Goal: Task Accomplishment & Management: Use online tool/utility

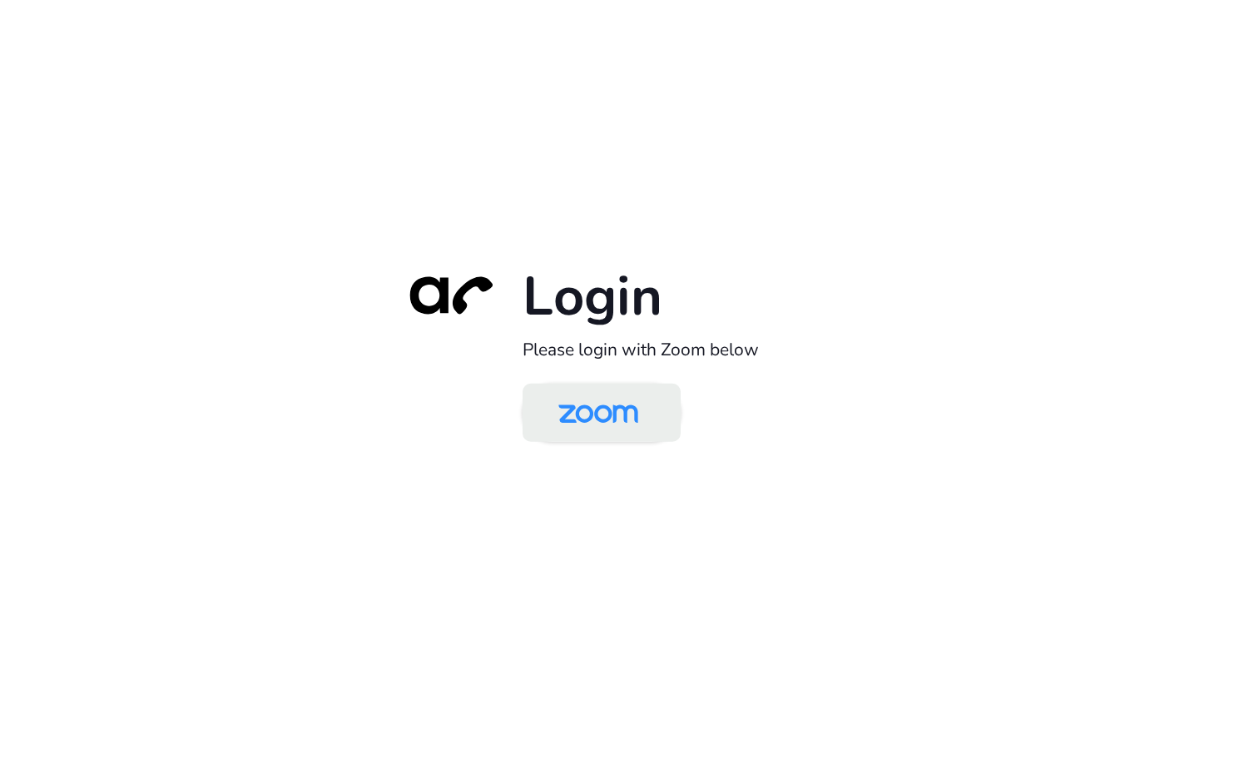
click at [582, 396] on img at bounding box center [598, 414] width 115 height 54
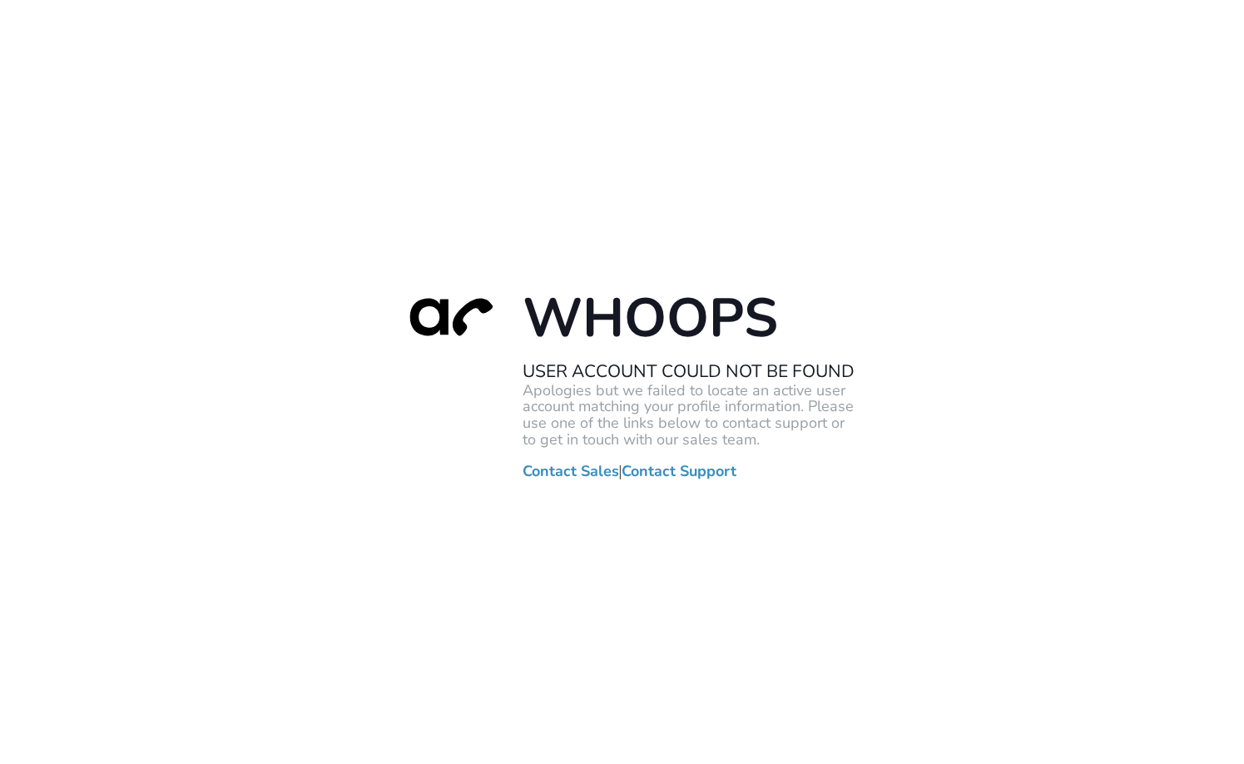
click at [533, 129] on div "Whoops User Account Could Not Be Found Apologies but we failed to locate an act…" at bounding box center [622, 382] width 1244 height 764
click at [326, 525] on div "Whoops User Account Could Not Be Found Apologies but we failed to locate an act…" at bounding box center [622, 382] width 1244 height 764
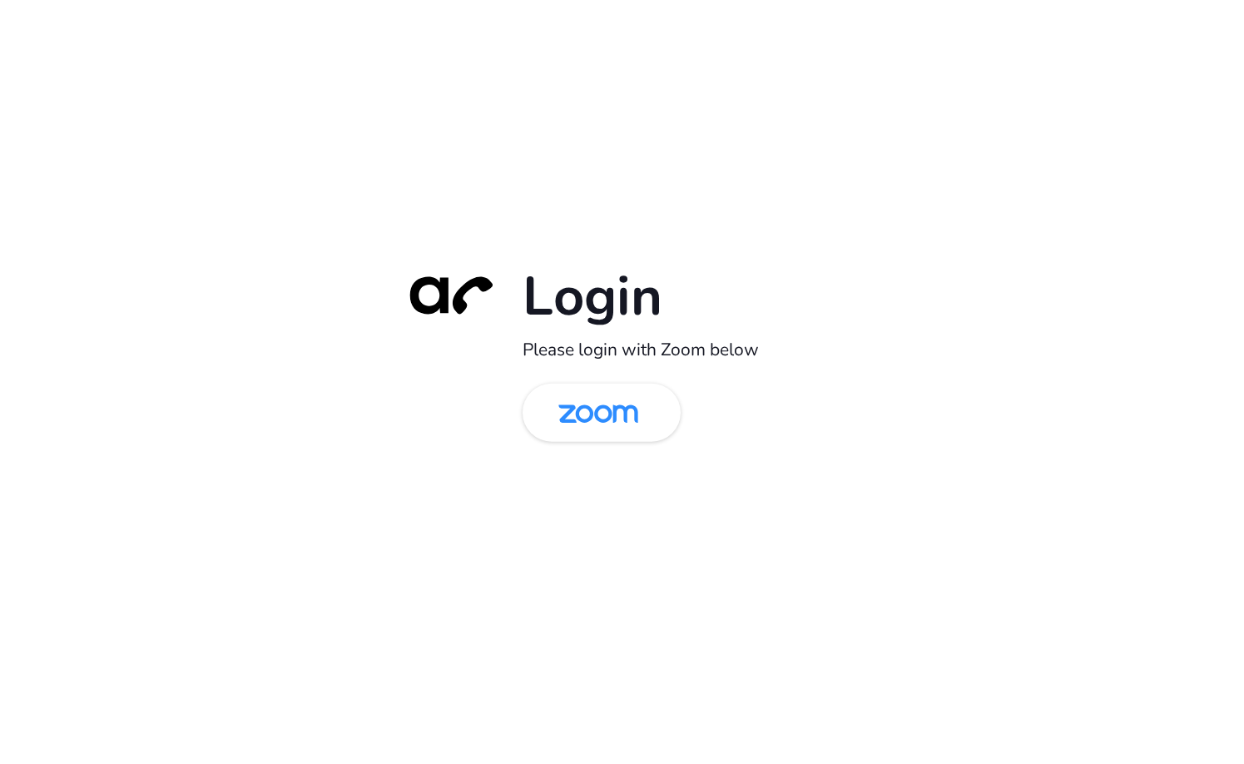
drag, startPoint x: 504, startPoint y: 220, endPoint x: 542, endPoint y: 389, distance: 173.8
click at [505, 220] on div "Login Please login with Zoom below" at bounding box center [622, 382] width 1244 height 764
click at [570, 397] on img at bounding box center [598, 414] width 115 height 54
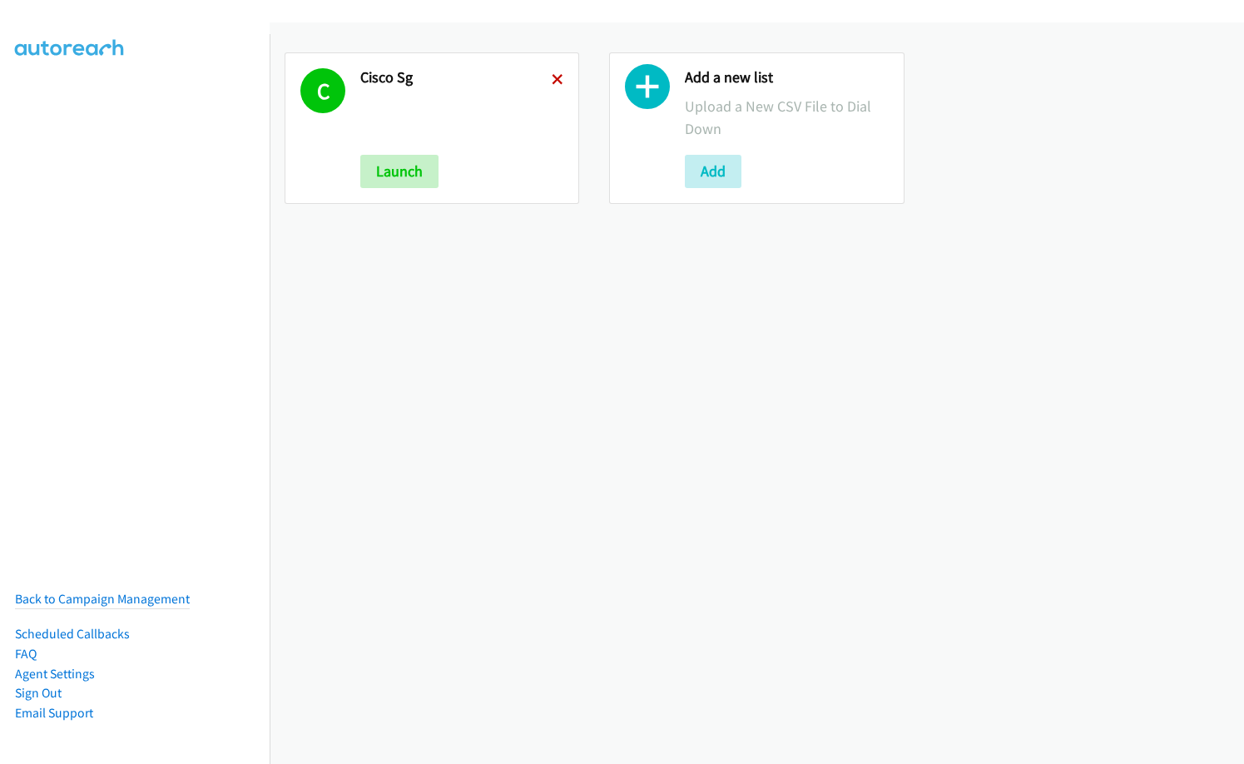
click at [552, 82] on icon at bounding box center [558, 81] width 12 height 12
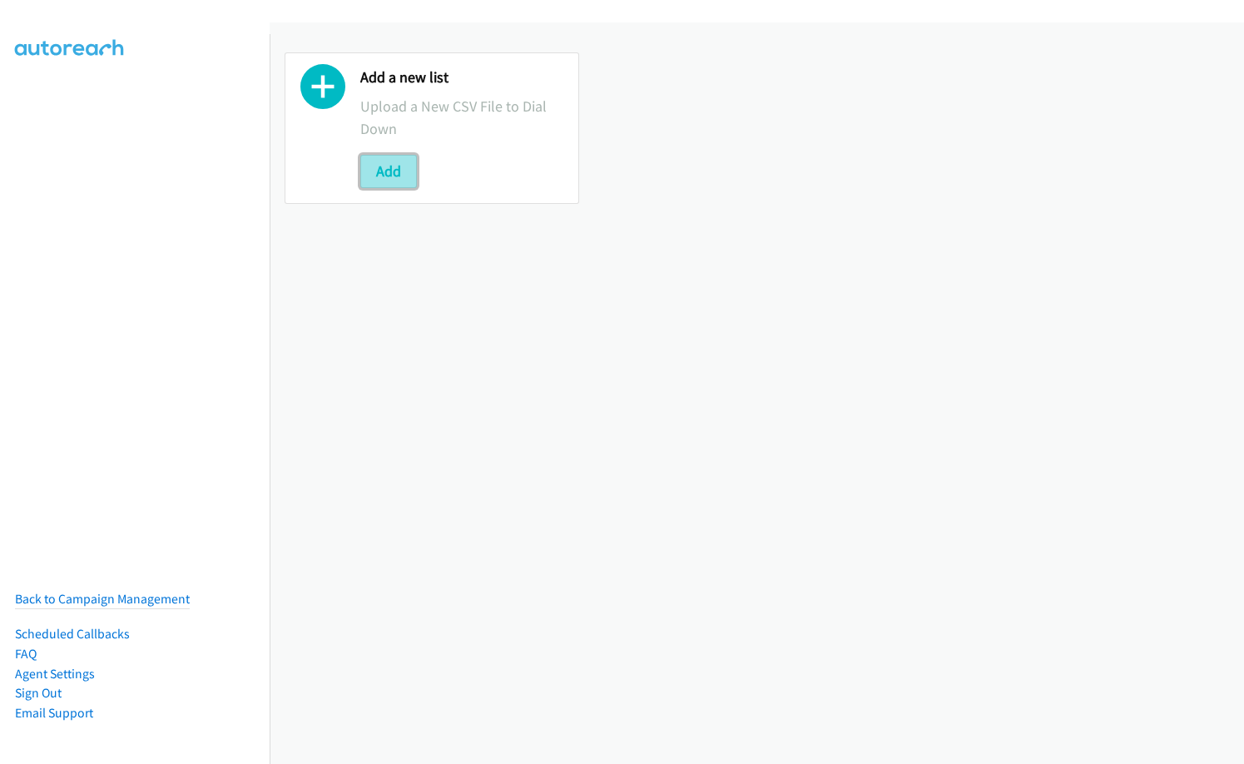
click at [401, 169] on button "Add" at bounding box center [388, 171] width 57 height 33
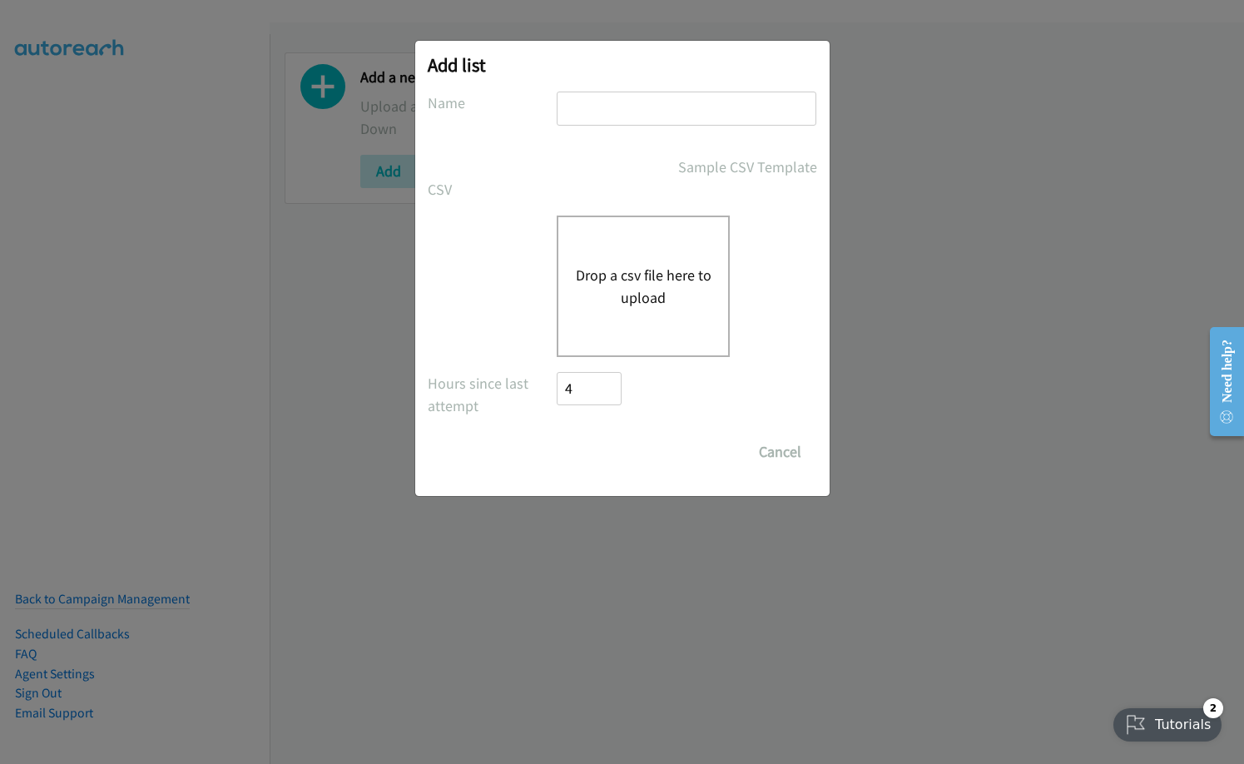
click at [655, 105] on input "text" at bounding box center [687, 109] width 260 height 34
type input "Dell"
click at [622, 294] on button "Drop a csv file here to upload" at bounding box center [643, 286] width 136 height 45
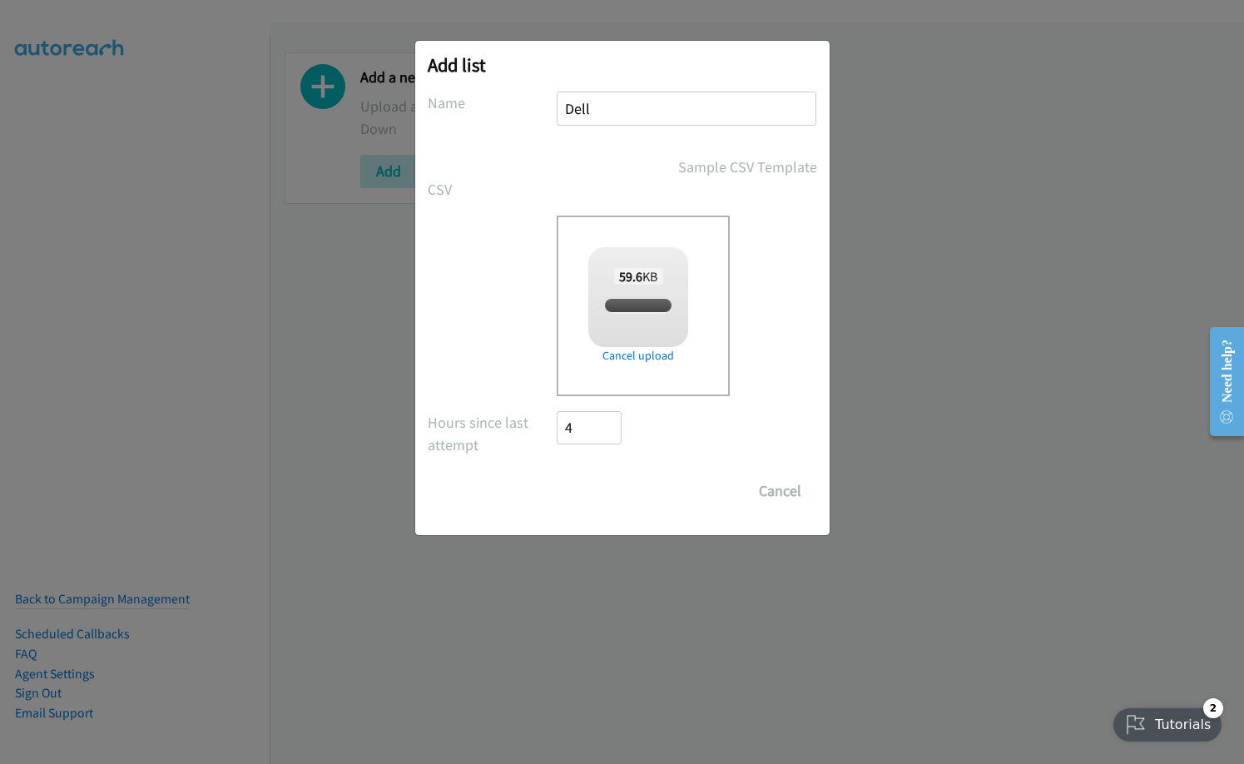
checkbox input "true"
click at [602, 497] on input "Save List" at bounding box center [600, 490] width 87 height 33
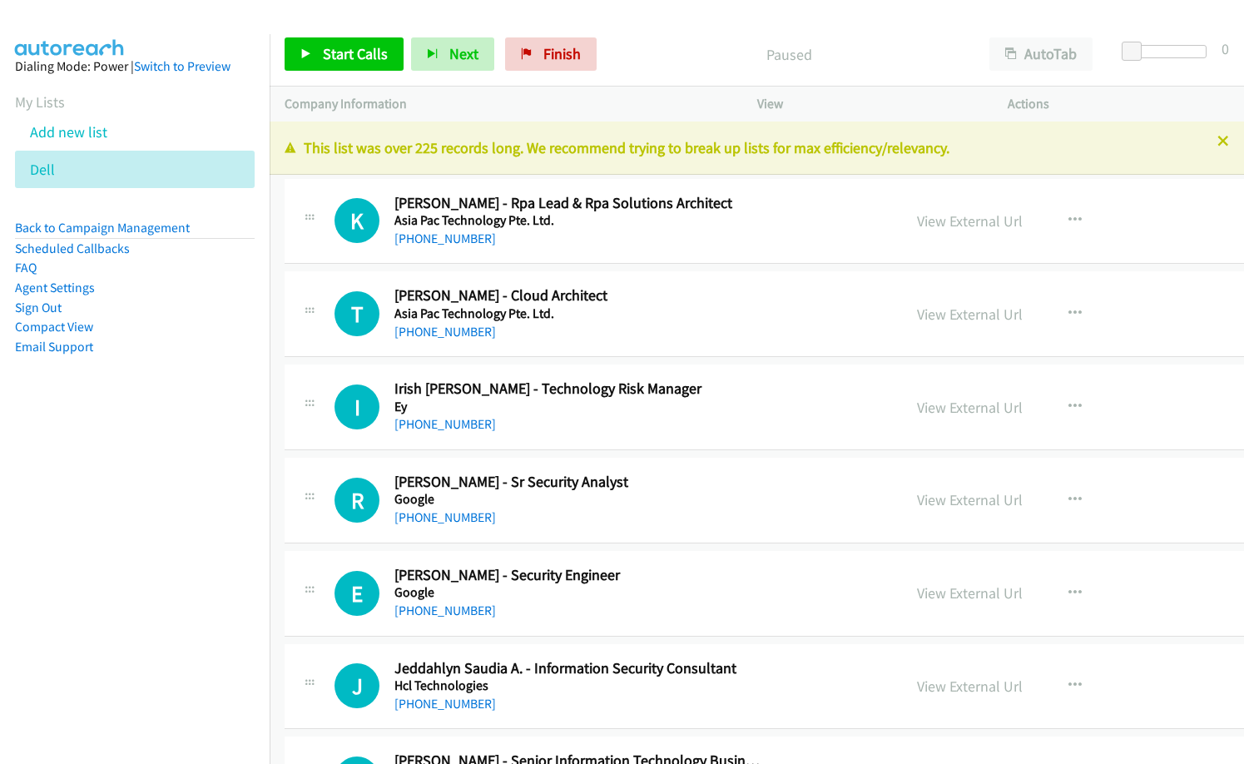
drag, startPoint x: 0, startPoint y: 0, endPoint x: 657, endPoint y: 0, distance: 657.3
click at [245, 109] on aside "Dialing Mode: Power | Switch to Preview My Lists Add new list Dell Back to Camp…" at bounding box center [135, 233] width 270 height 398
click at [116, 468] on nav "Dialing Mode: Power | Switch to Preview My Lists Add new list Dell Back to Camp…" at bounding box center [135, 416] width 270 height 764
click at [243, 468] on nav "Dialing Mode: Power | Switch to Preview My Lists Add new list Dell Back to Camp…" at bounding box center [135, 416] width 270 height 764
click at [30, 551] on nav "Dialing Mode: Power | Switch to Preview My Lists Add new list Dell Back to Camp…" at bounding box center [135, 416] width 270 height 764
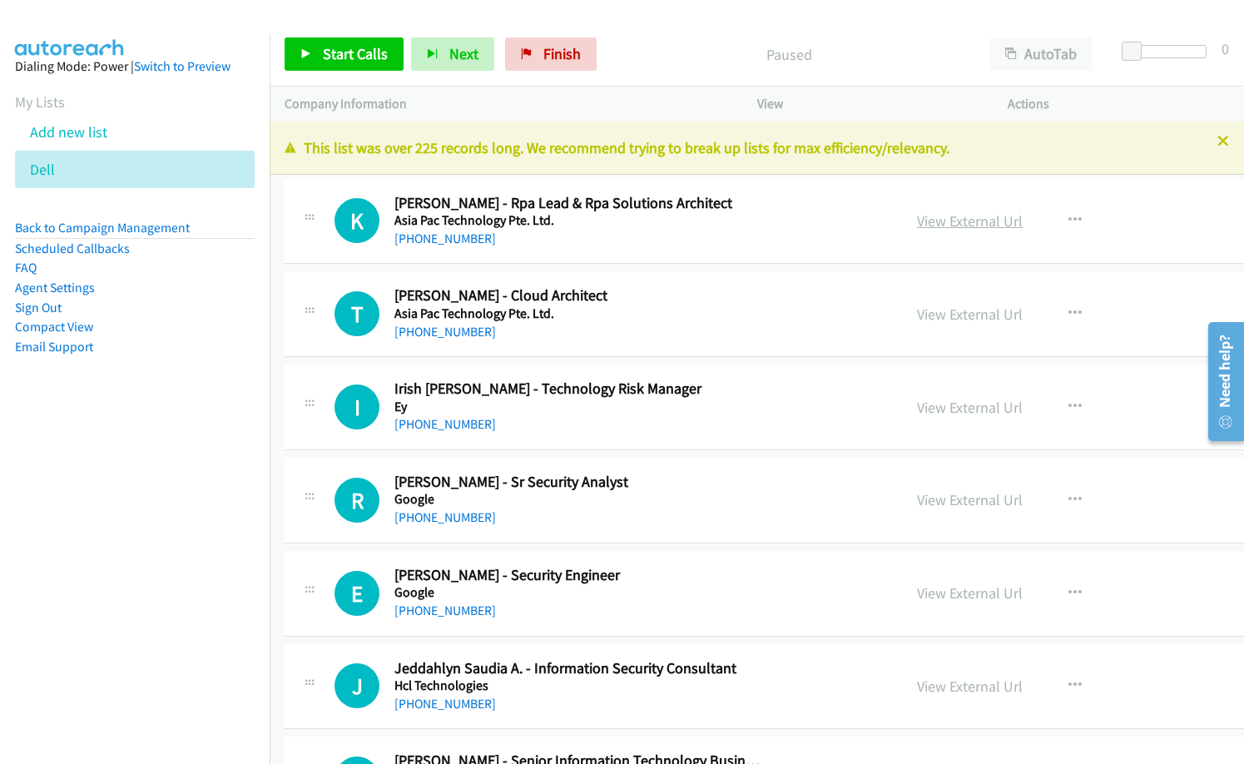
click at [917, 223] on link "View External Url" at bounding box center [970, 220] width 106 height 19
click at [364, 47] on span "Start Calls" at bounding box center [355, 53] width 65 height 19
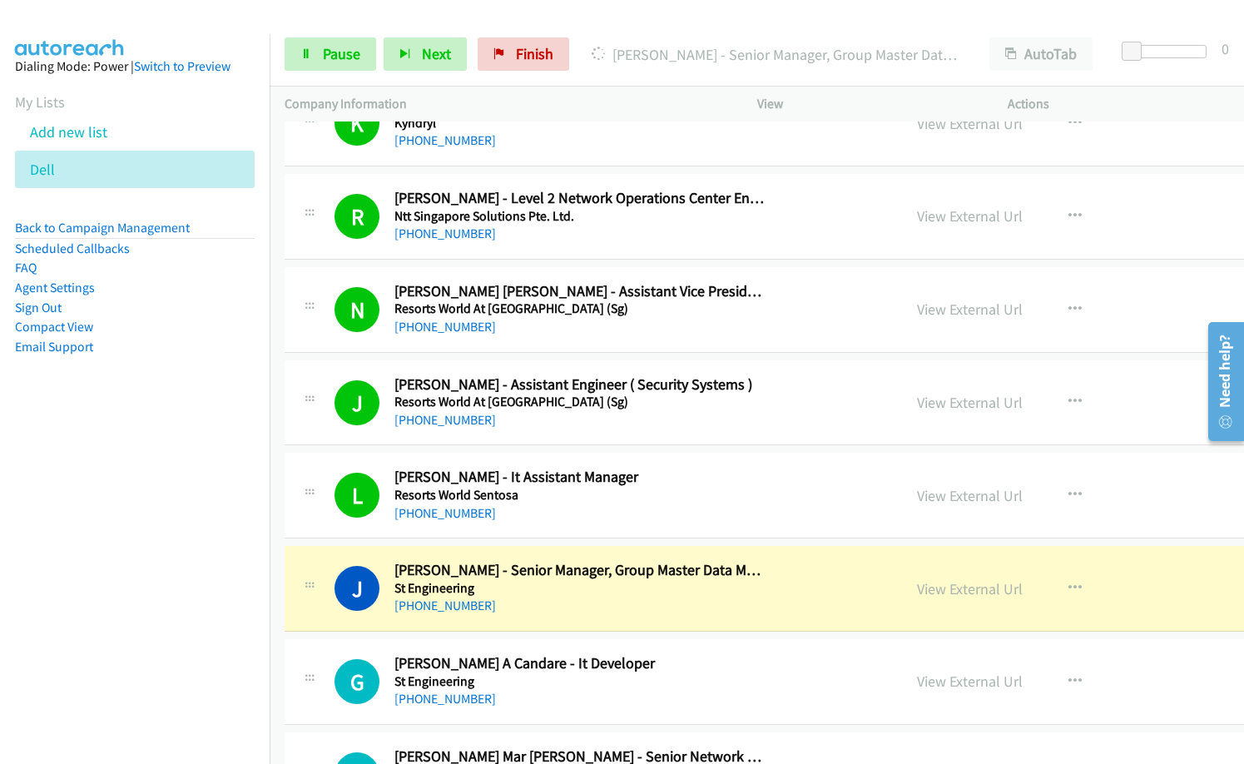
scroll to position [915, 0]
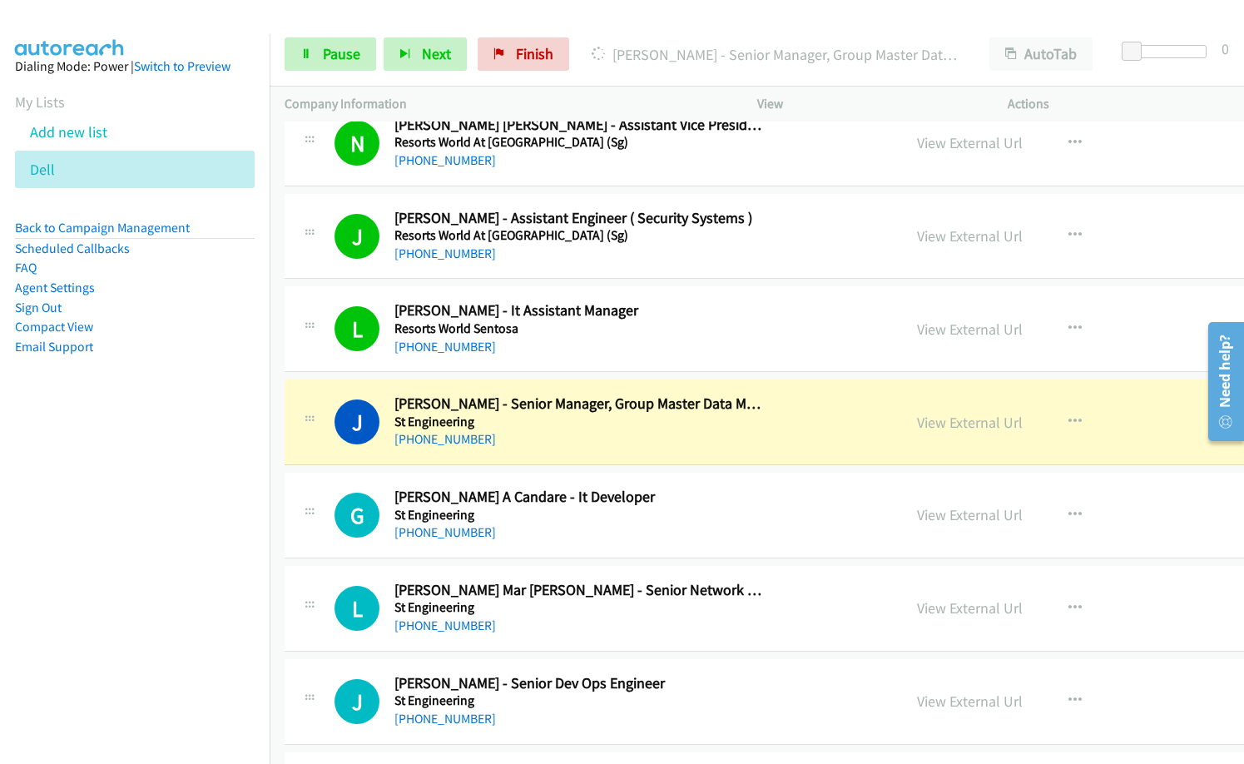
click at [210, 587] on nav "Dialing Mode: Power | Switch to Preview My Lists Add new list Dell Back to Camp…" at bounding box center [135, 416] width 270 height 764
click at [171, 577] on nav "Dialing Mode: Power | Switch to Preview My Lists Add new list Dell Back to Camp…" at bounding box center [135, 416] width 270 height 764
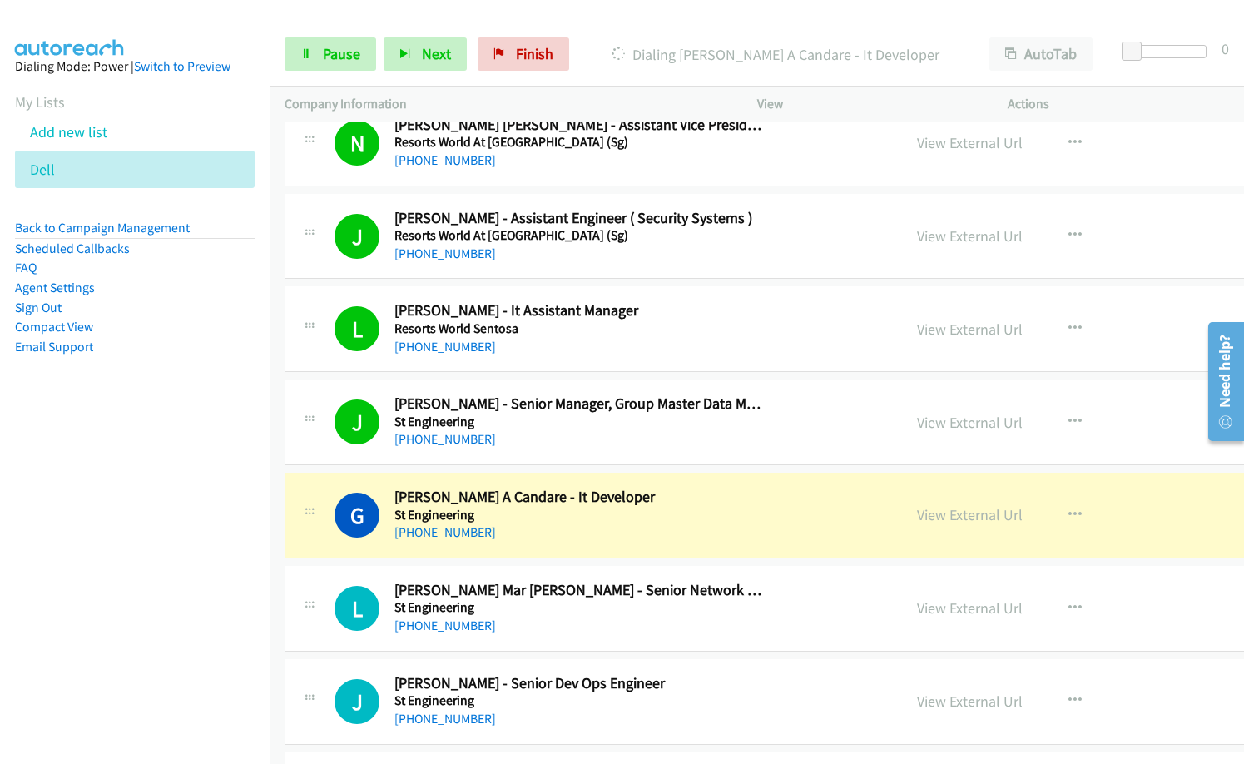
click at [575, 537] on div "+63 905 379 0331" at bounding box center [579, 533] width 371 height 20
click at [917, 514] on link "View External Url" at bounding box center [970, 514] width 106 height 19
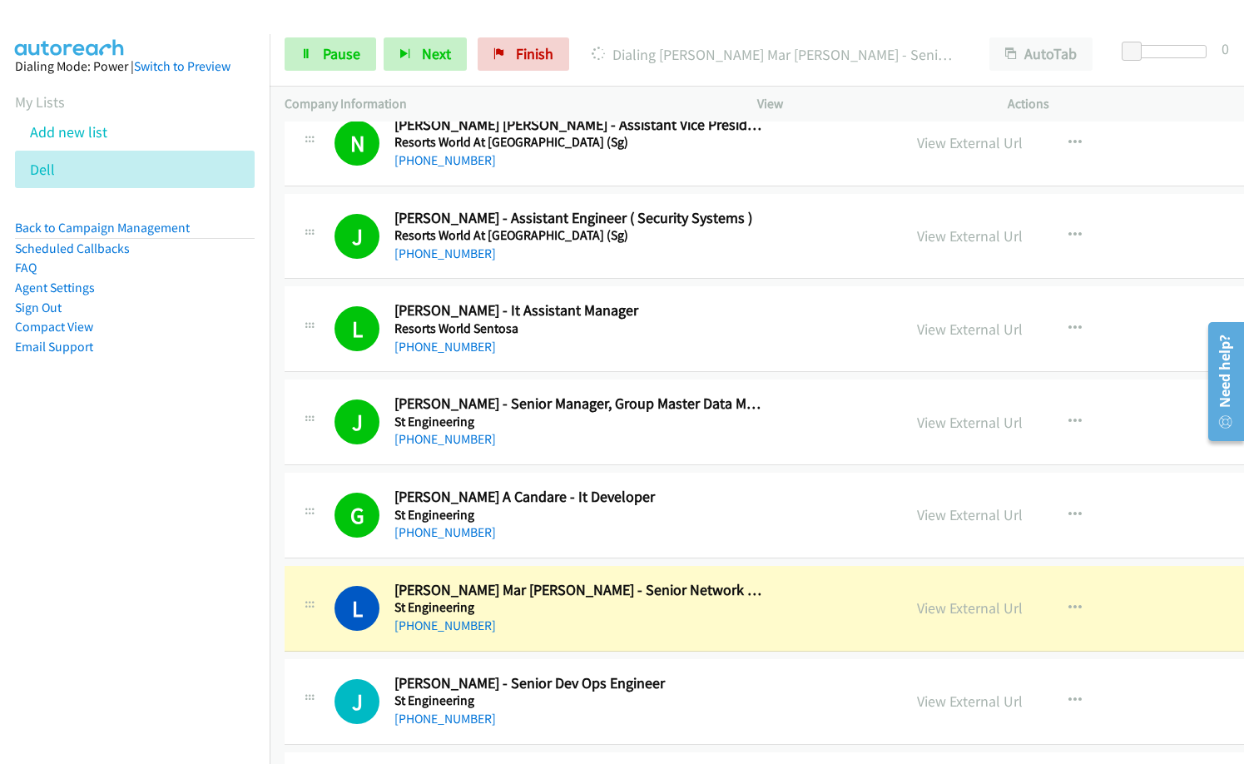
click at [210, 586] on nav "Dialing Mode: Power | Switch to Preview My Lists Add new list Dell Back to Camp…" at bounding box center [135, 416] width 270 height 764
click at [917, 609] on link "View External Url" at bounding box center [970, 607] width 106 height 19
click at [346, 58] on span "Pause" at bounding box center [341, 53] width 37 height 19
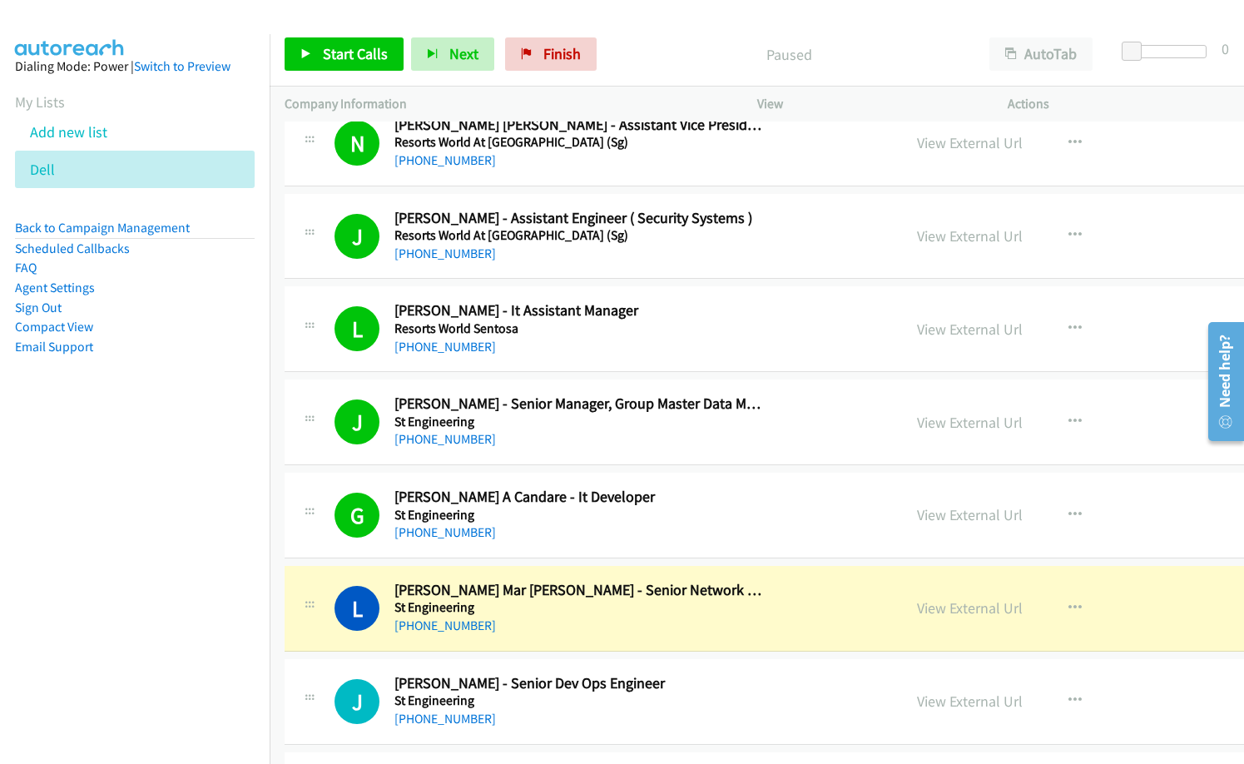
click at [622, 542] on div "G Callback Scheduled Glen Ryan A Candare - It Developer St Engineering Asia/Man…" at bounding box center [872, 516] width 1175 height 86
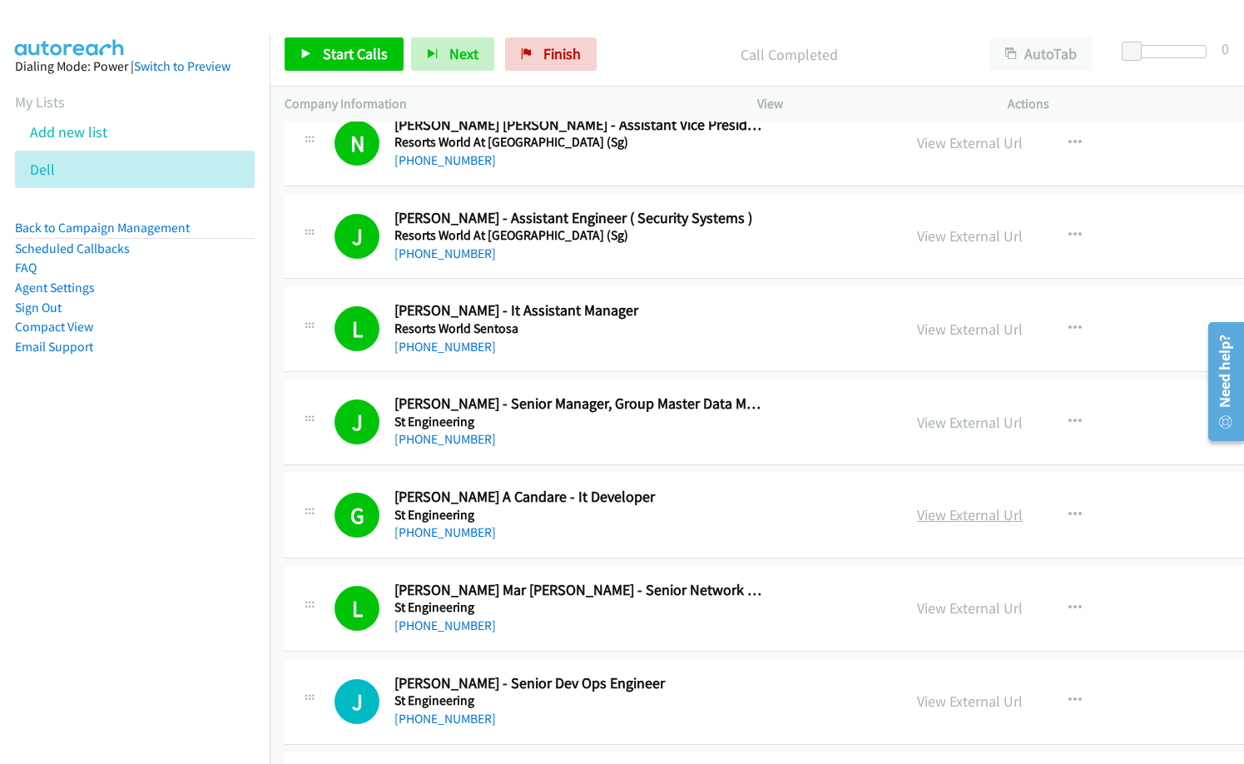
click at [917, 523] on link "View External Url" at bounding box center [970, 514] width 106 height 19
click at [917, 326] on link "View External Url" at bounding box center [970, 328] width 106 height 19
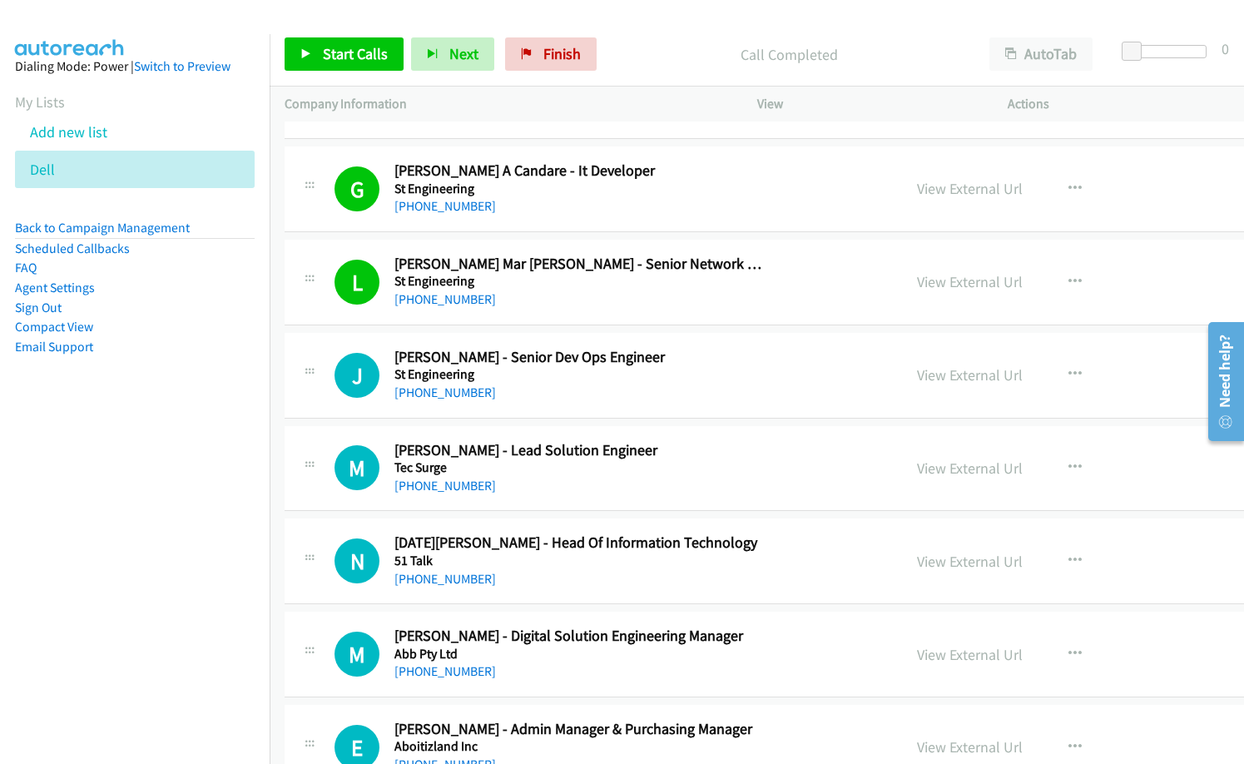
scroll to position [1248, 0]
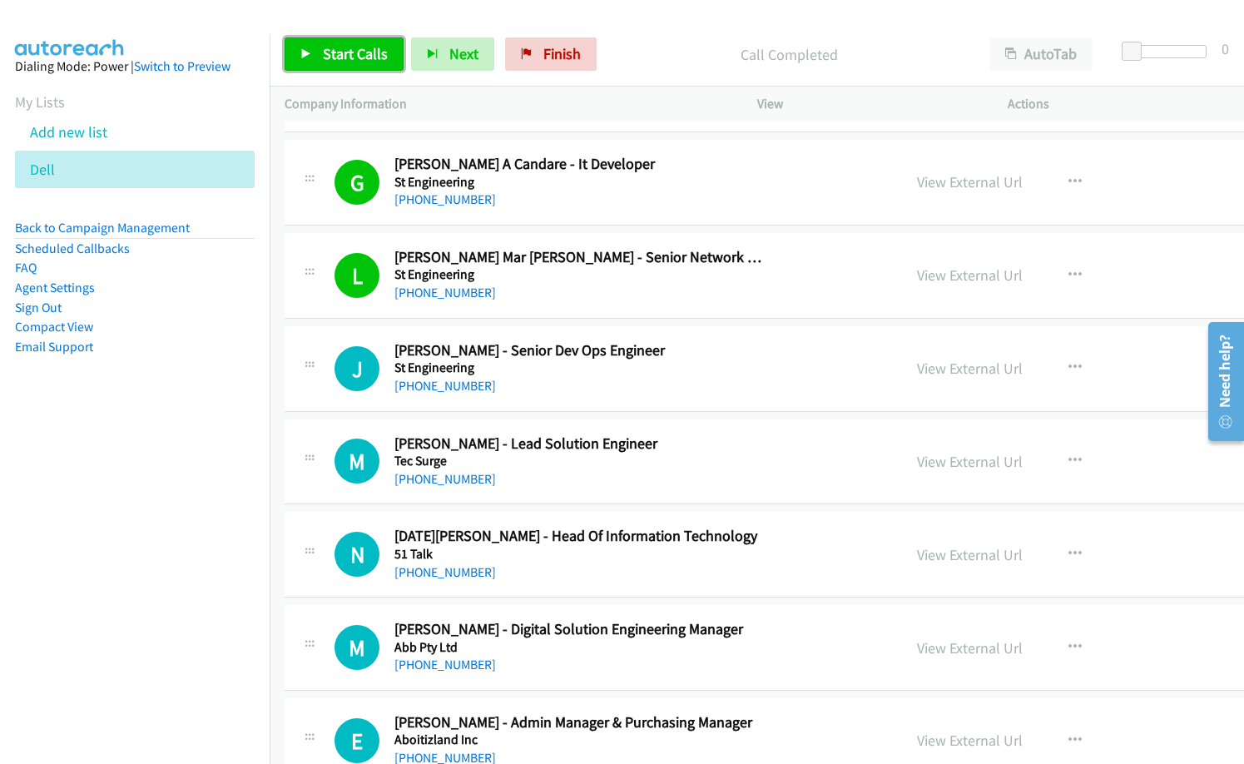
click at [370, 64] on link "Start Calls" at bounding box center [344, 53] width 119 height 33
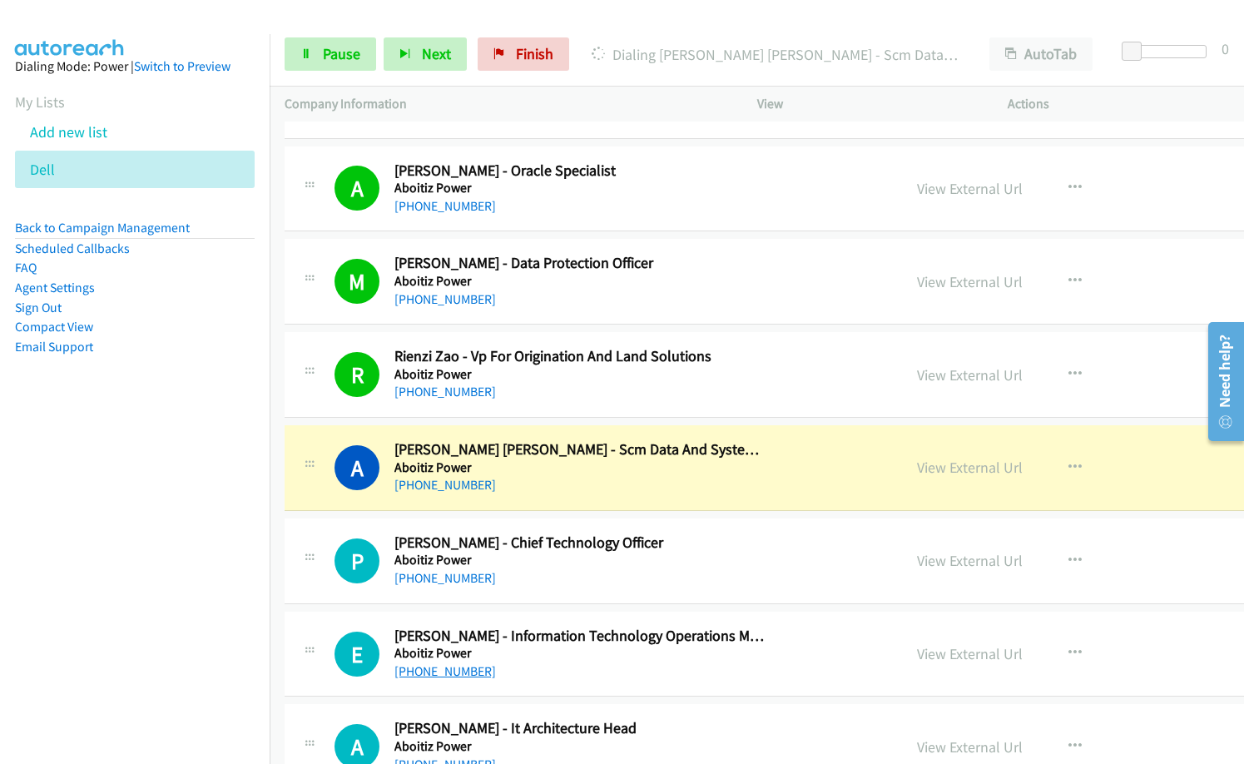
scroll to position [2163, 0]
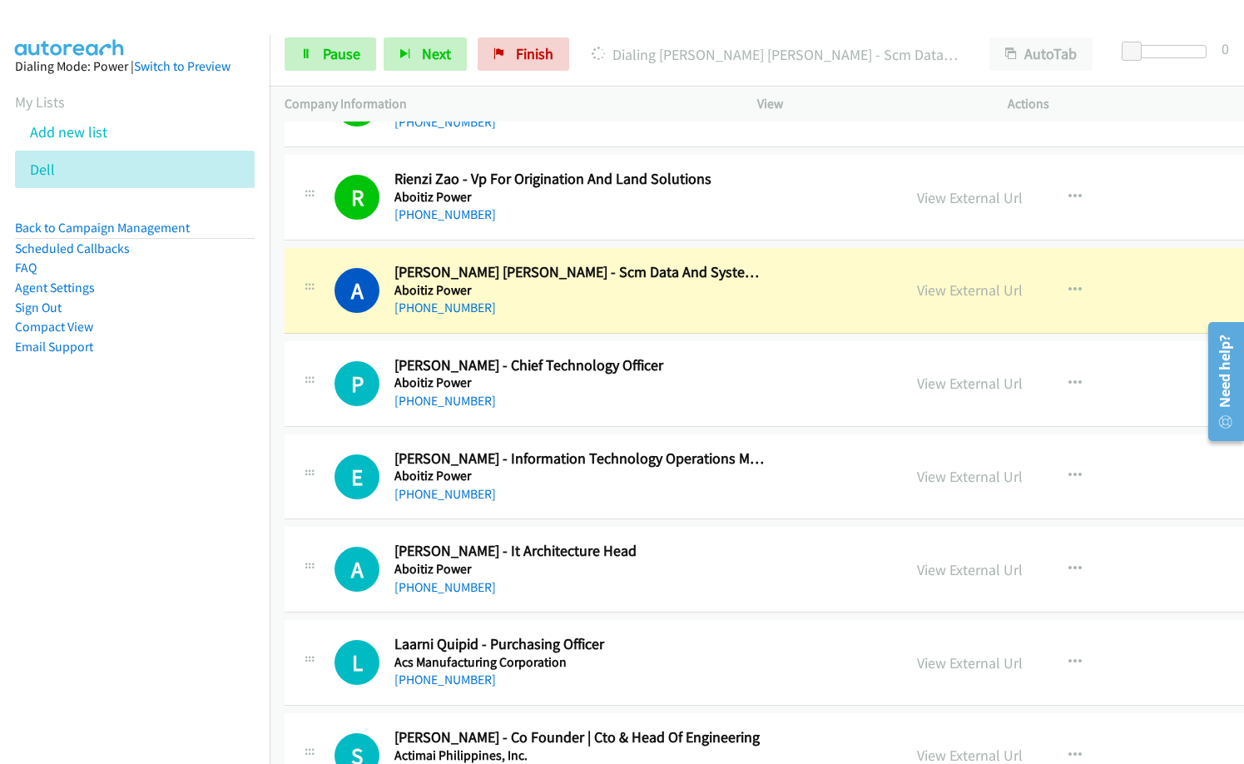
click at [574, 379] on h5 "Aboitiz Power" at bounding box center [579, 382] width 371 height 17
click at [917, 290] on link "View External Url" at bounding box center [970, 289] width 106 height 19
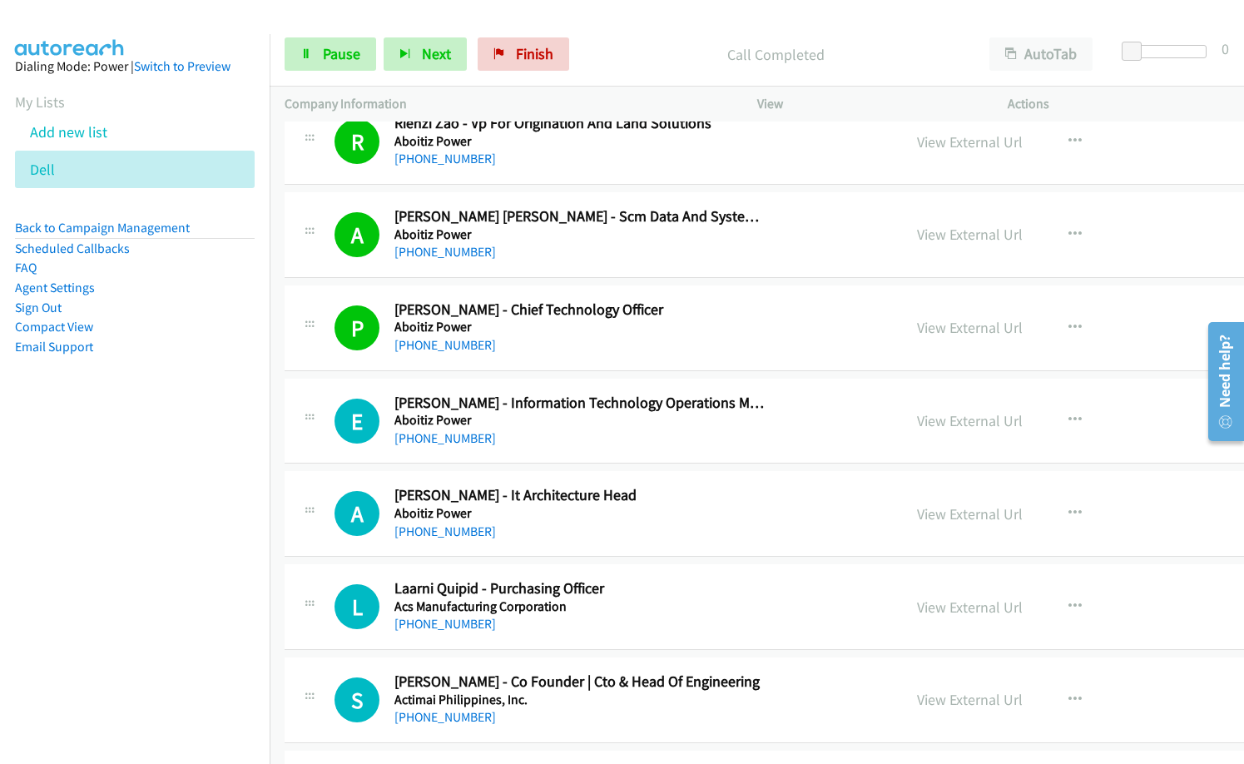
scroll to position [2246, 0]
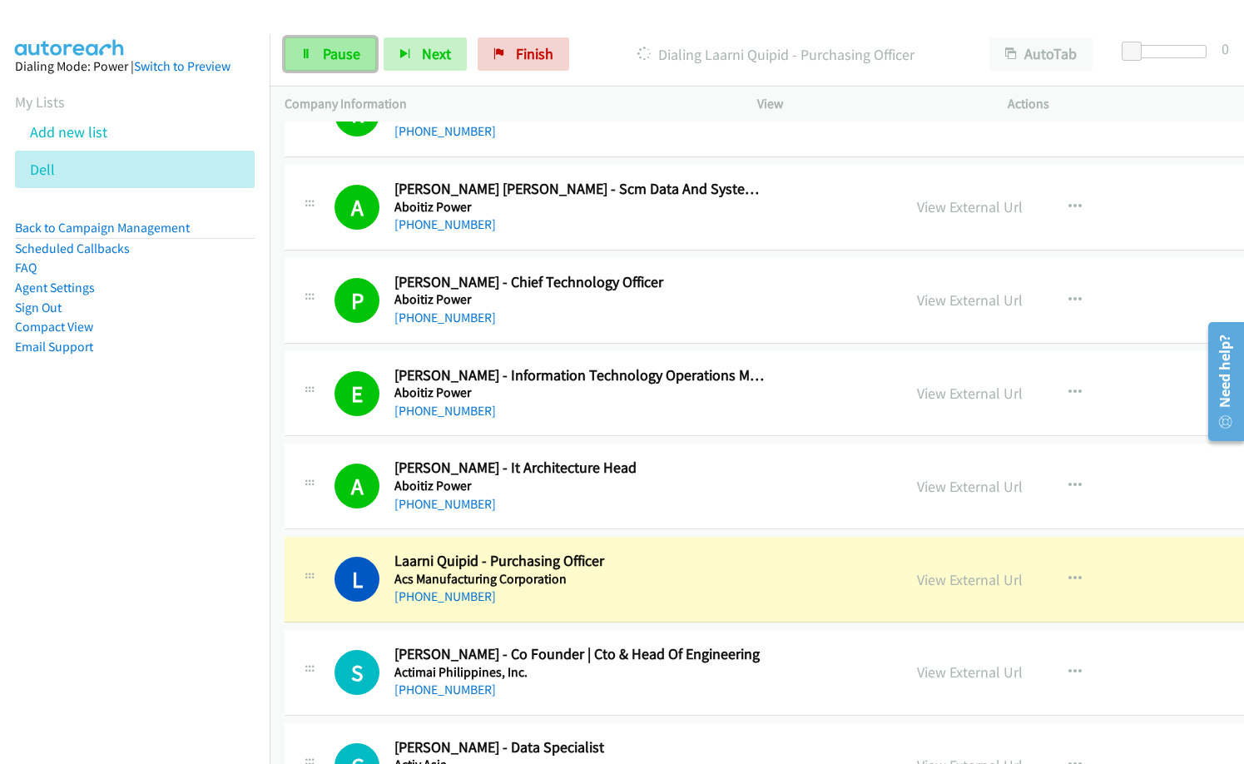
click at [349, 45] on span "Pause" at bounding box center [341, 53] width 37 height 19
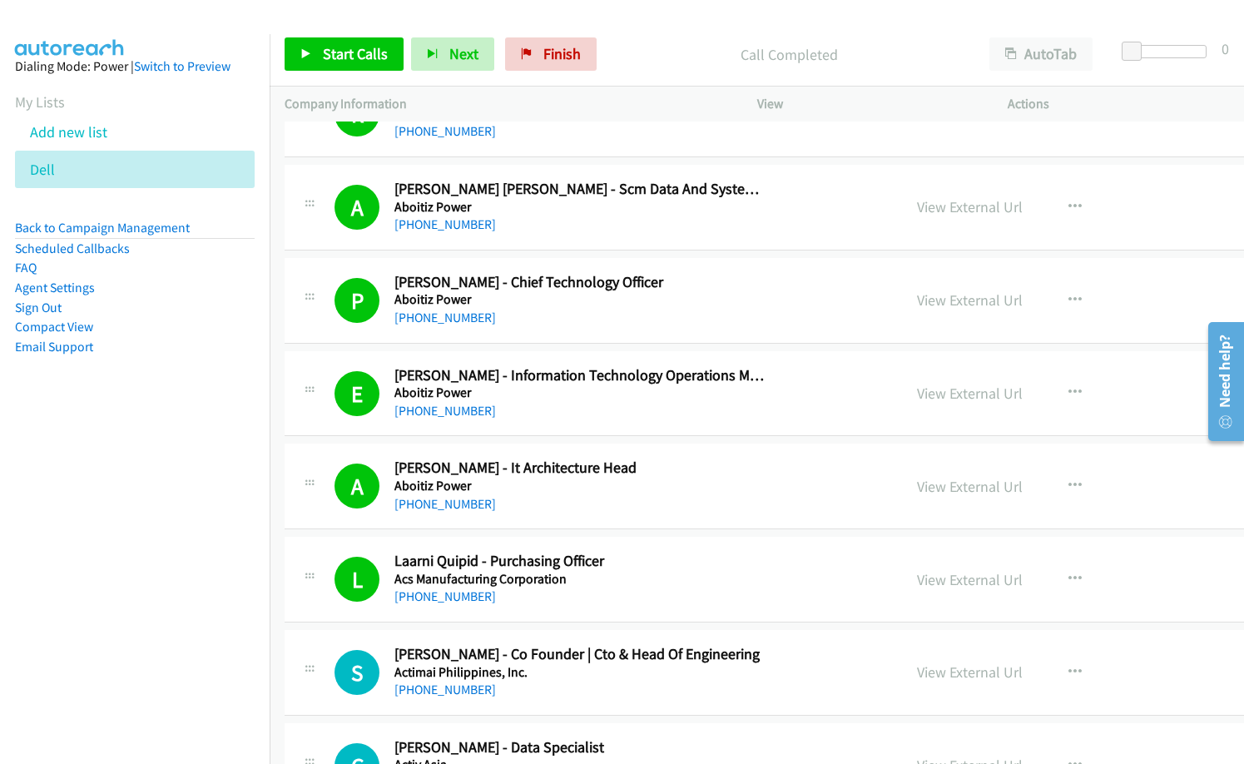
drag, startPoint x: 82, startPoint y: 518, endPoint x: 126, endPoint y: 518, distance: 43.3
click at [86, 518] on nav "Dialing Mode: Power | Switch to Preview My Lists Add new list Dell Back to Camp…" at bounding box center [135, 416] width 270 height 764
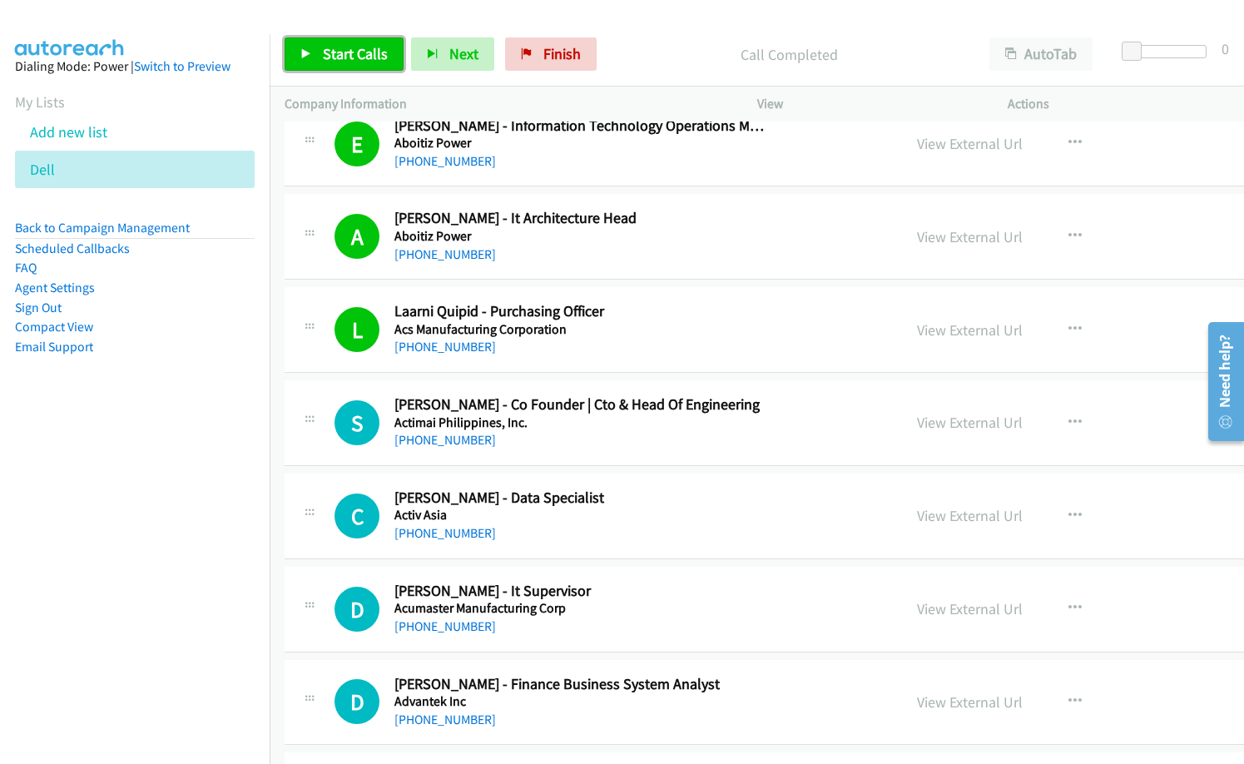
click at [349, 54] on span "Start Calls" at bounding box center [355, 53] width 65 height 19
drag, startPoint x: 656, startPoint y: 51, endPoint x: 686, endPoint y: 45, distance: 31.3
click at [656, 50] on p "Started" at bounding box center [776, 54] width 368 height 22
click at [633, 56] on p "Started" at bounding box center [776, 54] width 368 height 22
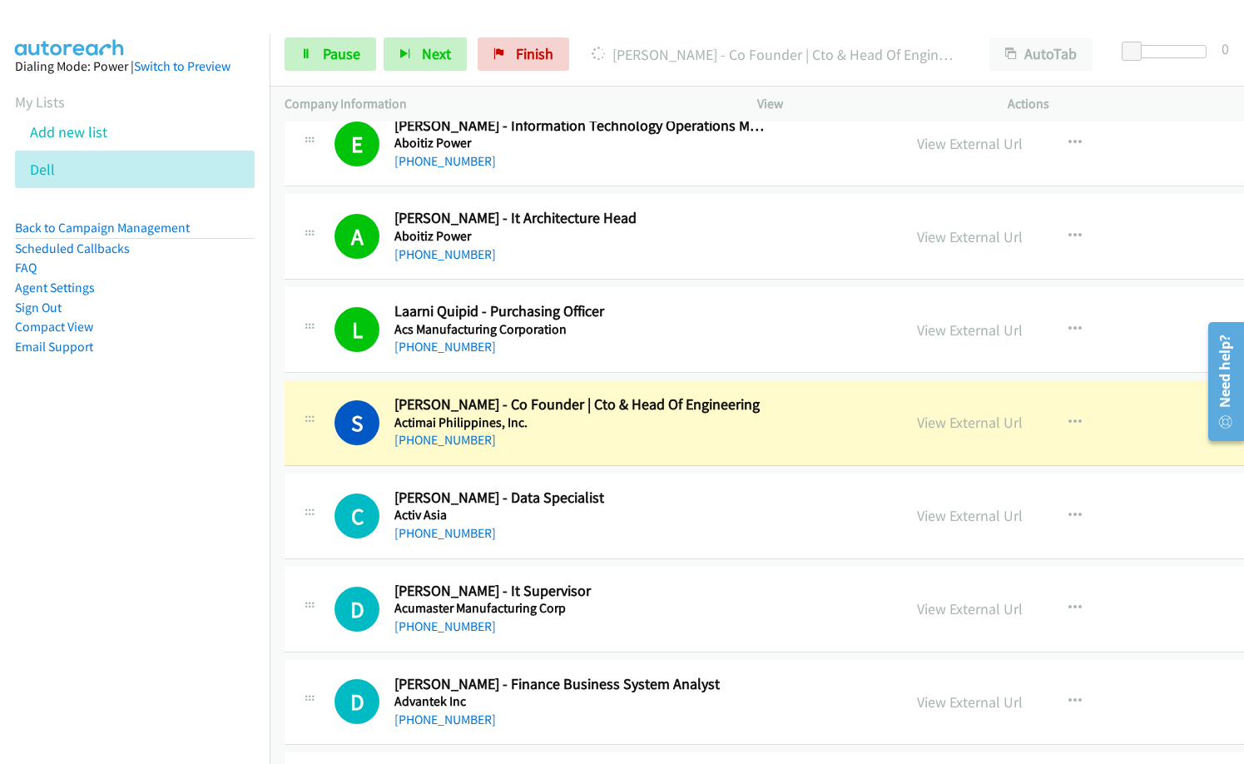
click at [847, 43] on p "Dialing Sherwin Velasco - Co Founder | Cto & Head Of Engineering" at bounding box center [776, 54] width 368 height 22
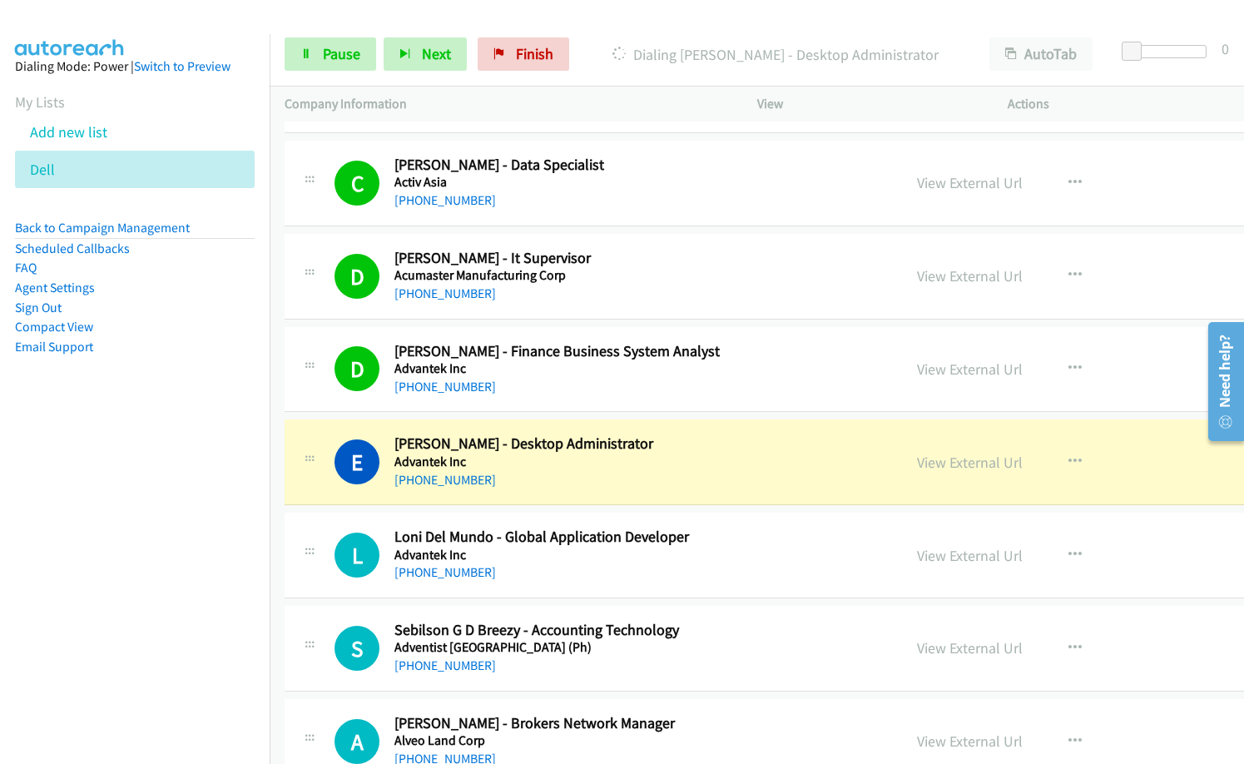
scroll to position [2912, 0]
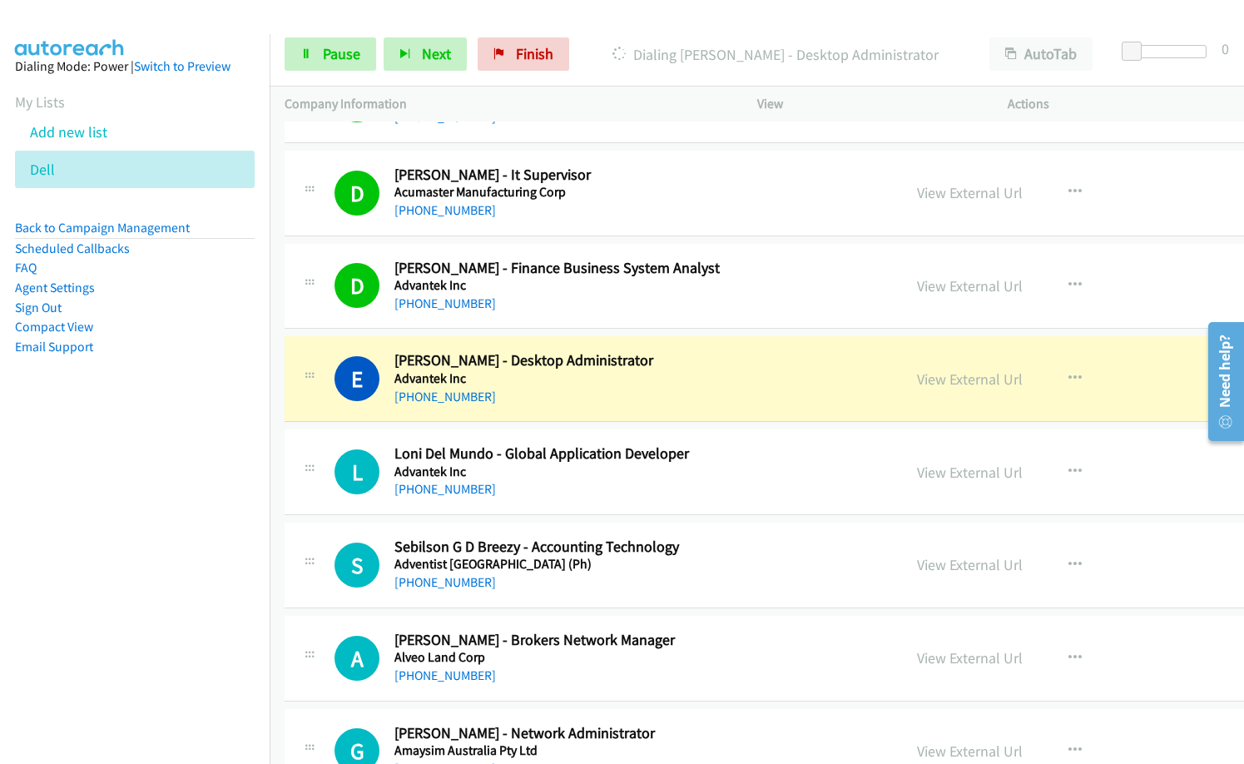
click at [577, 393] on div "+63 917 849 5243" at bounding box center [579, 397] width 371 height 20
click at [917, 379] on link "View External Url" at bounding box center [970, 378] width 106 height 19
click at [340, 49] on span "Pause" at bounding box center [341, 53] width 37 height 19
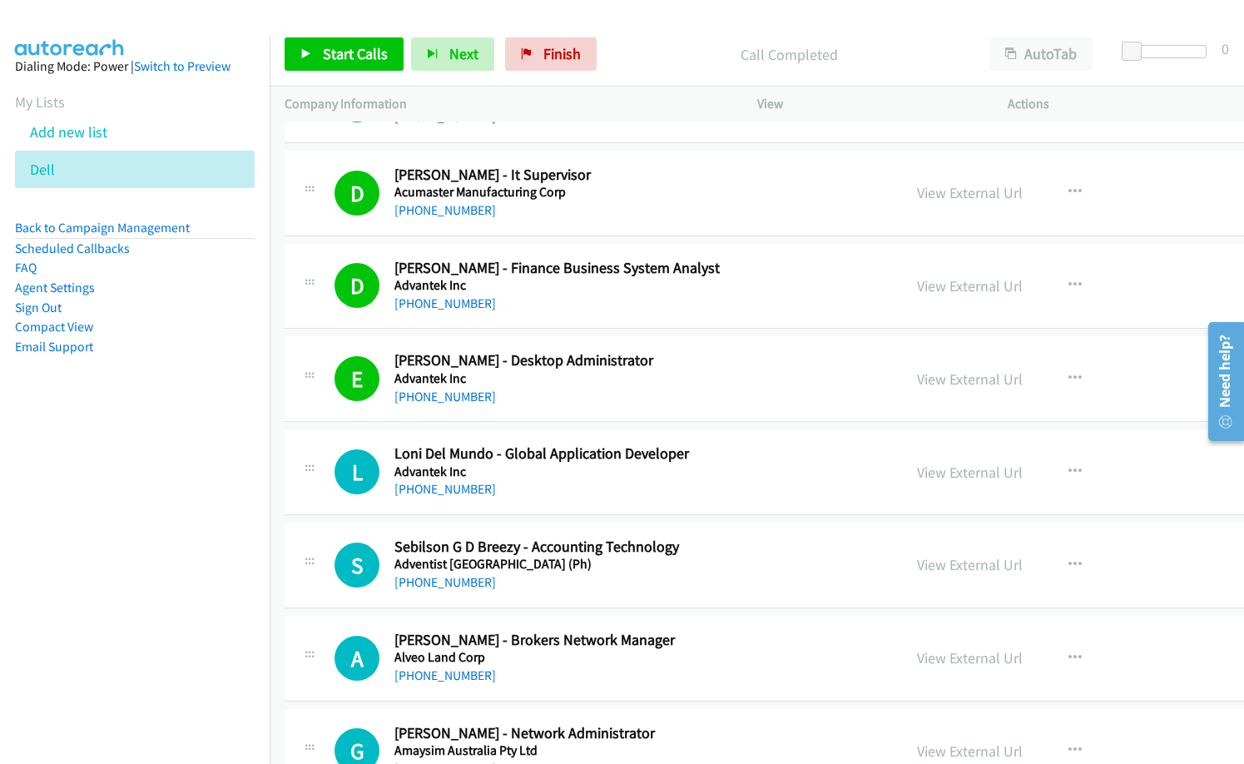
drag, startPoint x: 49, startPoint y: 595, endPoint x: 88, endPoint y: 561, distance: 51.9
click at [49, 594] on nav "Dialing Mode: Power | Switch to Preview My Lists Add new list Dell Back to Camp…" at bounding box center [135, 416] width 270 height 764
click at [356, 54] on span "Start Calls" at bounding box center [355, 53] width 65 height 19
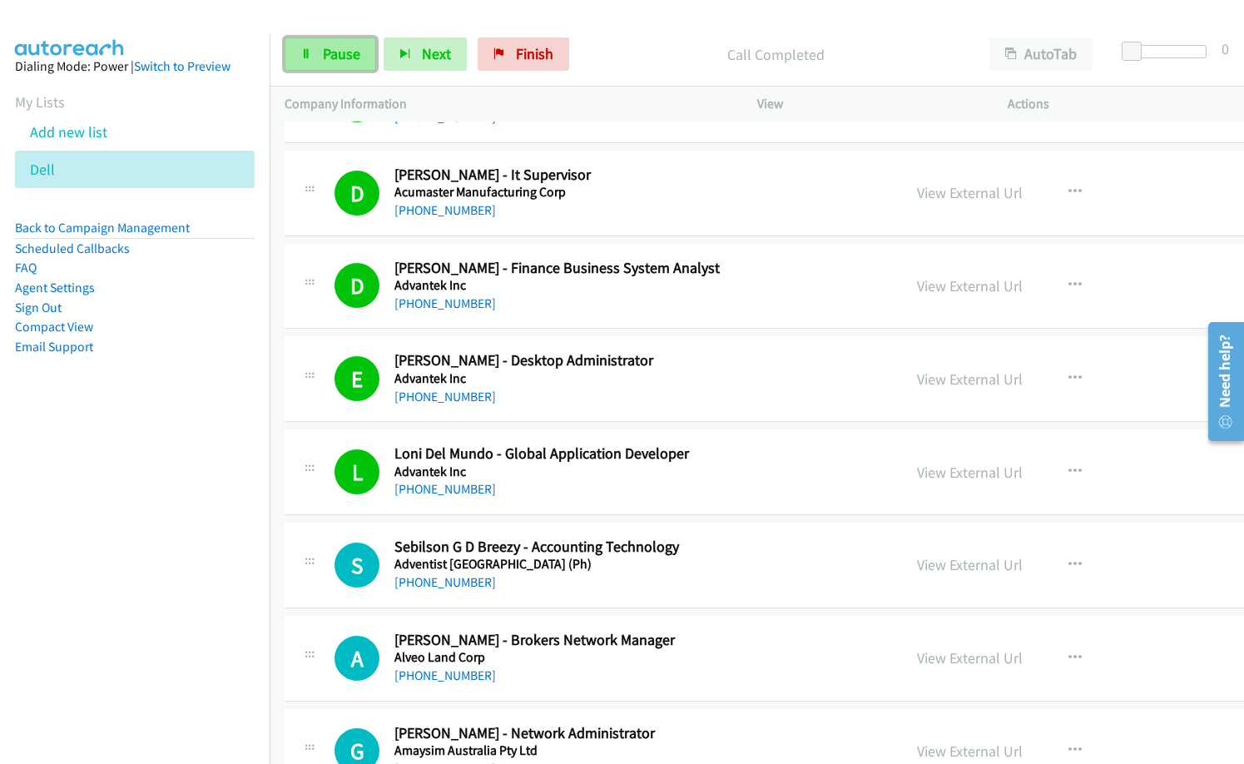
click at [334, 56] on span "Pause" at bounding box center [341, 53] width 37 height 19
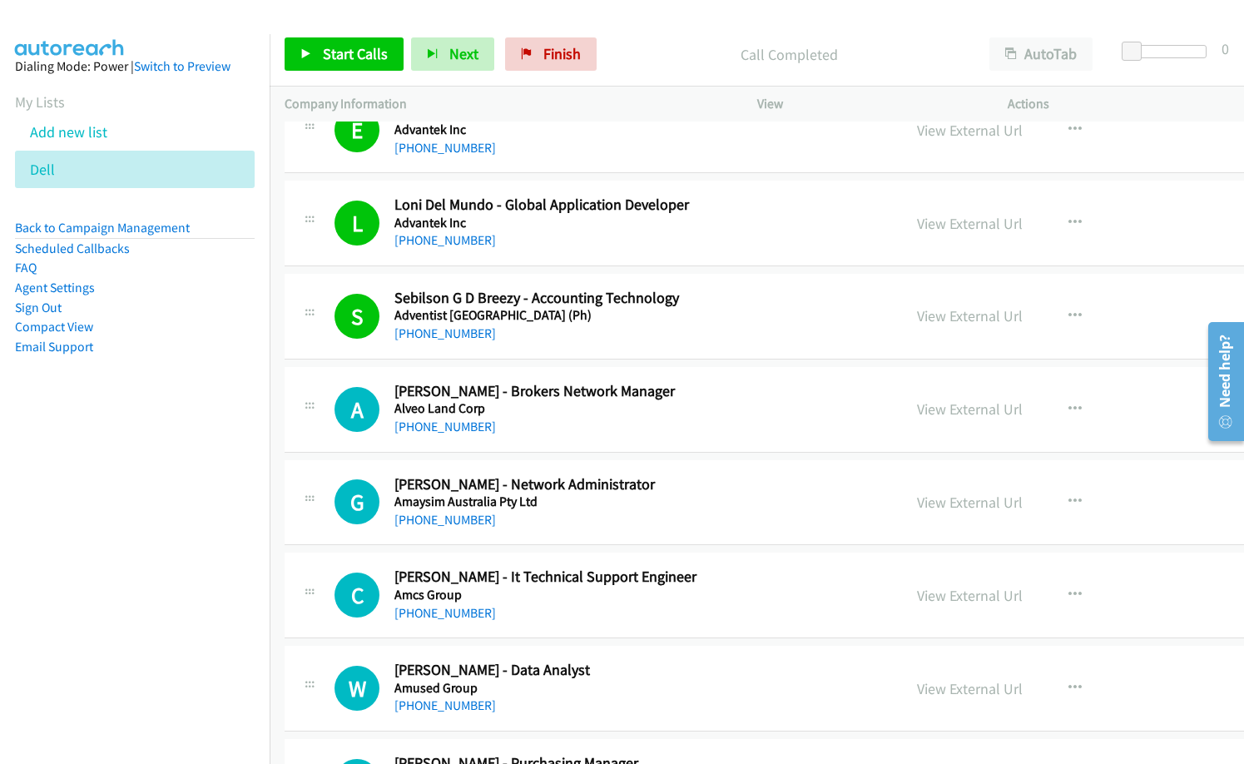
scroll to position [3162, 0]
click at [333, 55] on span "Start Calls" at bounding box center [355, 53] width 65 height 19
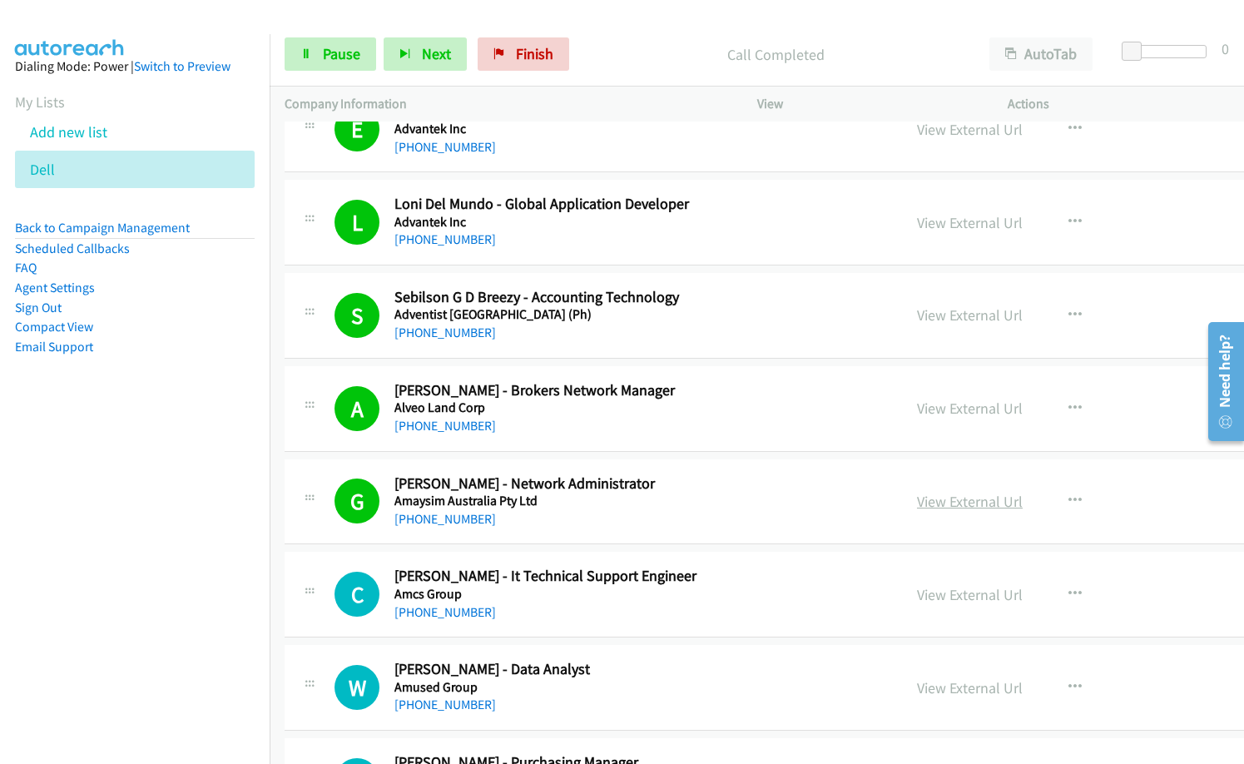
click at [917, 503] on link "View External Url" at bounding box center [970, 501] width 106 height 19
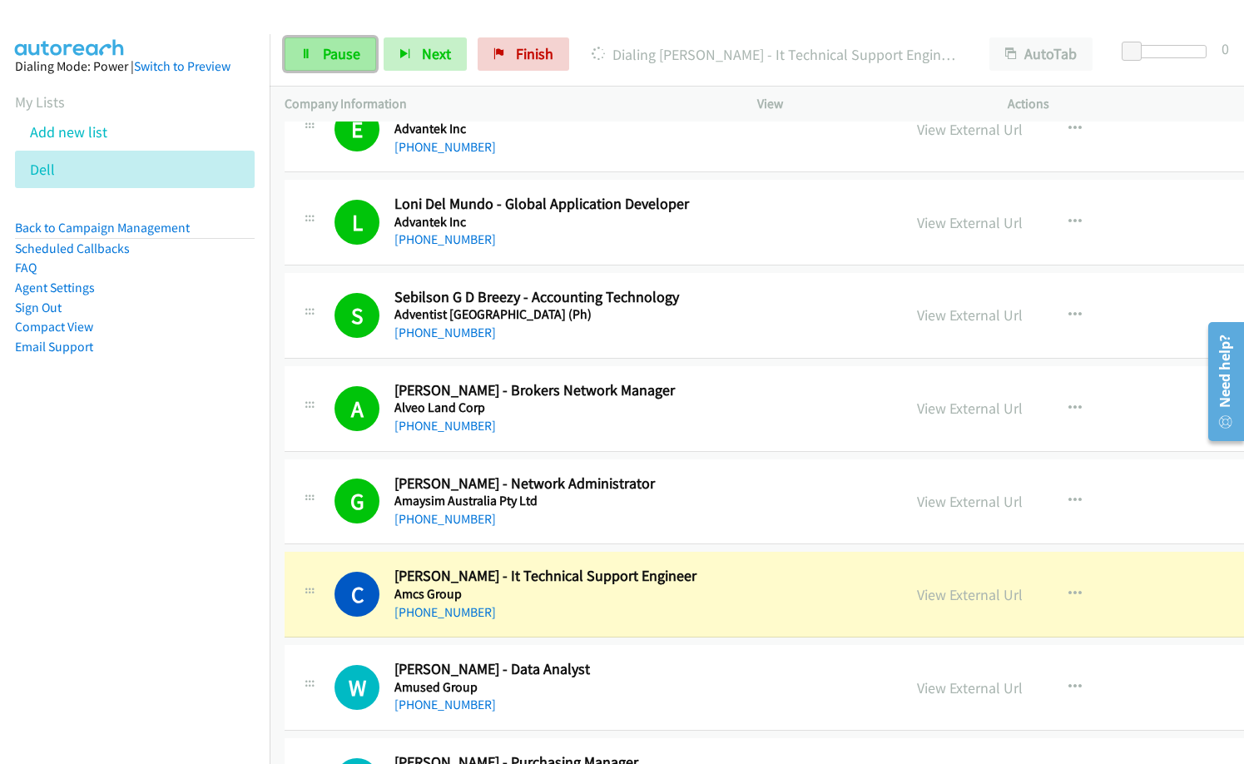
click at [360, 69] on link "Pause" at bounding box center [331, 53] width 92 height 33
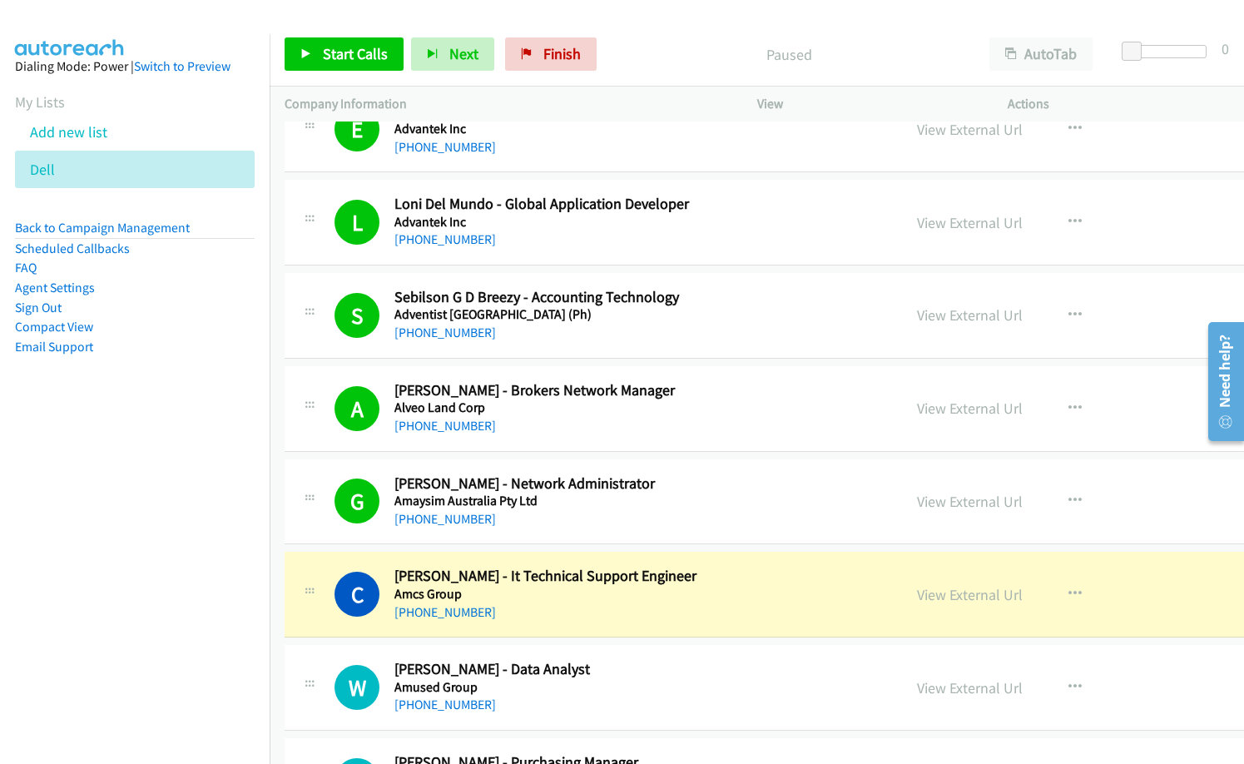
drag, startPoint x: 637, startPoint y: 61, endPoint x: 800, endPoint y: 19, distance: 168.3
click at [641, 61] on p "Paused" at bounding box center [789, 54] width 340 height 22
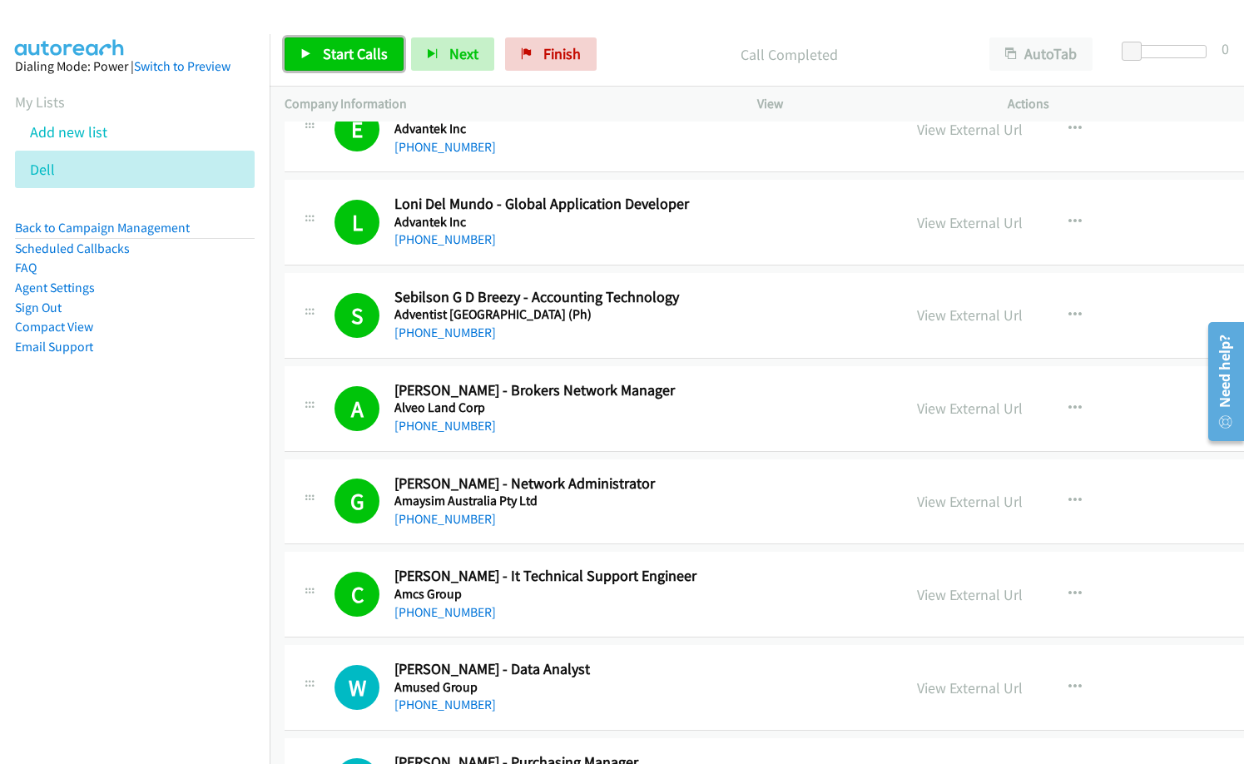
click at [369, 62] on span "Start Calls" at bounding box center [355, 53] width 65 height 19
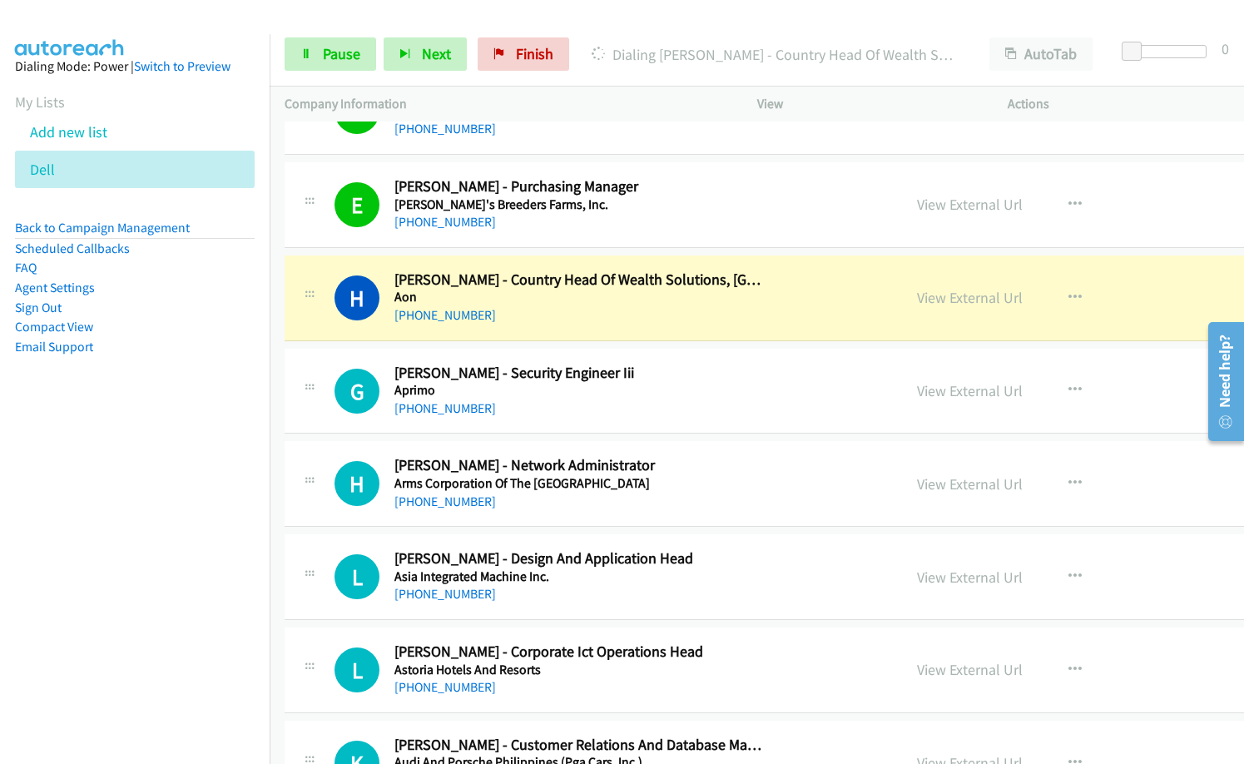
scroll to position [3744, 0]
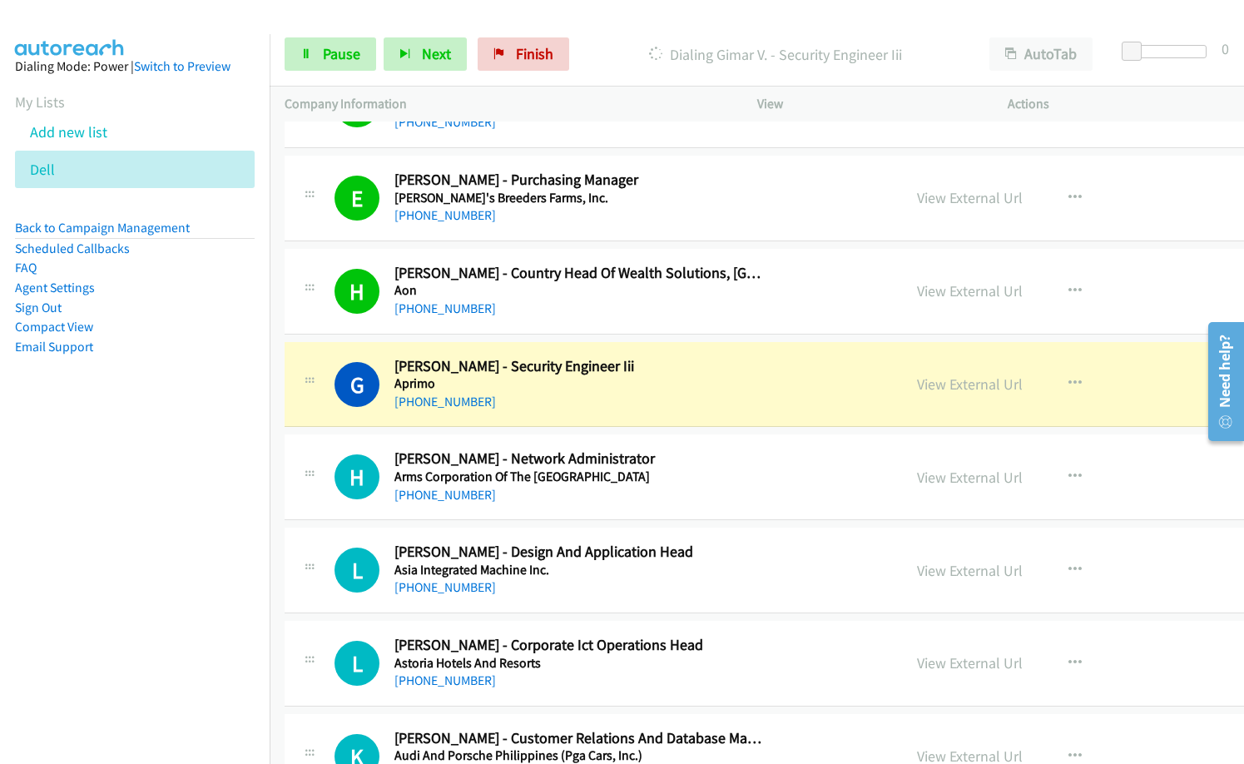
click at [629, 384] on h5 "Aprimo" at bounding box center [579, 383] width 371 height 17
click at [917, 380] on link "View External Url" at bounding box center [970, 383] width 106 height 19
click at [342, 37] on div "Start Calls Pause Next Finish Dialing Gimar V. - Security Engineer Iii AutoTab …" at bounding box center [757, 54] width 974 height 64
click at [296, 43] on link "Pause" at bounding box center [331, 53] width 92 height 33
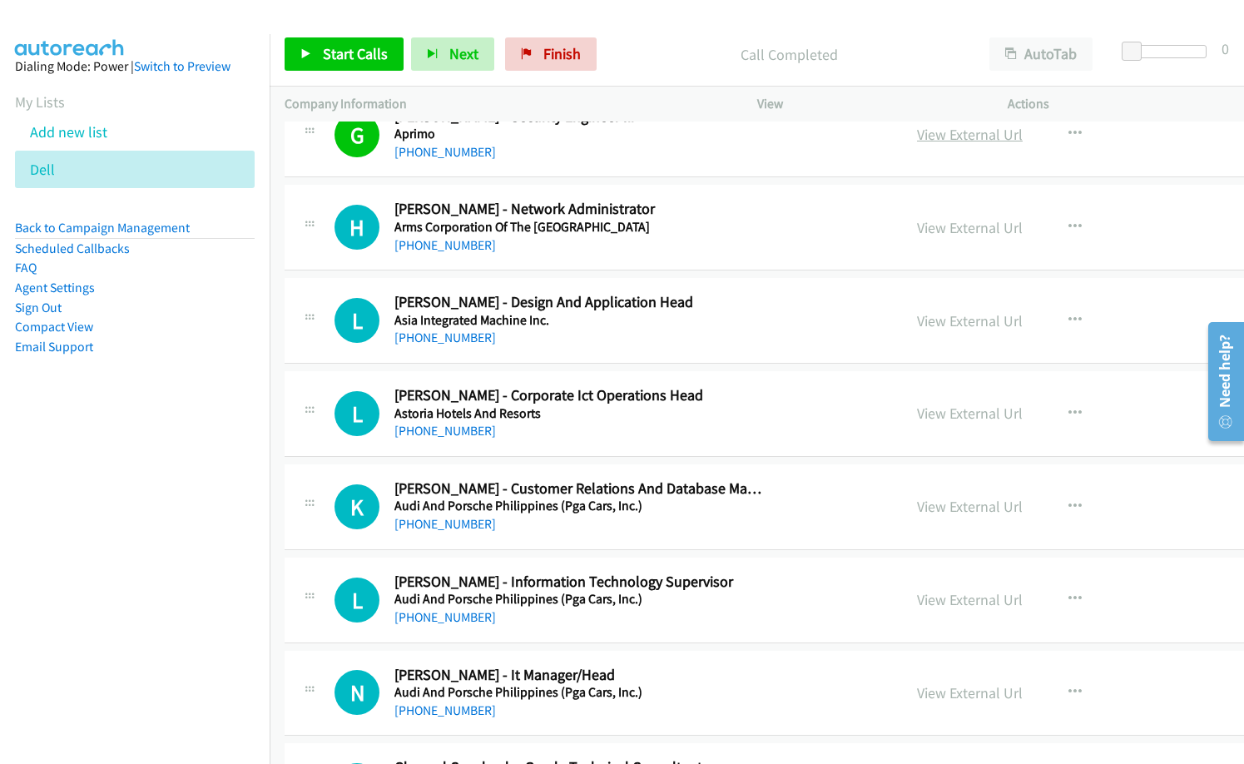
scroll to position [3827, 0]
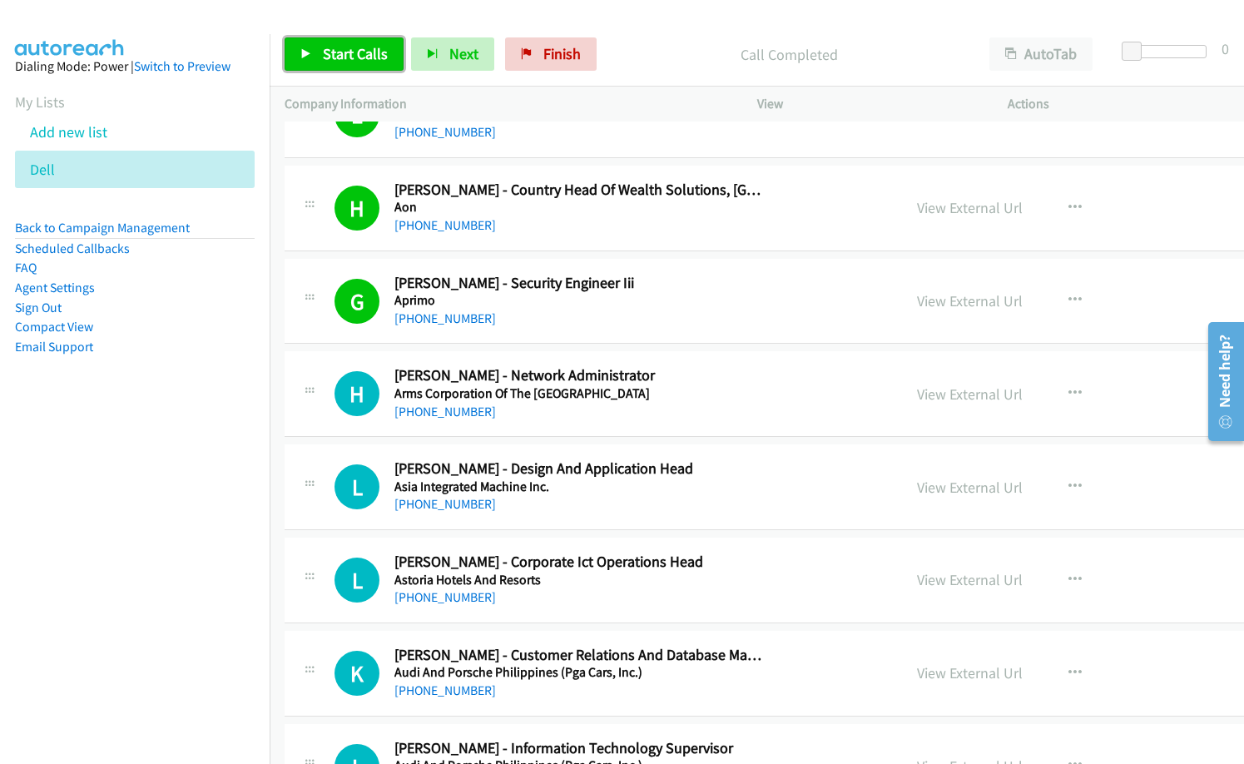
click at [376, 45] on span "Start Calls" at bounding box center [355, 53] width 65 height 19
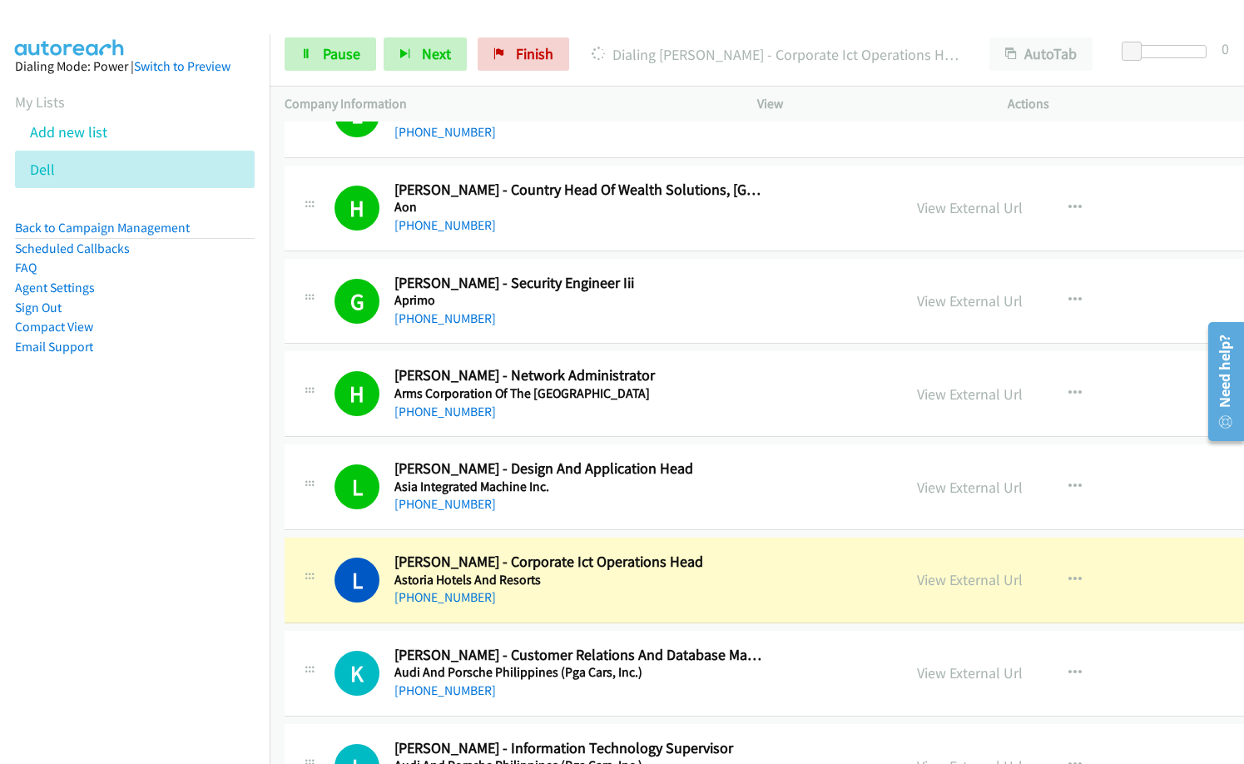
click at [7, 565] on nav "Dialing Mode: Power | Switch to Preview My Lists Add new list Dell Back to Camp…" at bounding box center [135, 416] width 270 height 764
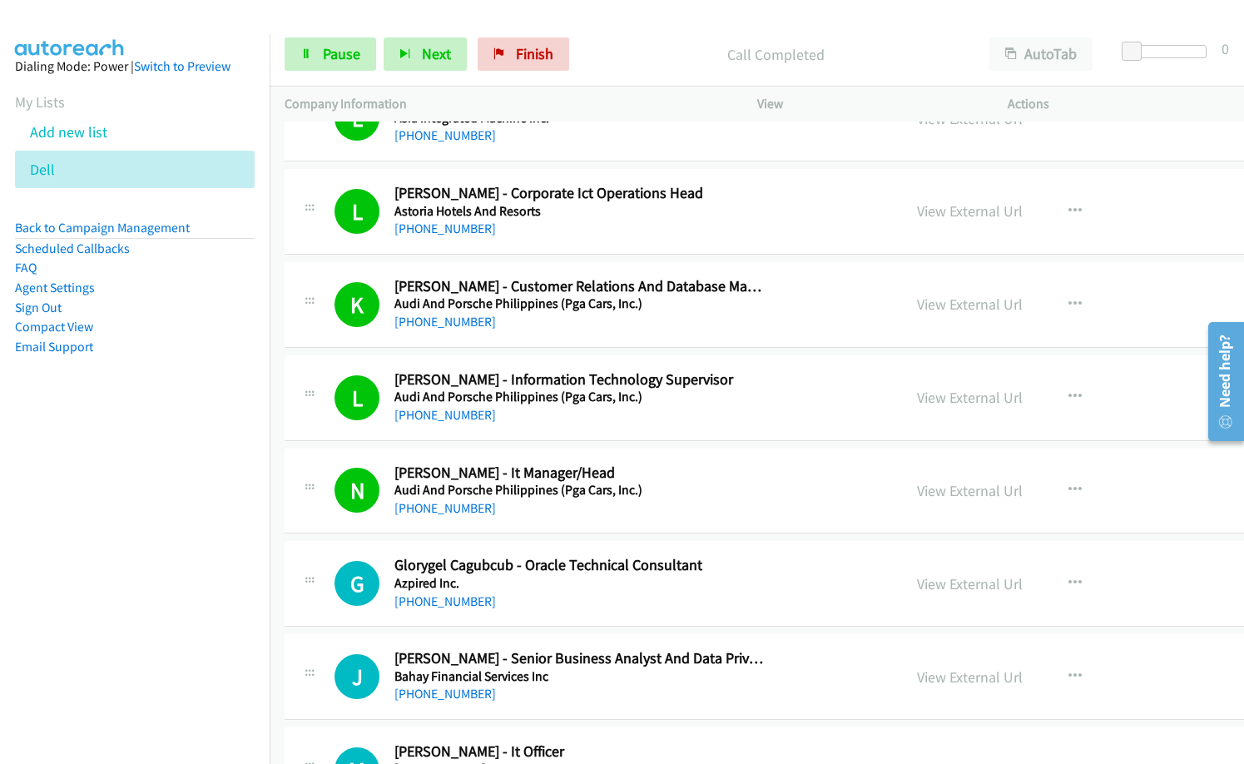
scroll to position [4243, 0]
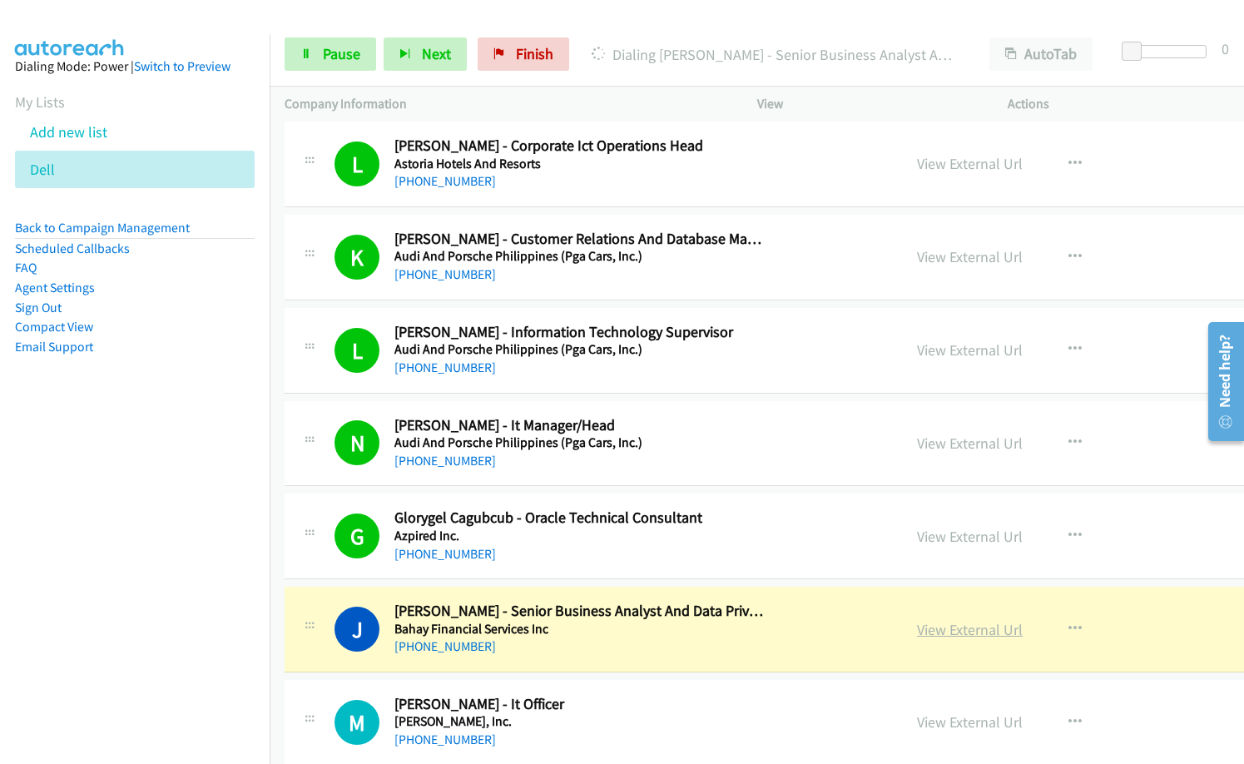
click at [917, 629] on link "View External Url" at bounding box center [970, 629] width 106 height 19
click at [334, 62] on span "Pause" at bounding box center [341, 53] width 37 height 19
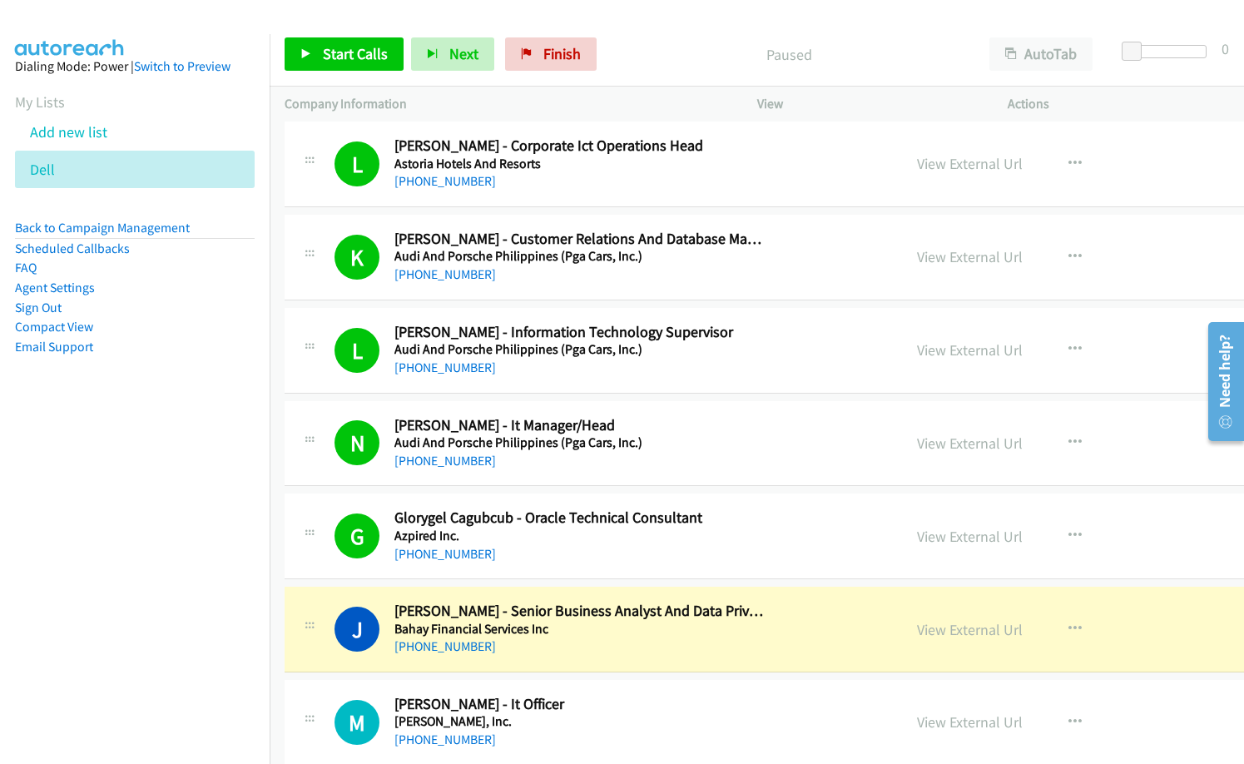
drag, startPoint x: 655, startPoint y: 64, endPoint x: 692, endPoint y: 110, distance: 59.1
click at [656, 64] on p "Paused" at bounding box center [789, 54] width 340 height 22
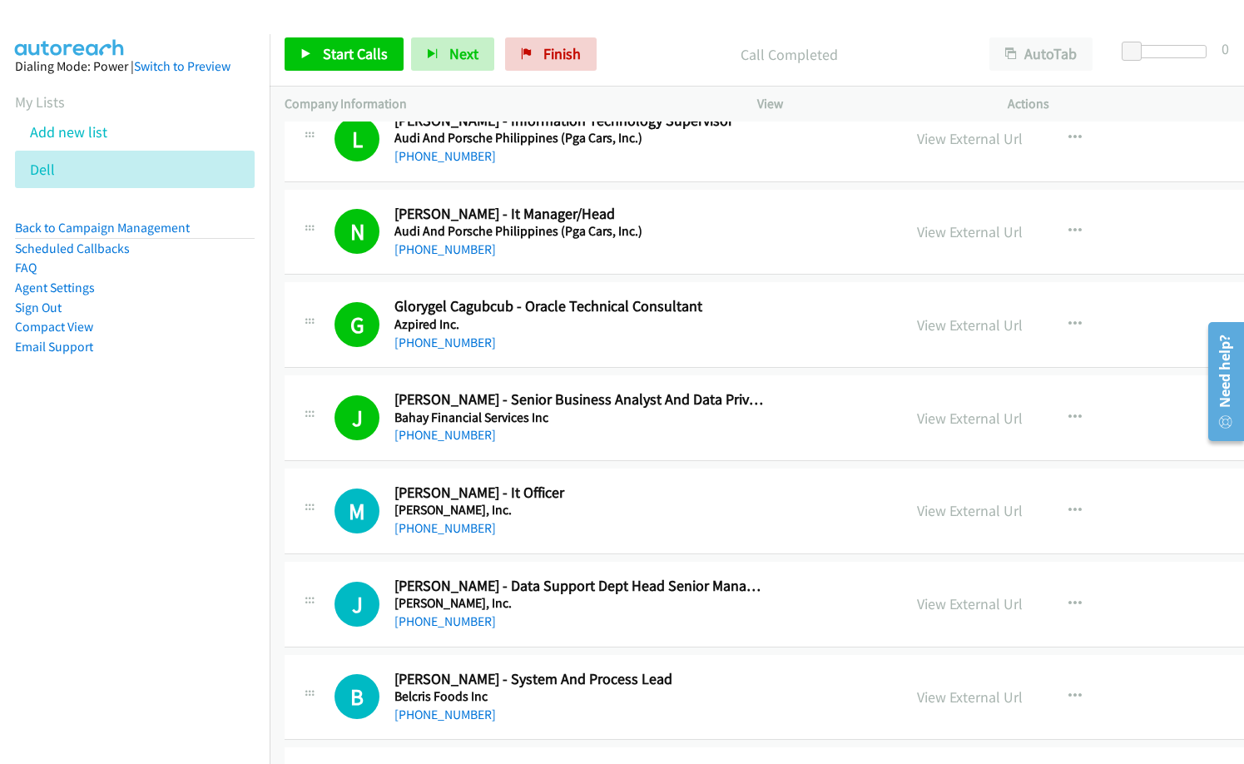
scroll to position [4493, 0]
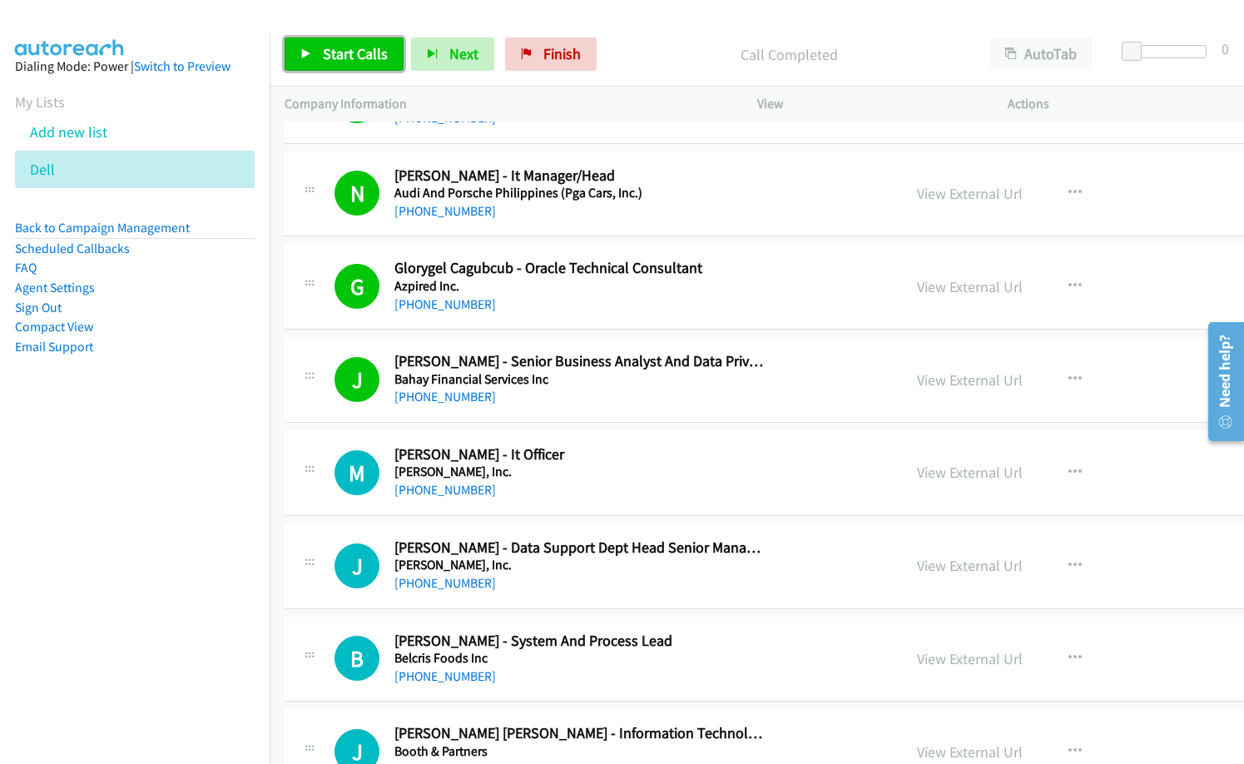
click at [343, 63] on link "Start Calls" at bounding box center [344, 53] width 119 height 33
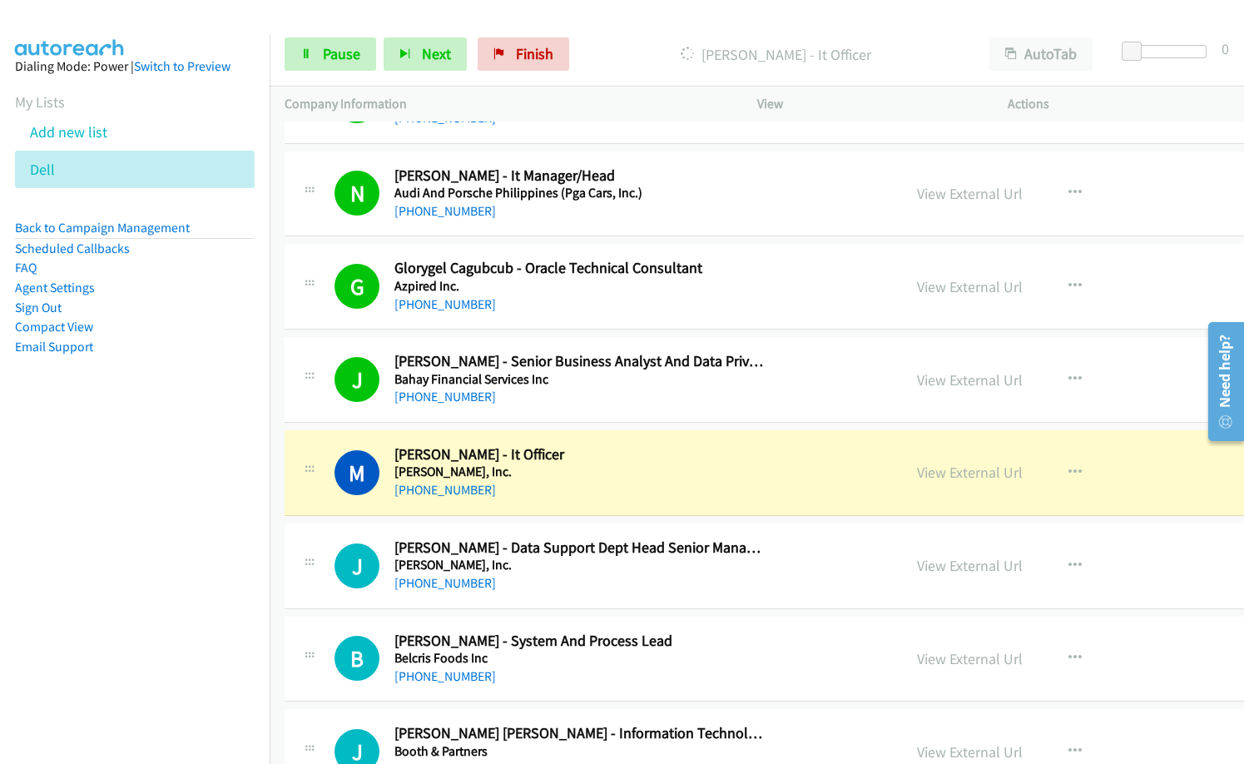
click at [624, 479] on h5 "Bankard, Inc." at bounding box center [579, 471] width 371 height 17
click at [917, 470] on link "View External Url" at bounding box center [970, 472] width 106 height 19
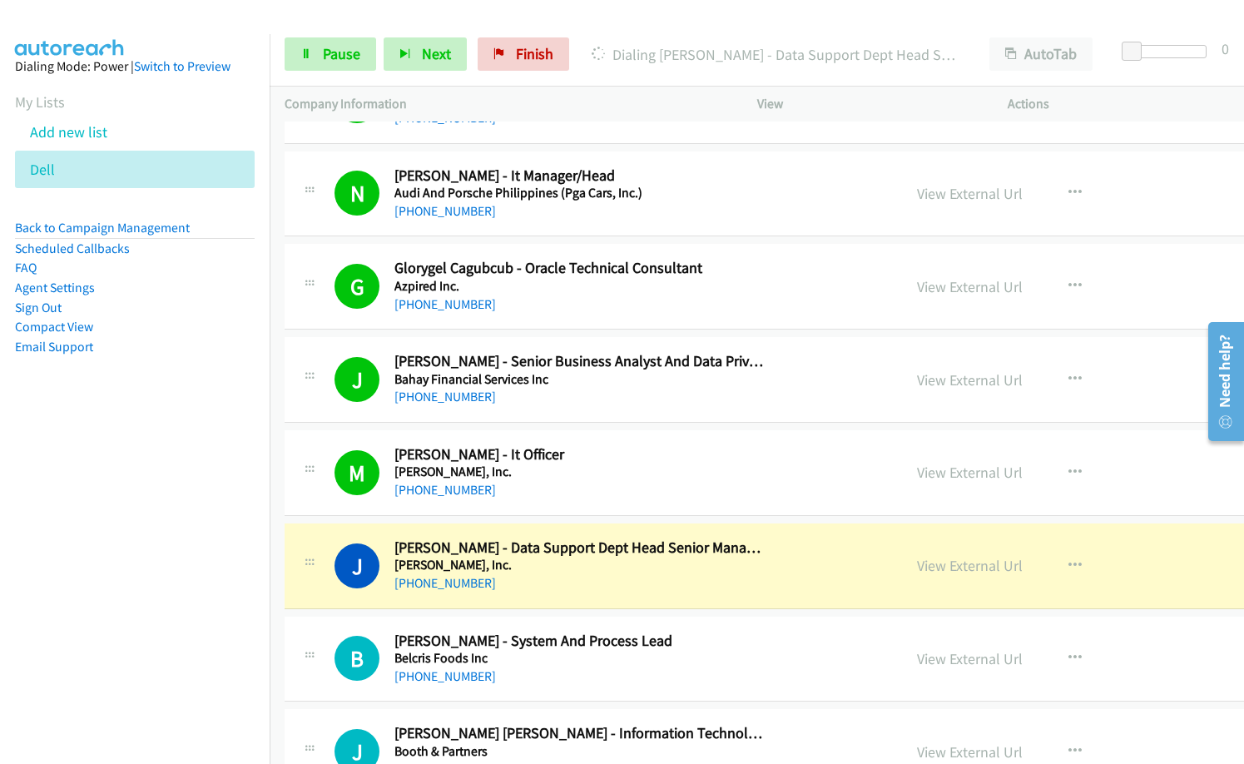
drag, startPoint x: 627, startPoint y: 33, endPoint x: 721, endPoint y: 0, distance: 99.0
click at [641, 28] on div "Start Calls Pause Next Finish Dialing Joana Gadier - Data Support Dept Head Sen…" at bounding box center [757, 54] width 974 height 64
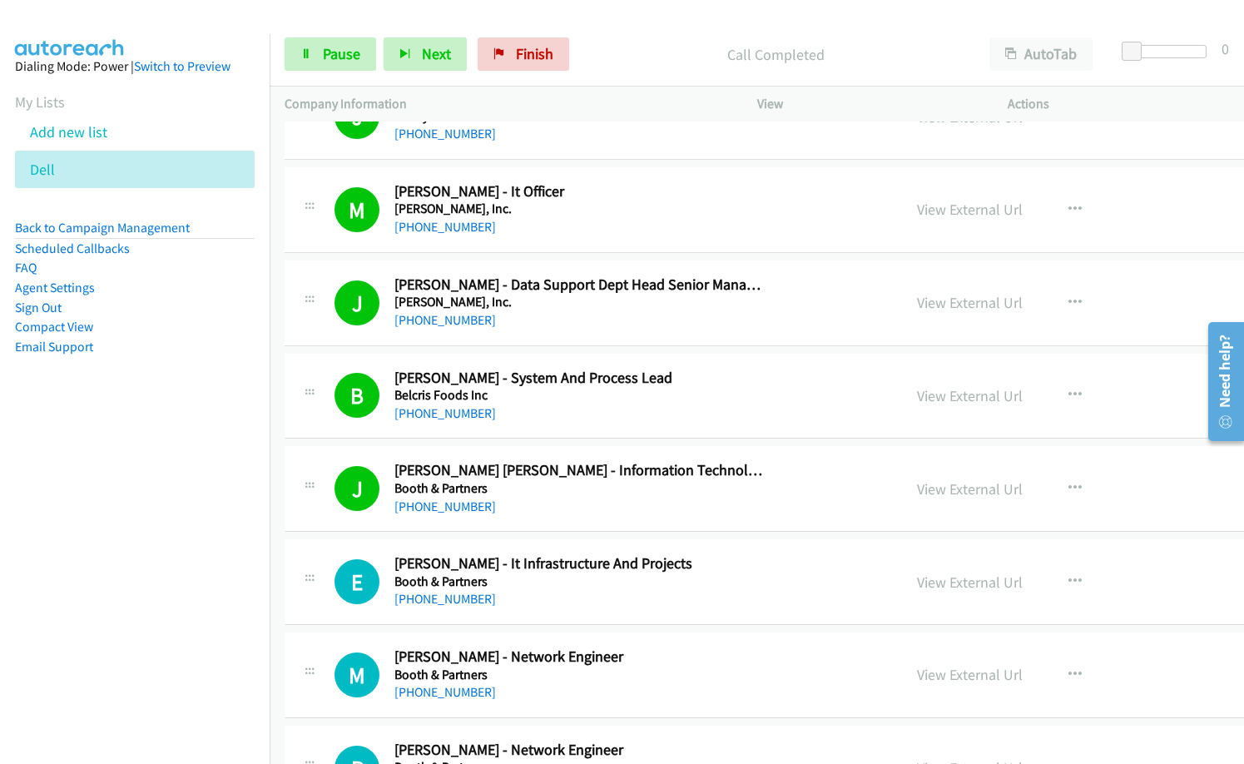
scroll to position [4826, 0]
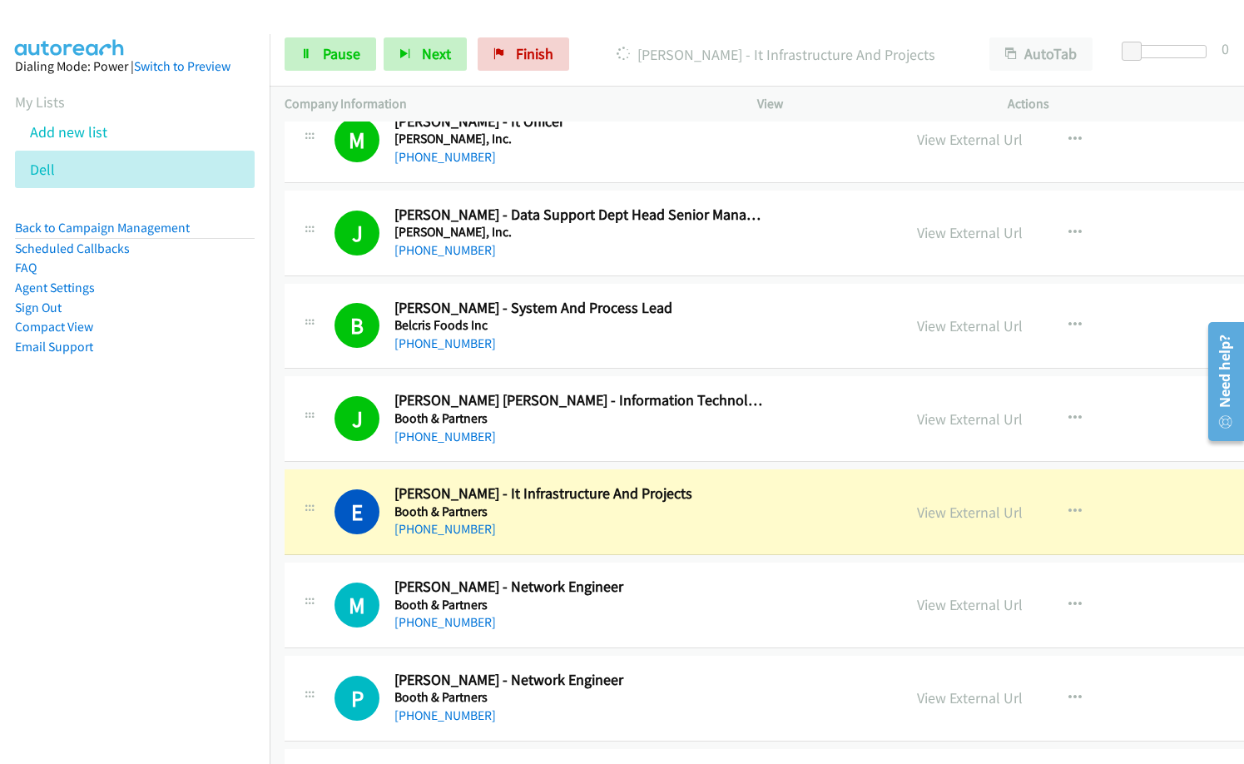
drag, startPoint x: 131, startPoint y: 502, endPoint x: 164, endPoint y: 496, distance: 33.0
click at [135, 500] on nav "Dialing Mode: Power | Switch to Preview My Lists Add new list Dell Back to Camp…" at bounding box center [135, 416] width 270 height 764
drag, startPoint x: 595, startPoint y: 536, endPoint x: 810, endPoint y: 503, distance: 217.2
click at [537, 527] on div "+63 917 706 0384" at bounding box center [579, 529] width 371 height 20
click at [917, 513] on link "View External Url" at bounding box center [970, 512] width 106 height 19
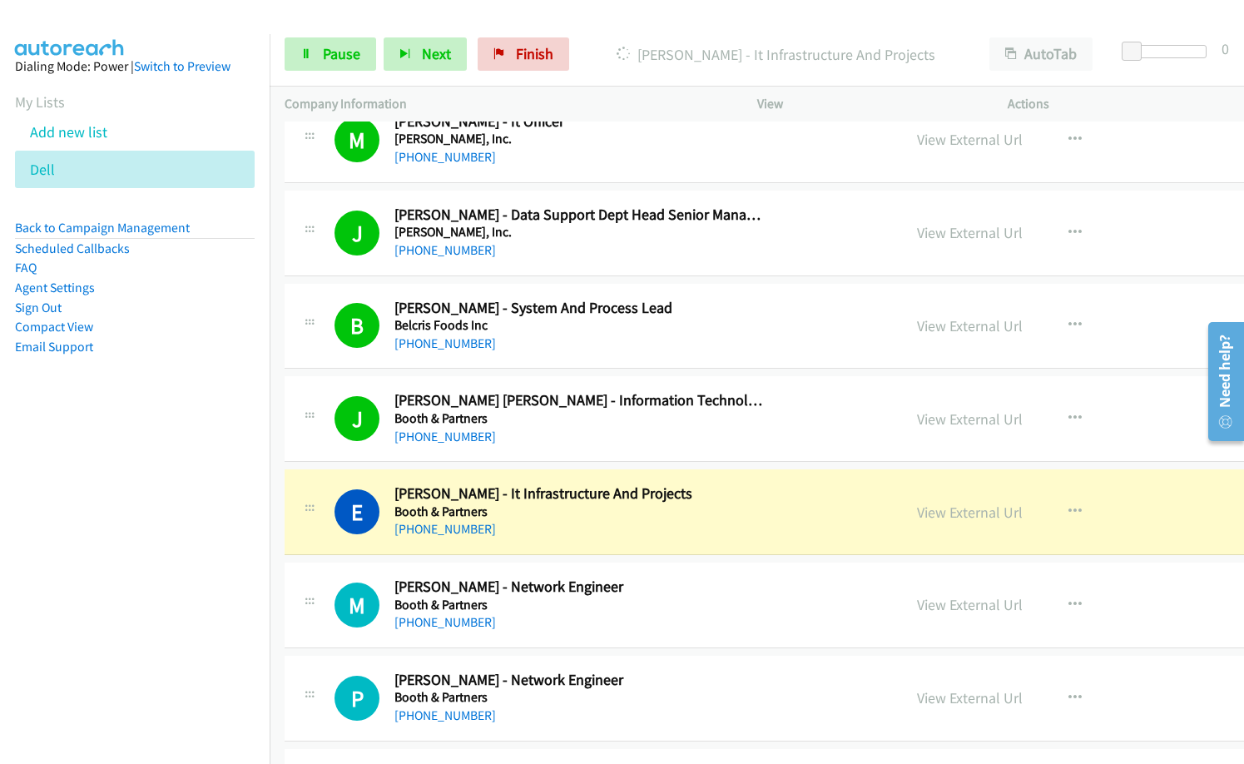
click at [622, 526] on div "+63 917 706 0384" at bounding box center [579, 529] width 371 height 20
click at [917, 513] on link "View External Url" at bounding box center [970, 512] width 106 height 19
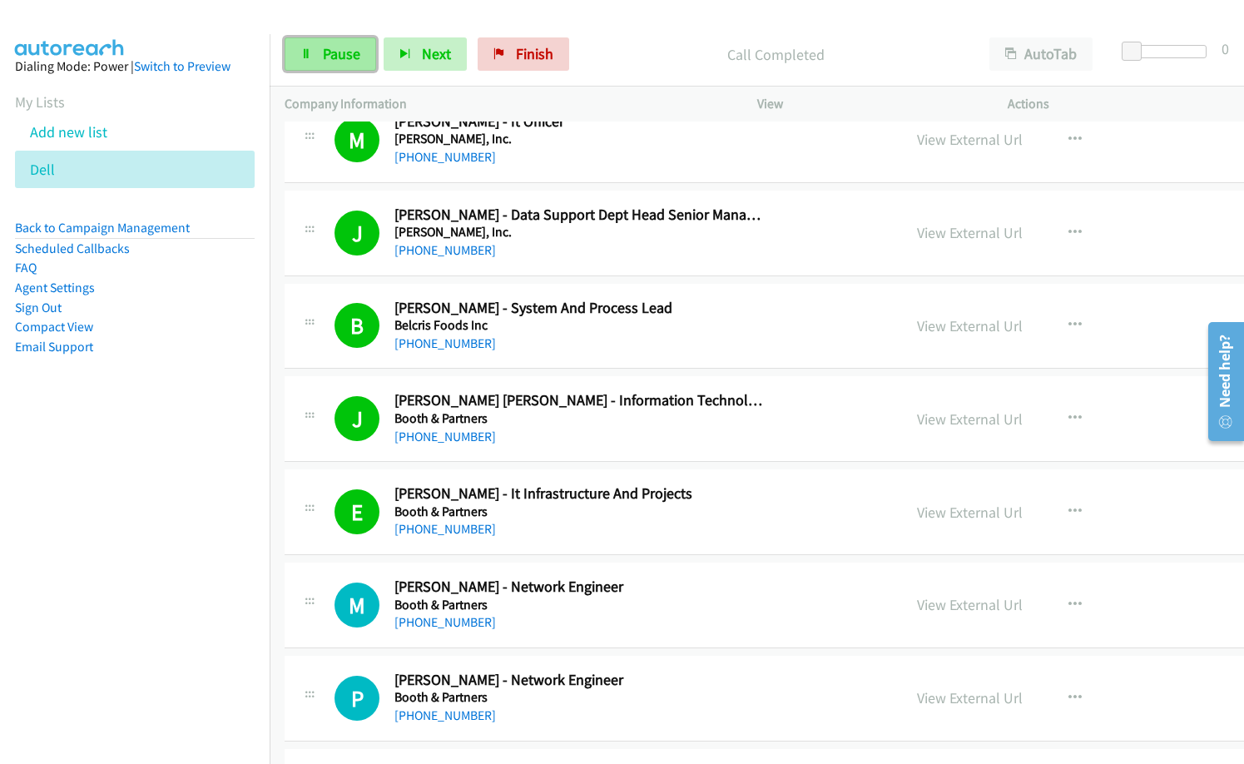
click at [326, 42] on link "Pause" at bounding box center [331, 53] width 92 height 33
click at [631, 45] on p "Paused" at bounding box center [789, 54] width 340 height 22
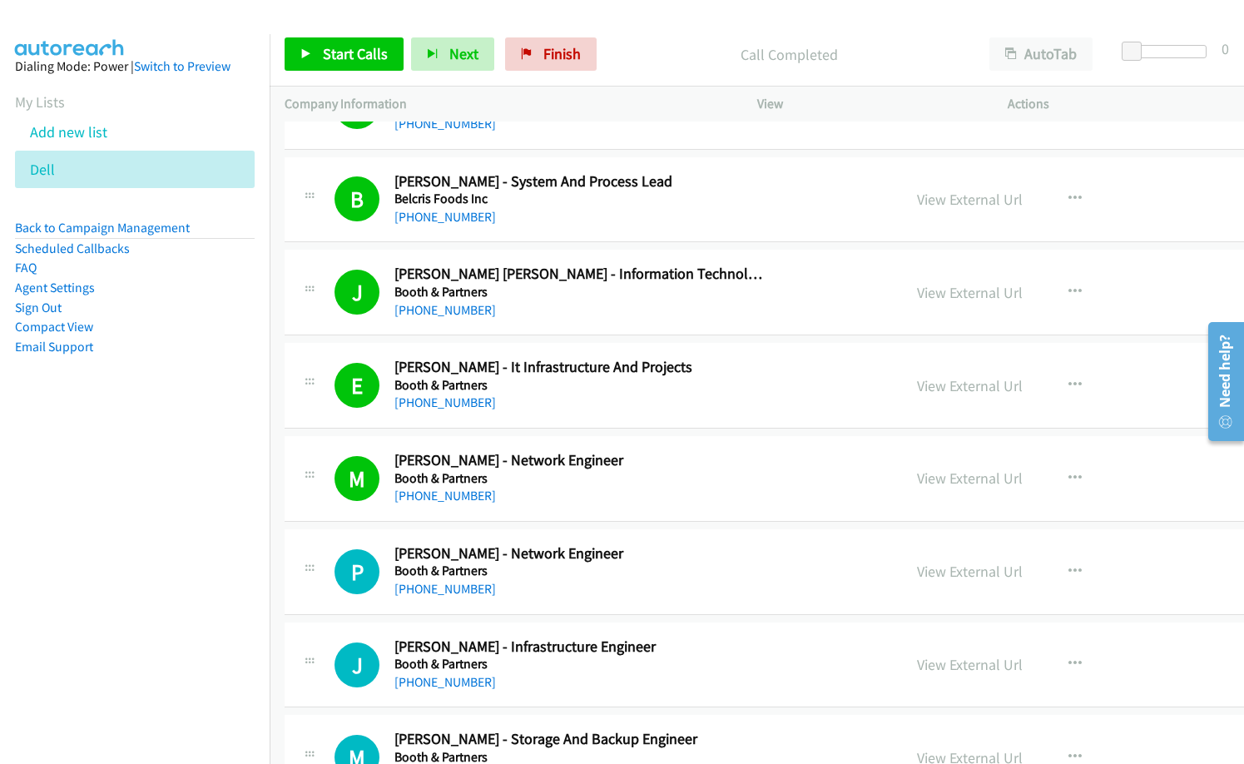
scroll to position [4992, 0]
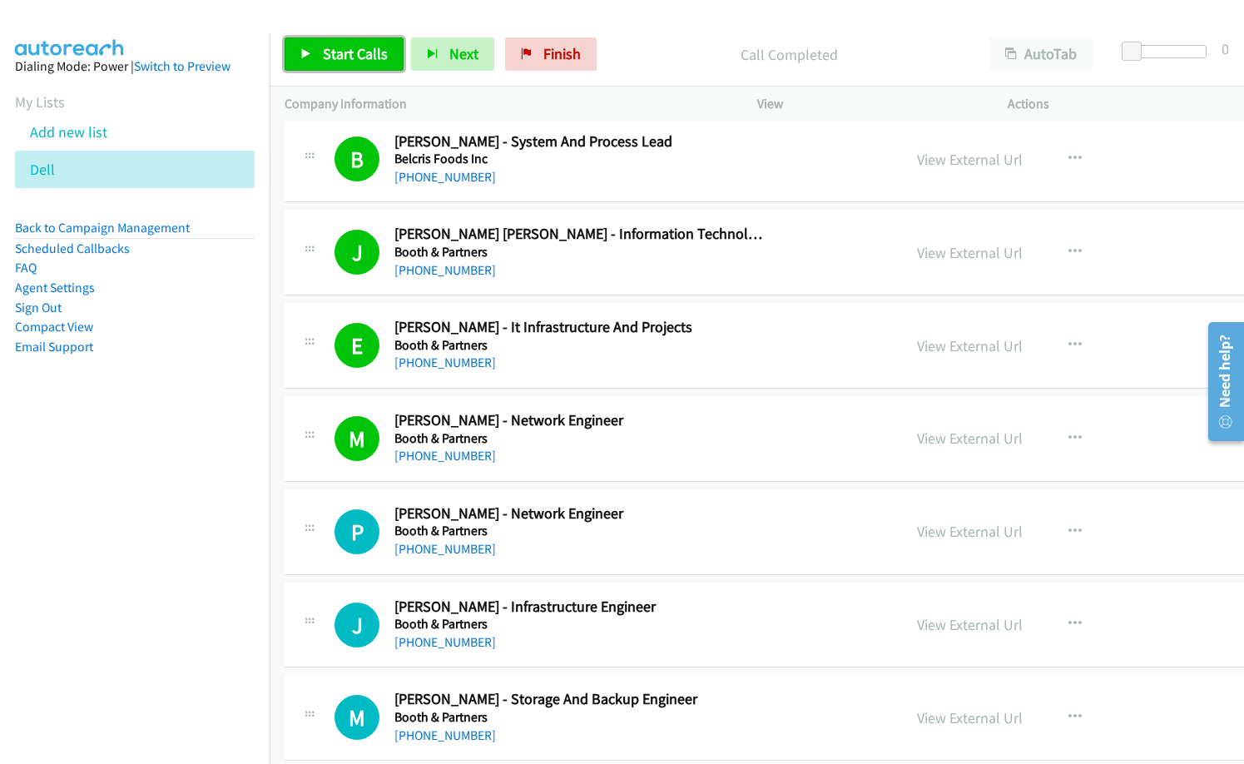
click at [338, 40] on link "Start Calls" at bounding box center [344, 53] width 119 height 33
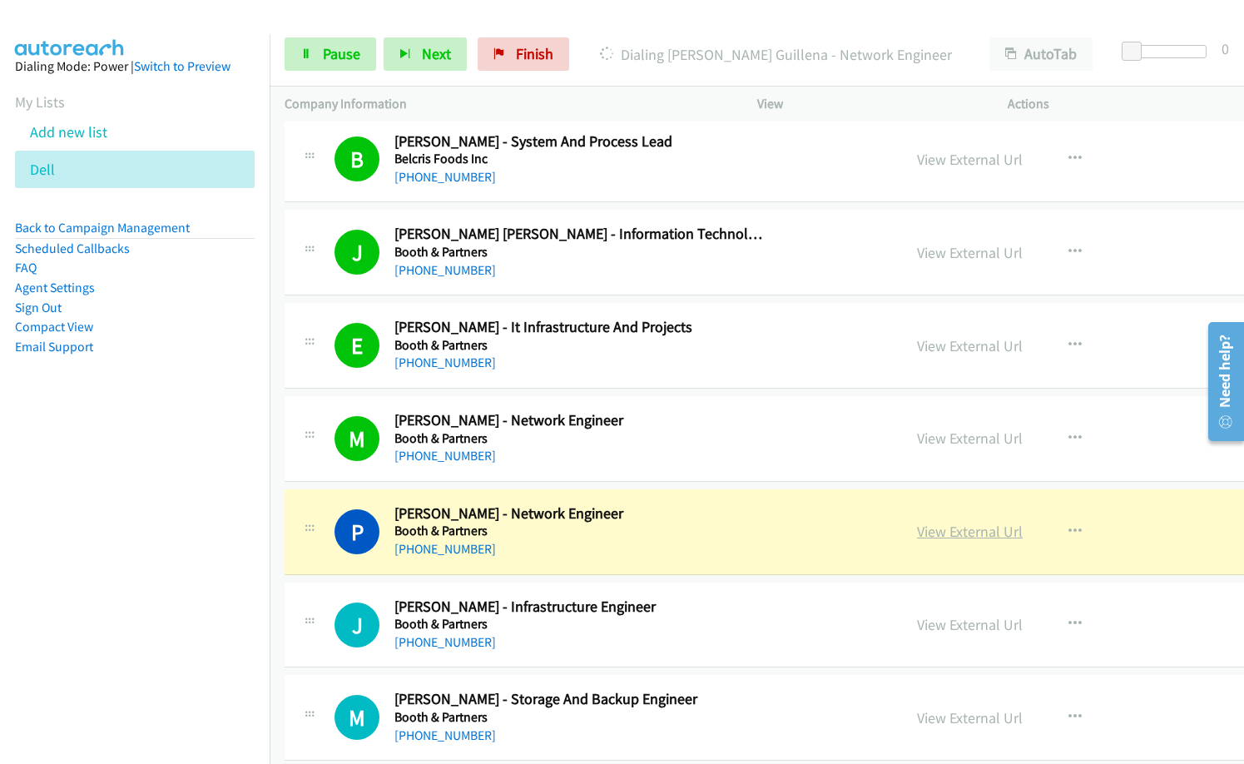
click at [917, 529] on link "View External Url" at bounding box center [970, 531] width 106 height 19
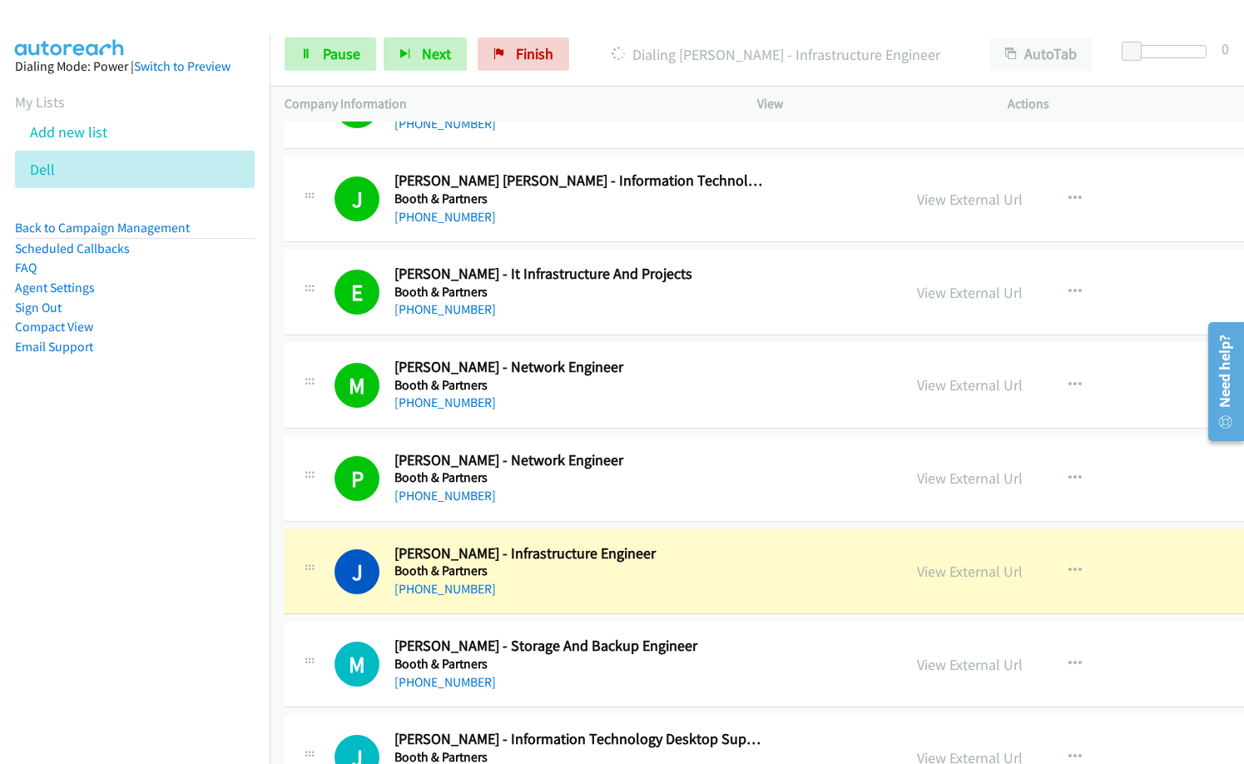
scroll to position [5075, 0]
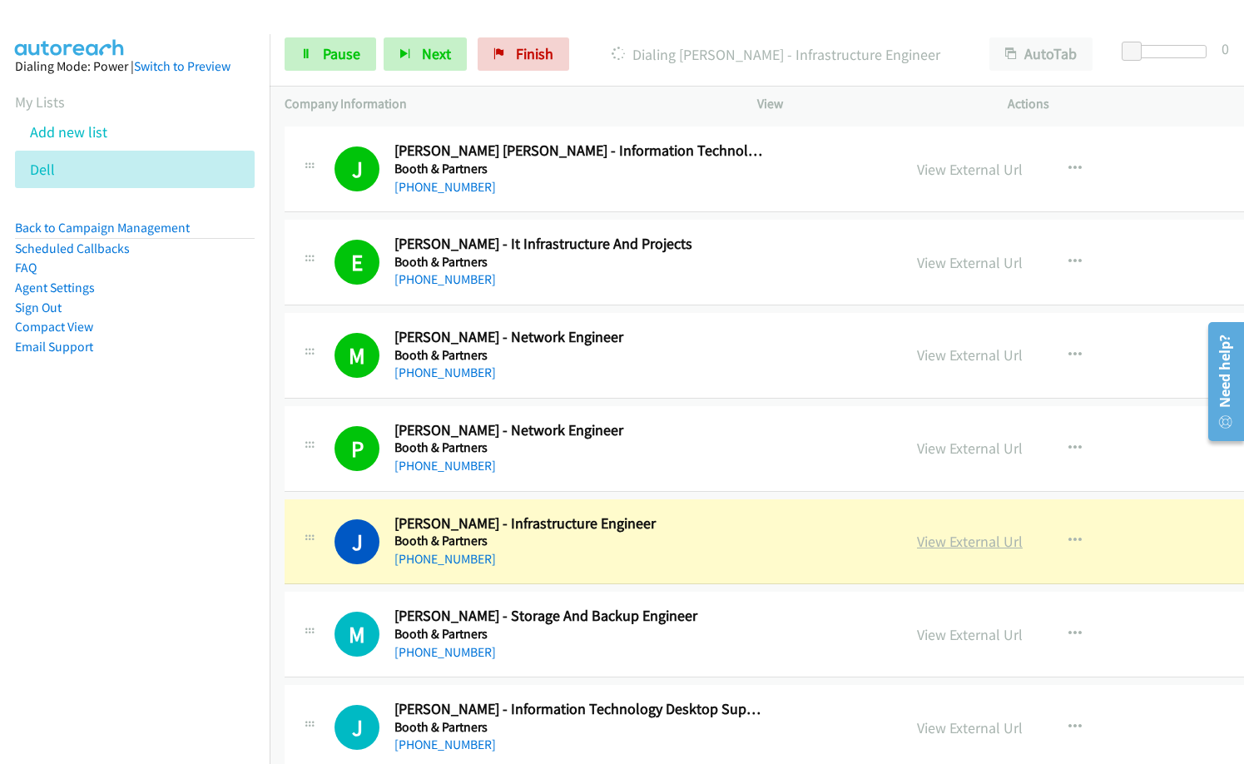
click at [917, 540] on link "View External Url" at bounding box center [970, 541] width 106 height 19
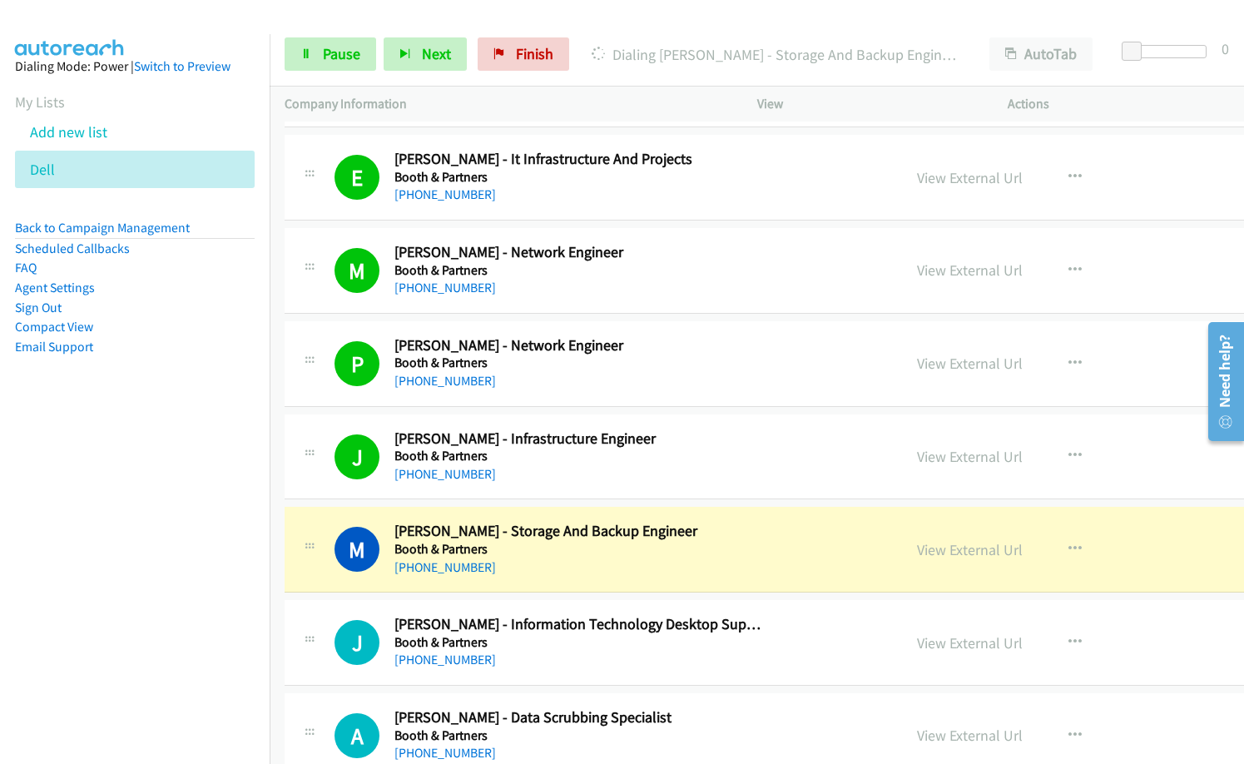
scroll to position [5242, 0]
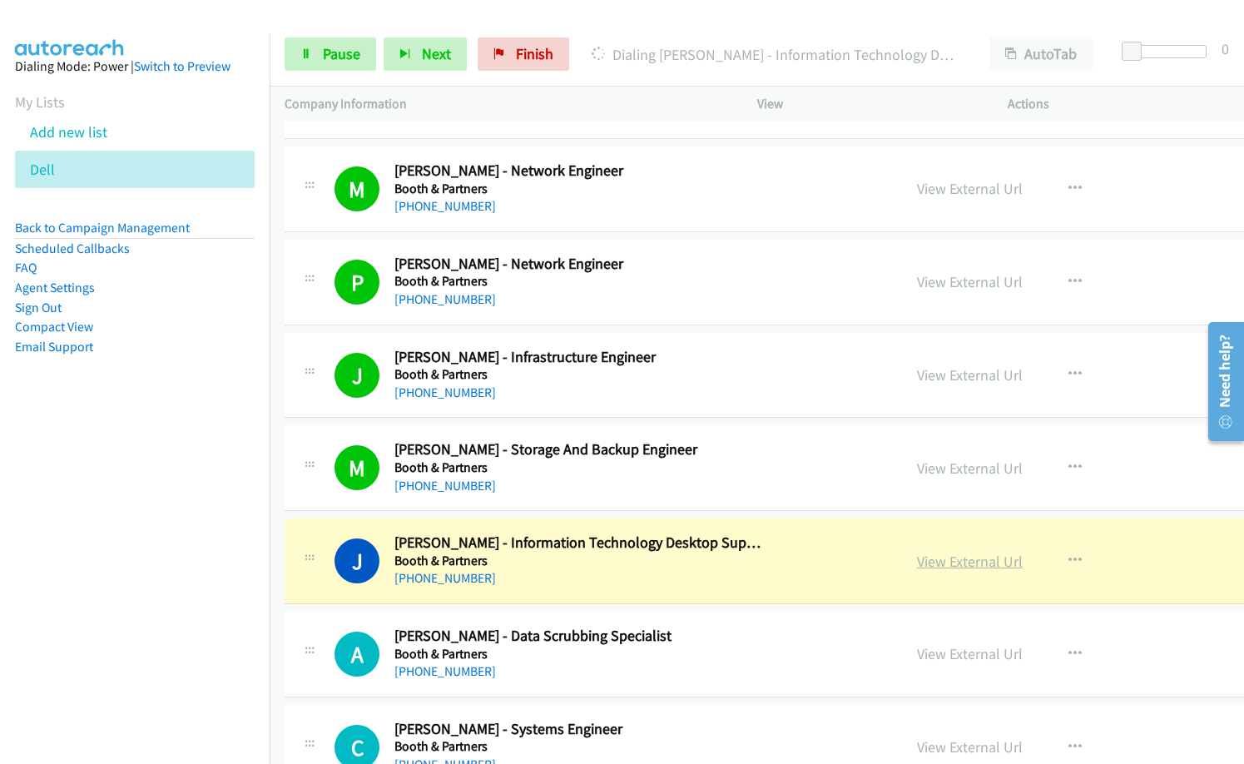
click at [917, 561] on link "View External Url" at bounding box center [970, 561] width 106 height 19
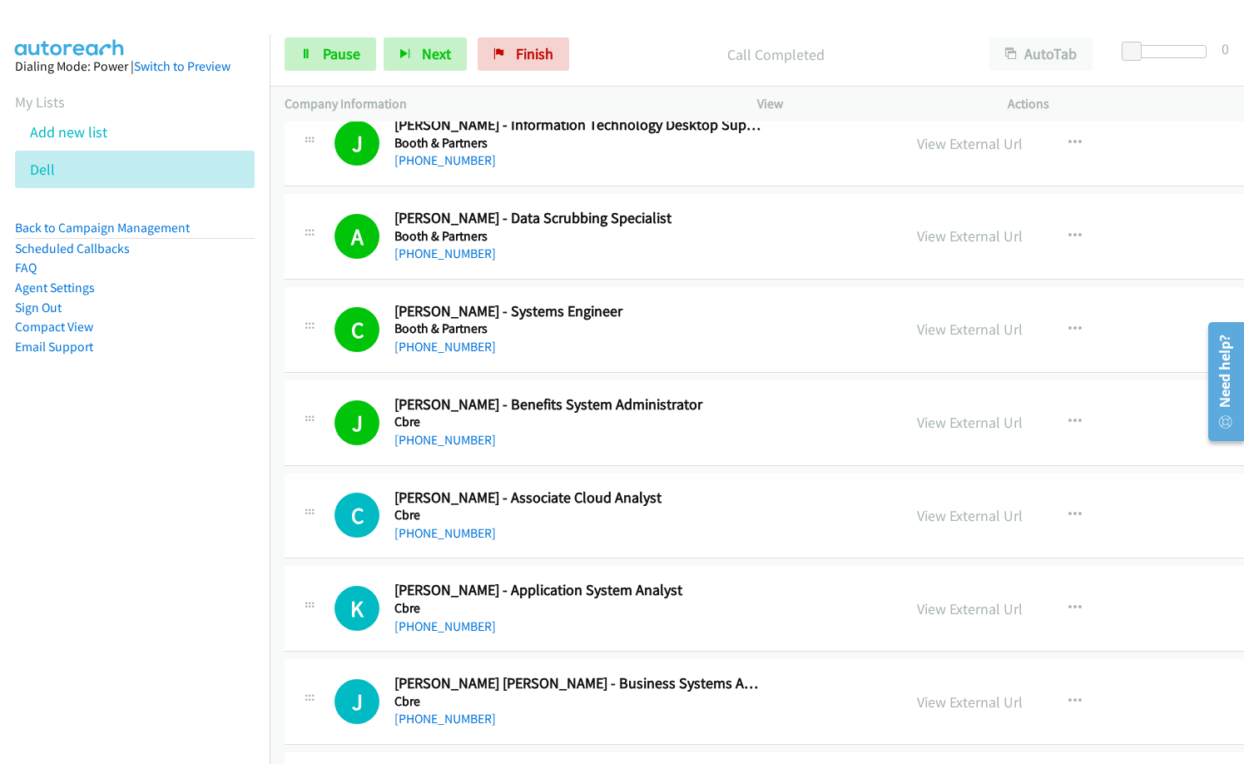
scroll to position [5741, 0]
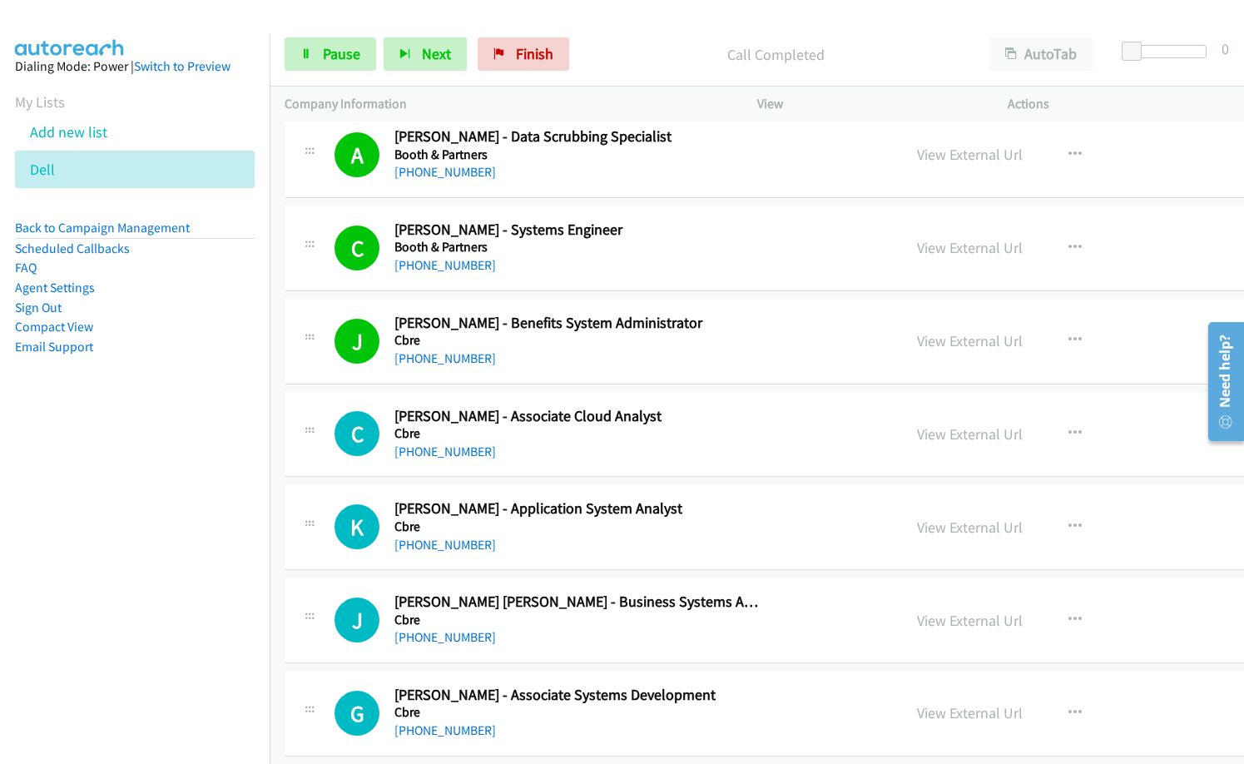
click at [126, 452] on nav "Dialing Mode: Power | Switch to Preview My Lists Add new list Dell Back to Camp…" at bounding box center [135, 416] width 270 height 764
click at [34, 456] on nav "Dialing Mode: Power | Switch to Preview My Lists Add new list Dell Back to Camp…" at bounding box center [135, 416] width 270 height 764
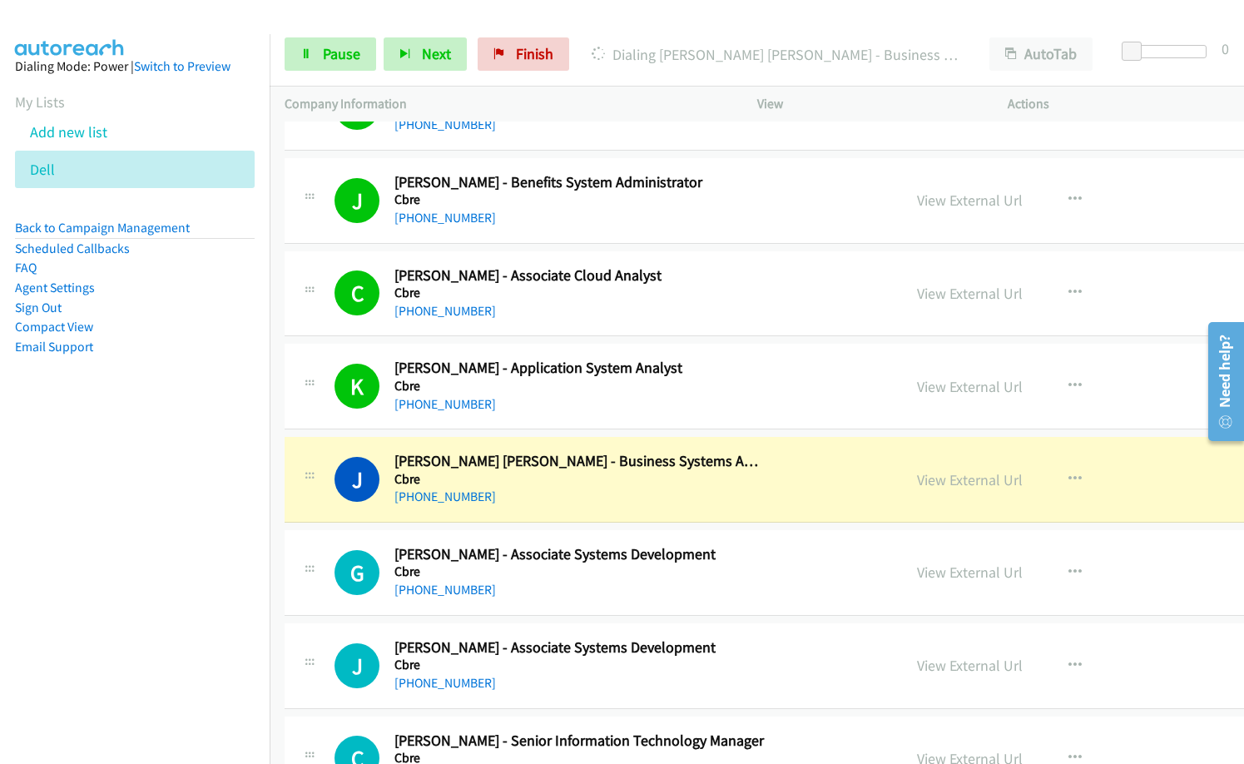
scroll to position [5907, 0]
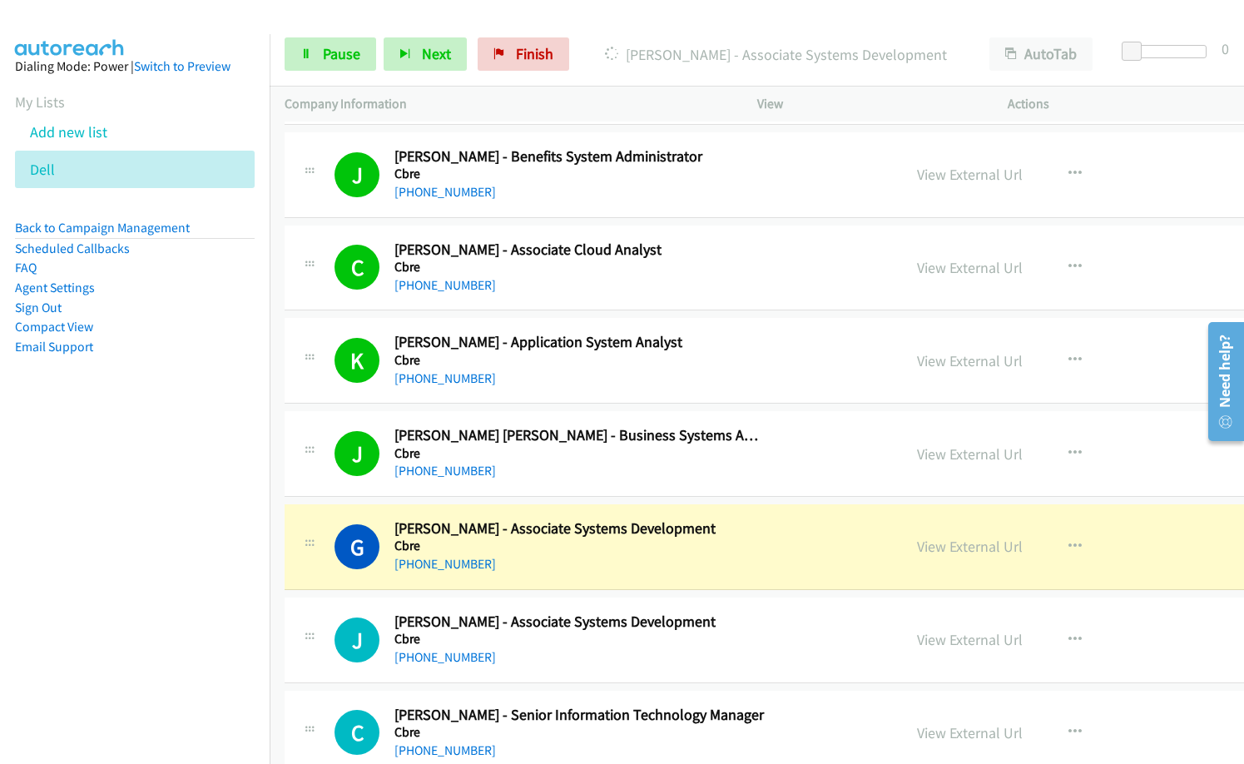
click at [503, 446] on h5 "Cbre" at bounding box center [579, 453] width 371 height 17
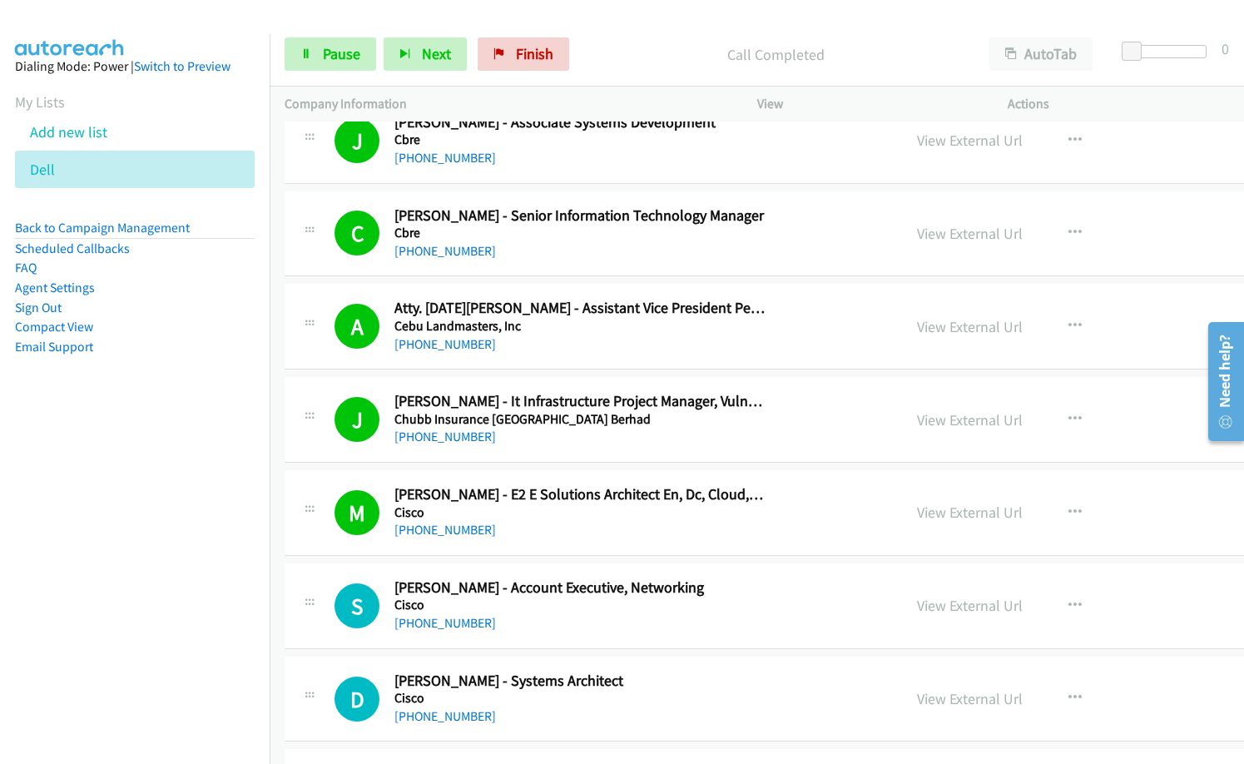
scroll to position [6490, 0]
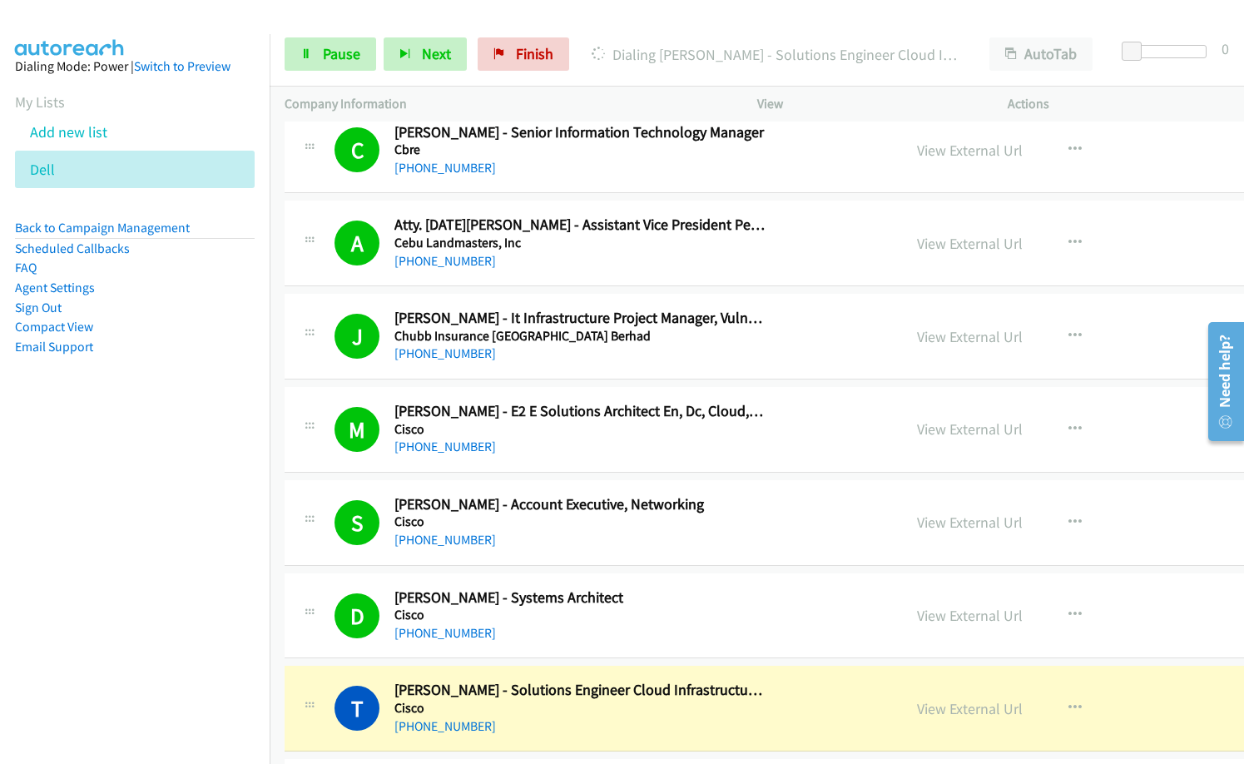
click at [689, 627] on div "+63 917 863 6389" at bounding box center [579, 633] width 371 height 20
click at [917, 517] on link "View External Url" at bounding box center [970, 522] width 106 height 19
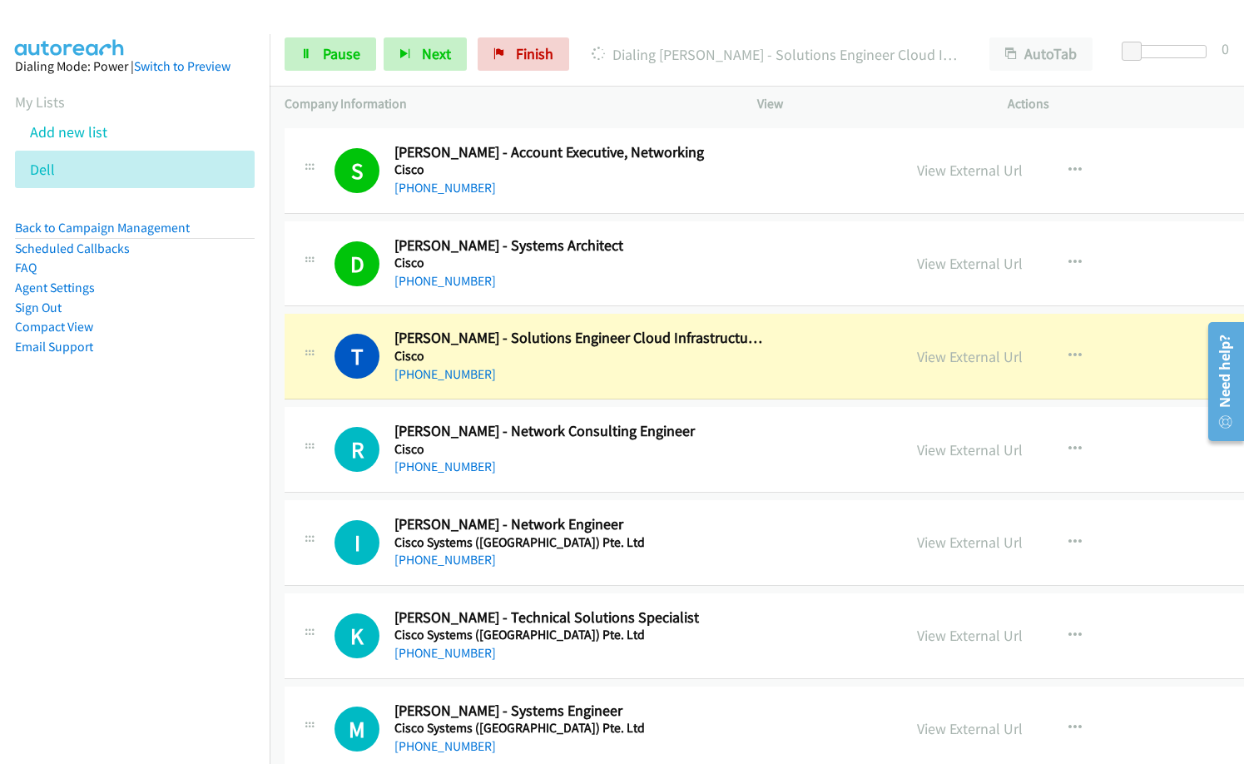
scroll to position [6823, 0]
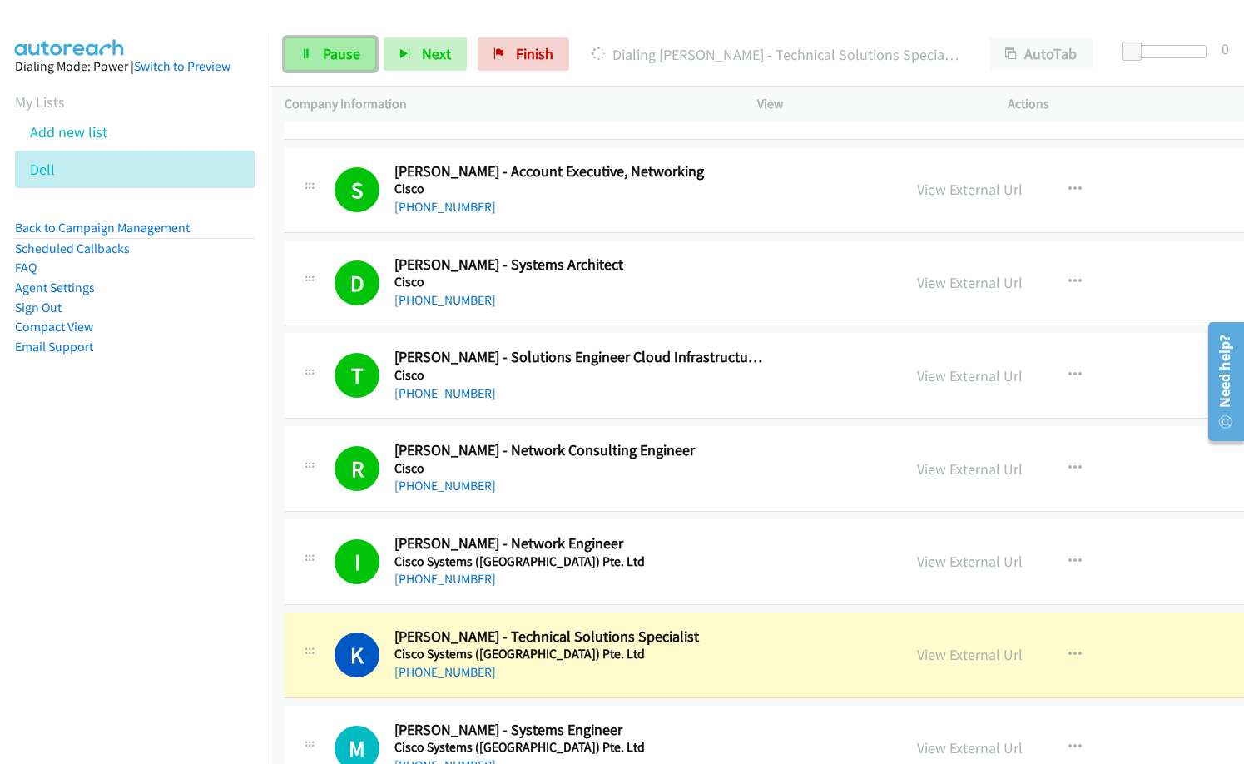
click at [309, 57] on icon at bounding box center [306, 55] width 12 height 12
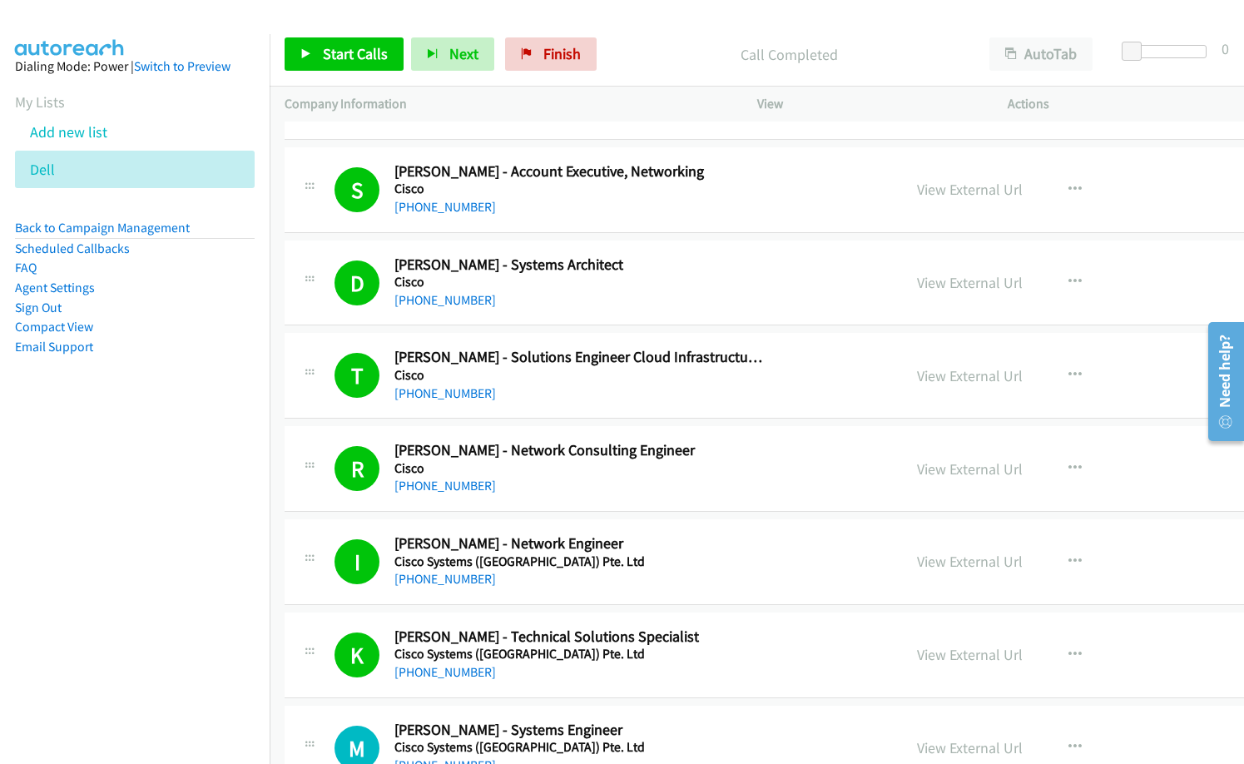
click at [630, 72] on div "Start Calls Pause Next Finish Call Completed AutoTab AutoTab 0" at bounding box center [757, 54] width 974 height 64
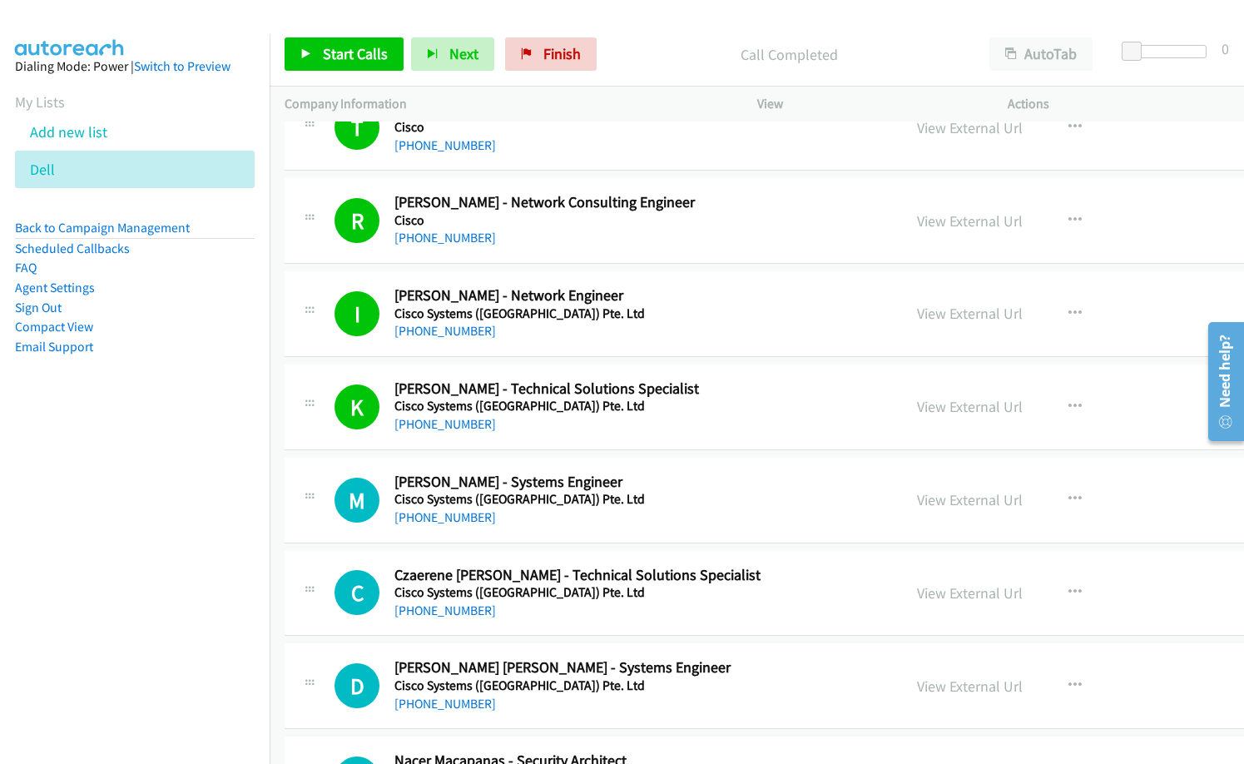
scroll to position [7072, 0]
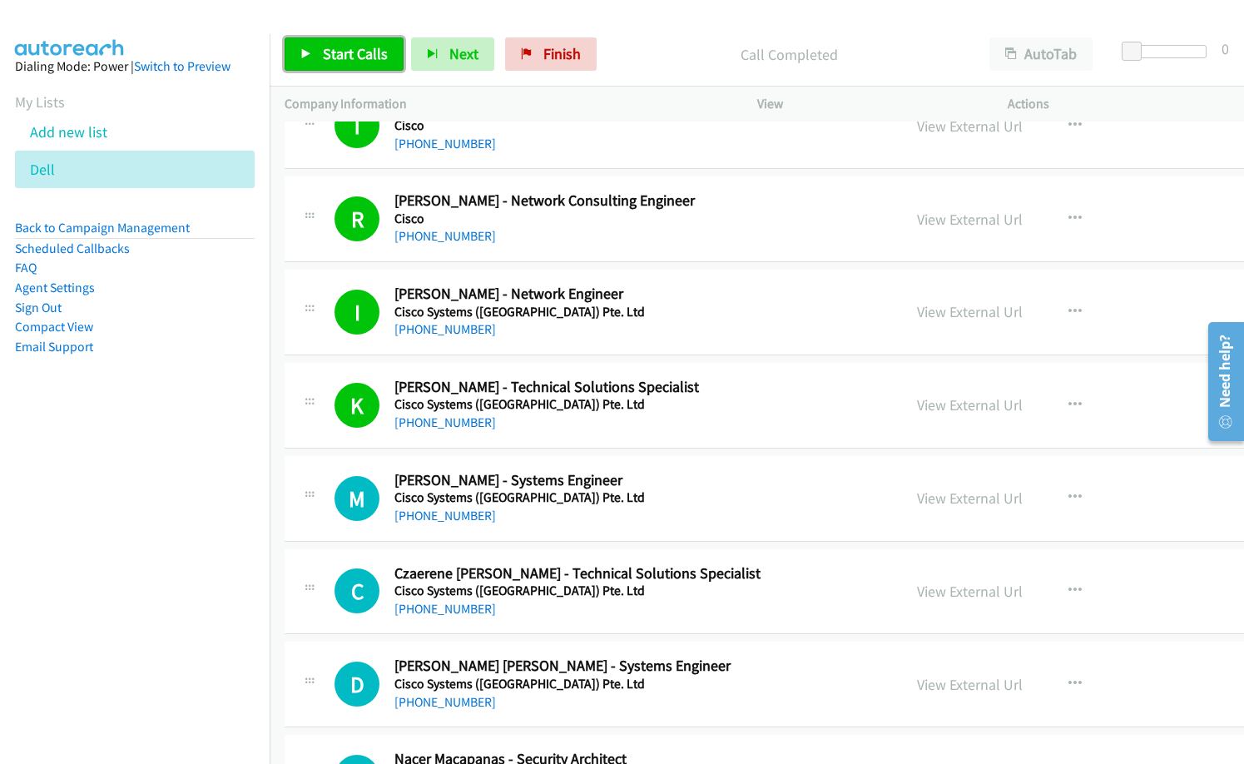
click at [337, 55] on span "Start Calls" at bounding box center [355, 53] width 65 height 19
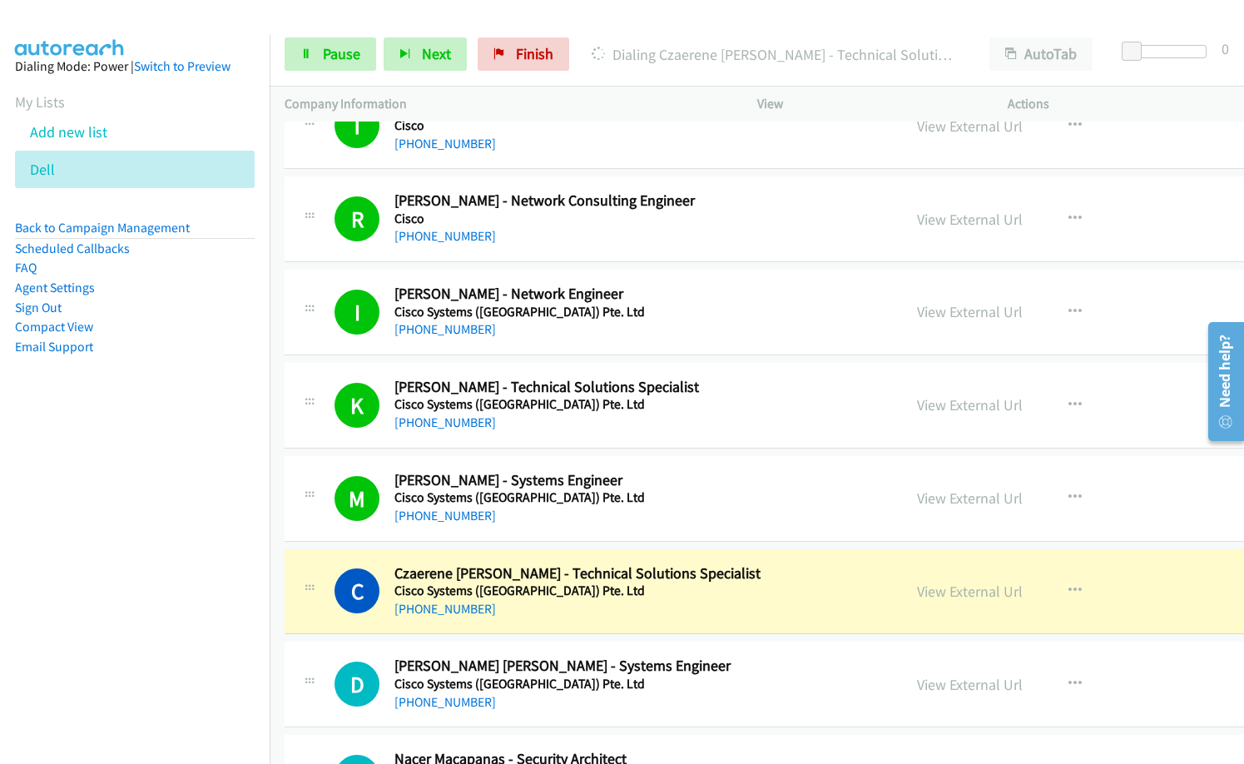
click at [612, 506] on div "+63 918 838 1598" at bounding box center [579, 516] width 371 height 20
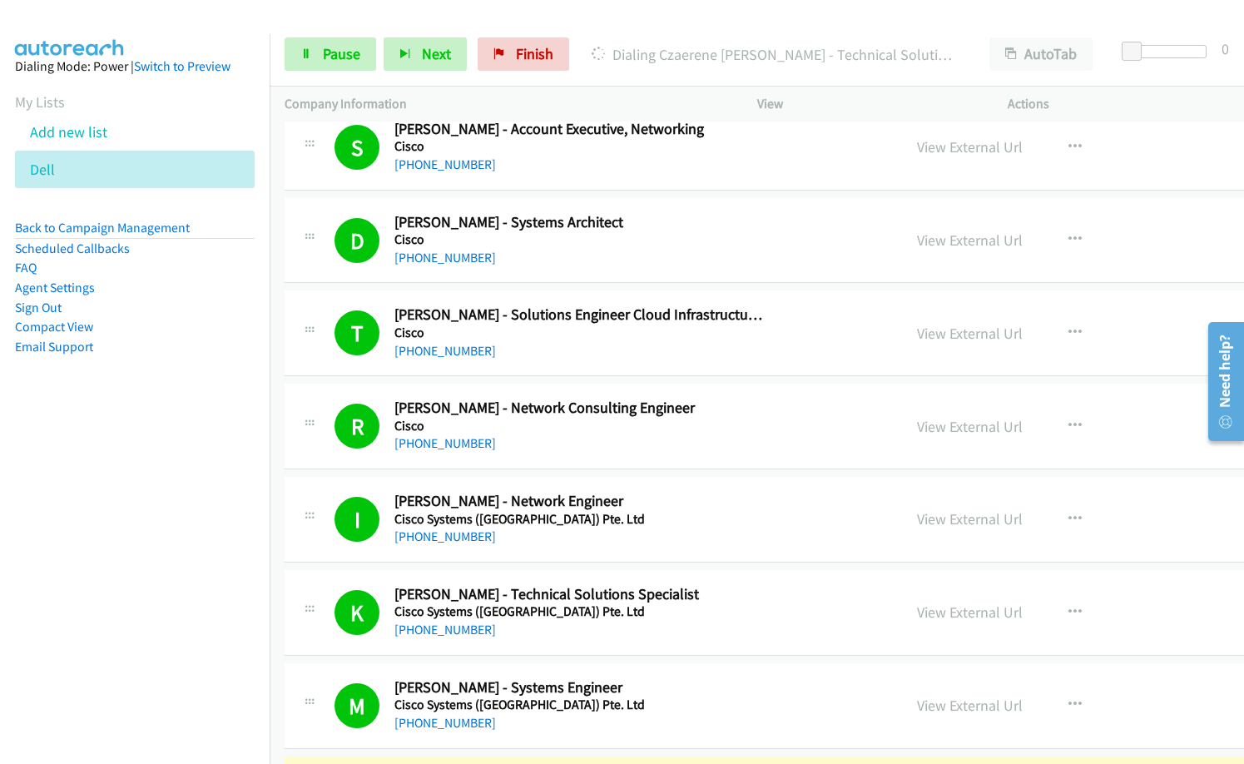
scroll to position [6823, 0]
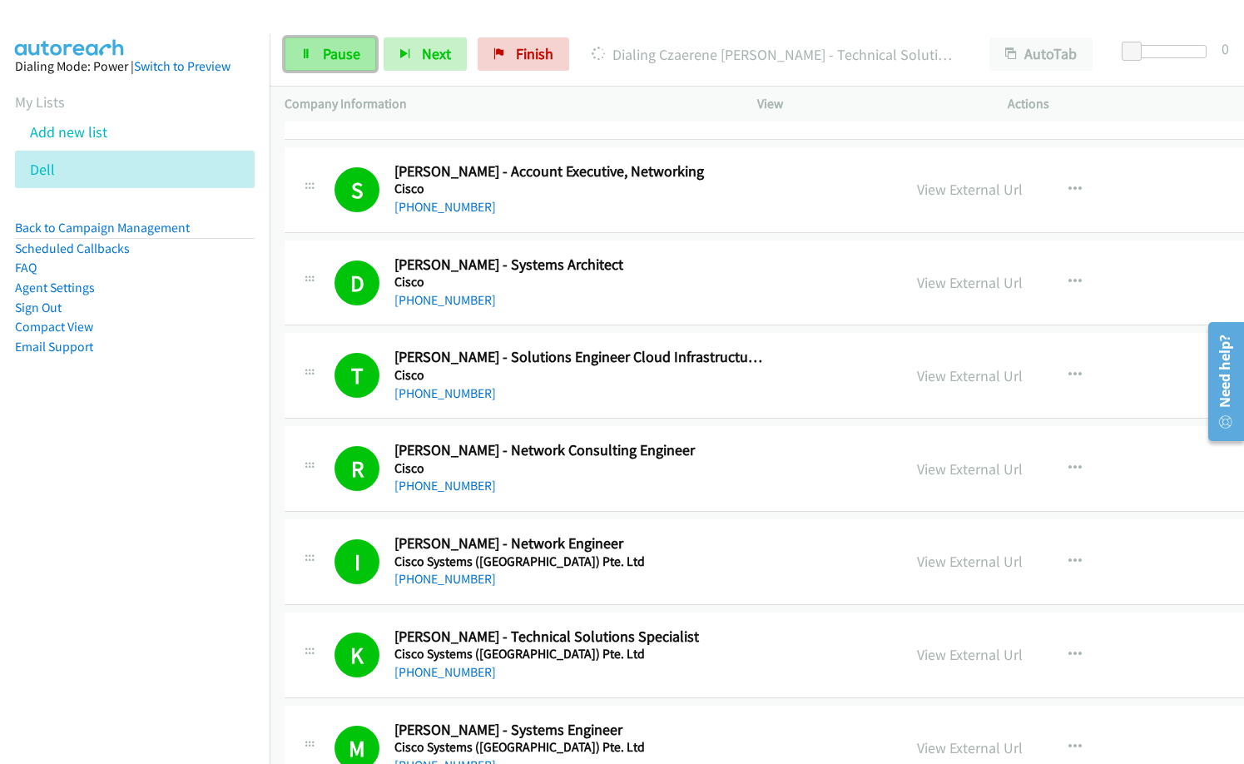
click at [340, 57] on span "Pause" at bounding box center [341, 53] width 37 height 19
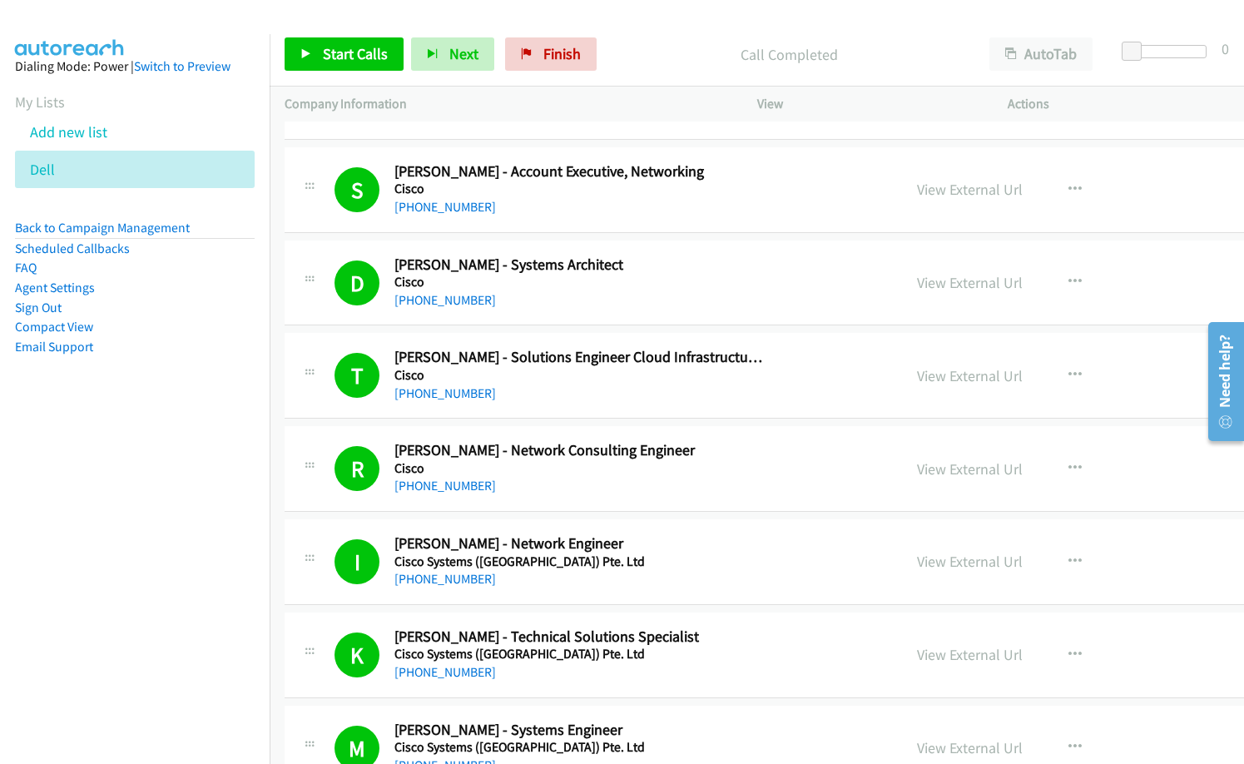
drag, startPoint x: 590, startPoint y: 292, endPoint x: 617, endPoint y: 307, distance: 31.3
click at [590, 292] on div "+63 917 863 6389" at bounding box center [579, 300] width 371 height 20
click at [917, 280] on link "View External Url" at bounding box center [970, 282] width 106 height 19
click at [917, 381] on link "View External Url" at bounding box center [970, 375] width 106 height 19
click at [917, 468] on link "View External Url" at bounding box center [970, 468] width 106 height 19
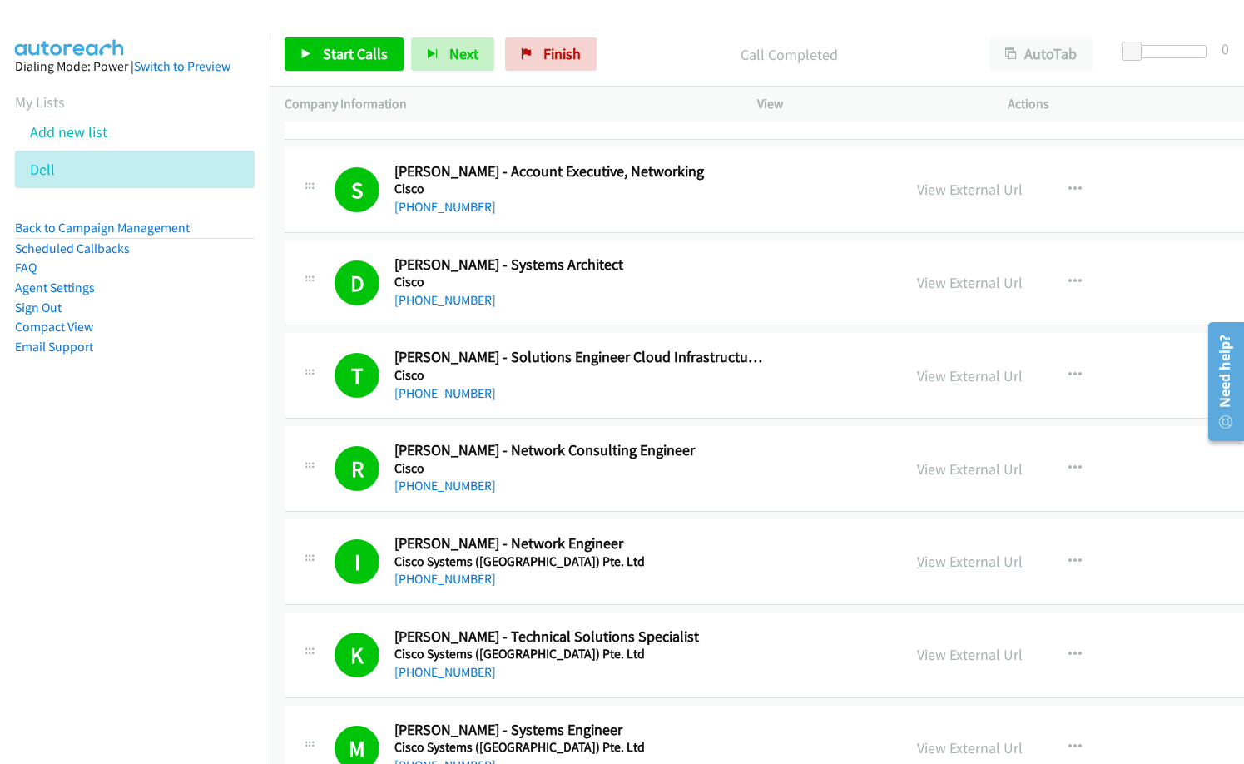
click at [917, 564] on link "View External Url" at bounding box center [970, 561] width 106 height 19
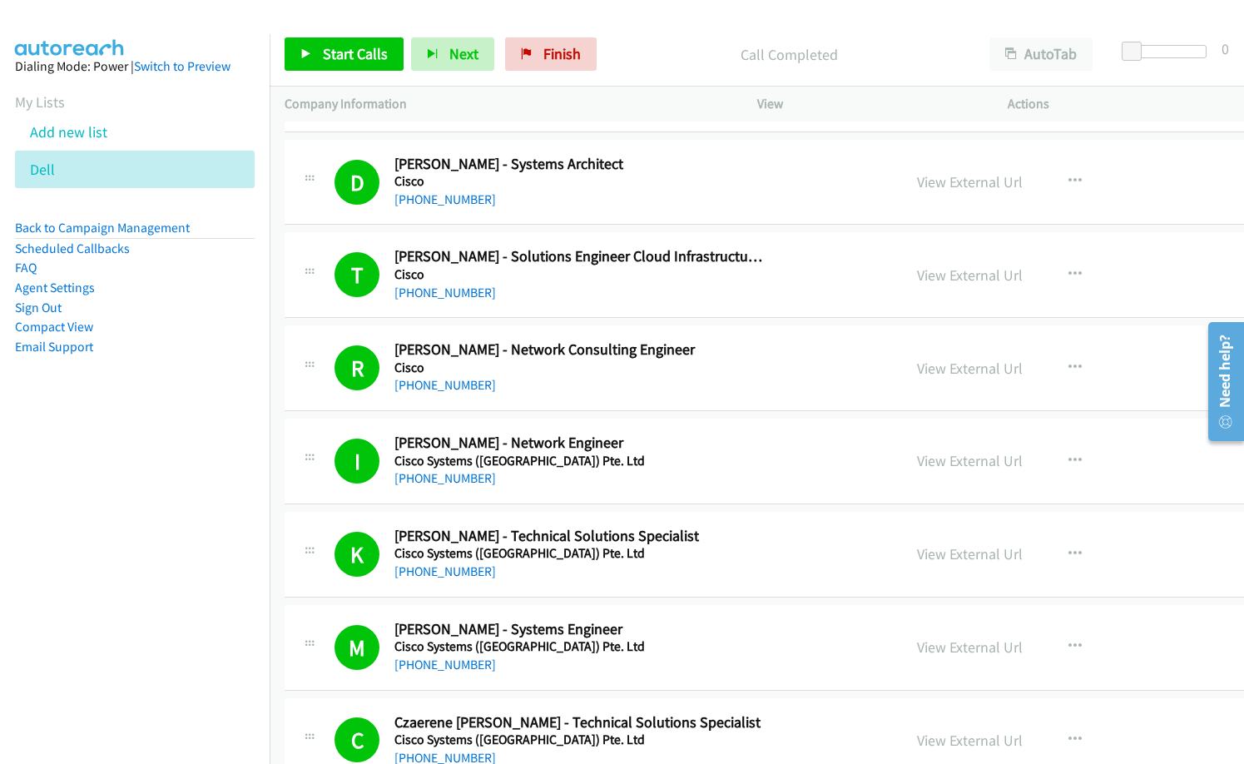
scroll to position [6989, 0]
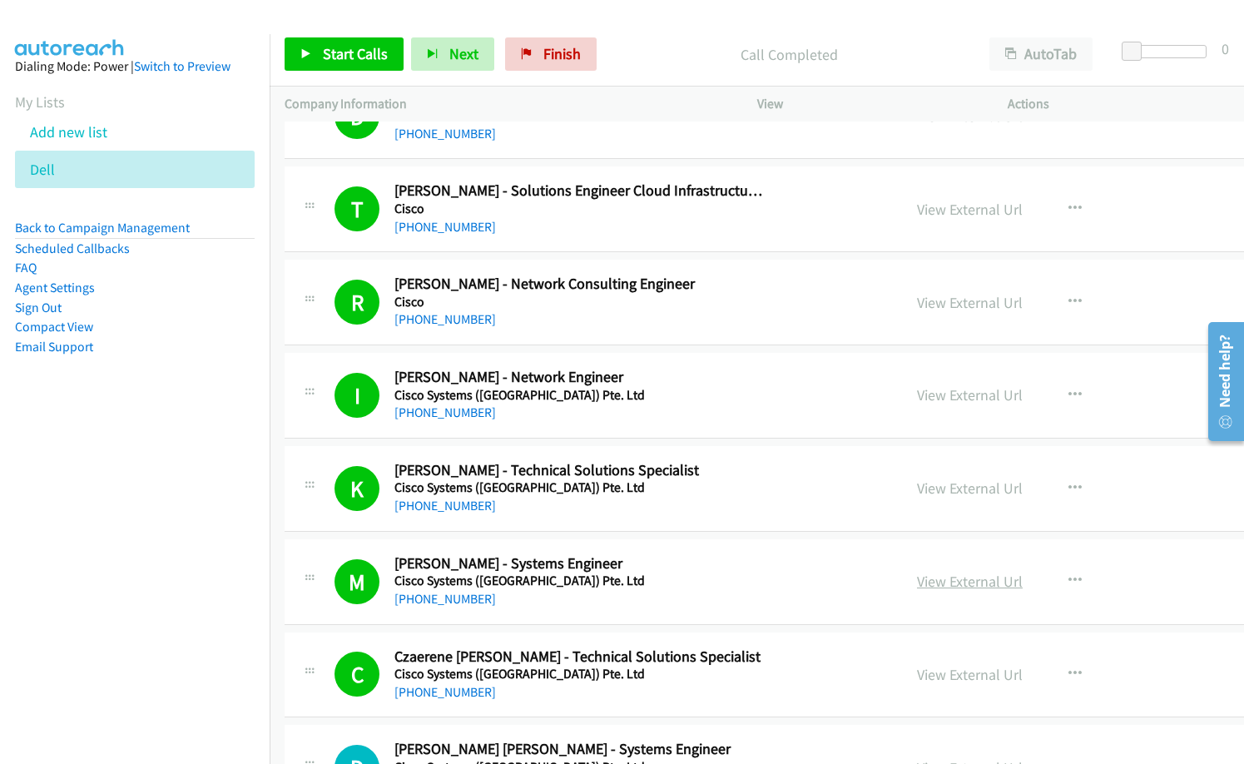
click at [917, 577] on link "View External Url" at bounding box center [970, 581] width 106 height 19
click at [917, 670] on link "View External Url" at bounding box center [970, 674] width 106 height 19
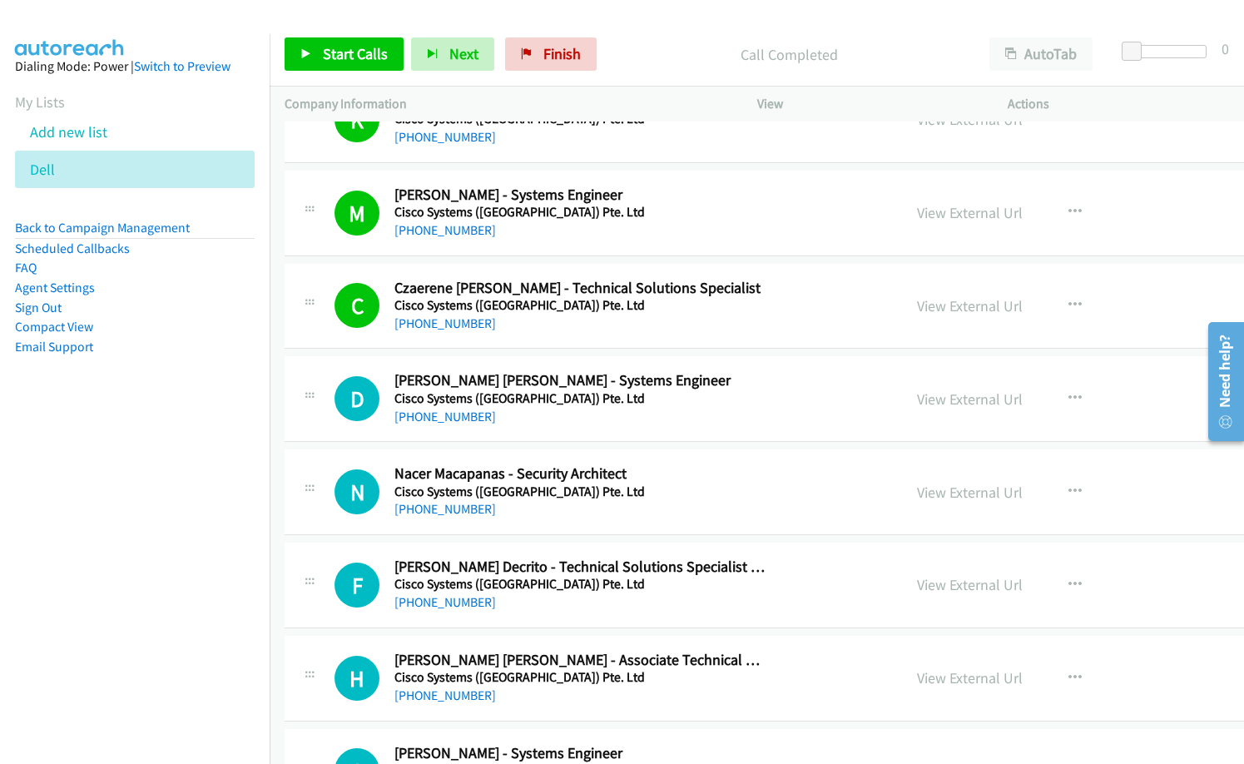
scroll to position [7405, 0]
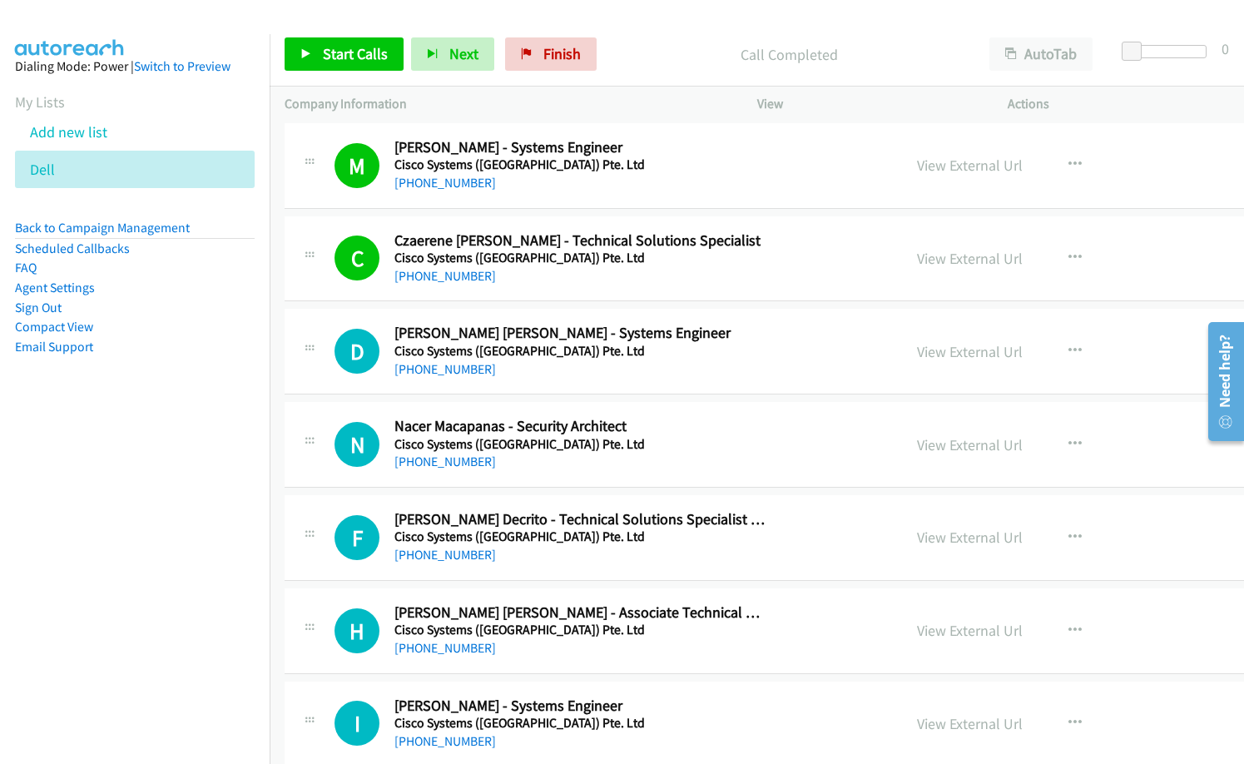
click at [151, 483] on nav "Dialing Mode: Power | Switch to Preview My Lists Add new list Dell Back to Camp…" at bounding box center [135, 416] width 270 height 764
click at [375, 62] on span "Start Calls" at bounding box center [355, 53] width 65 height 19
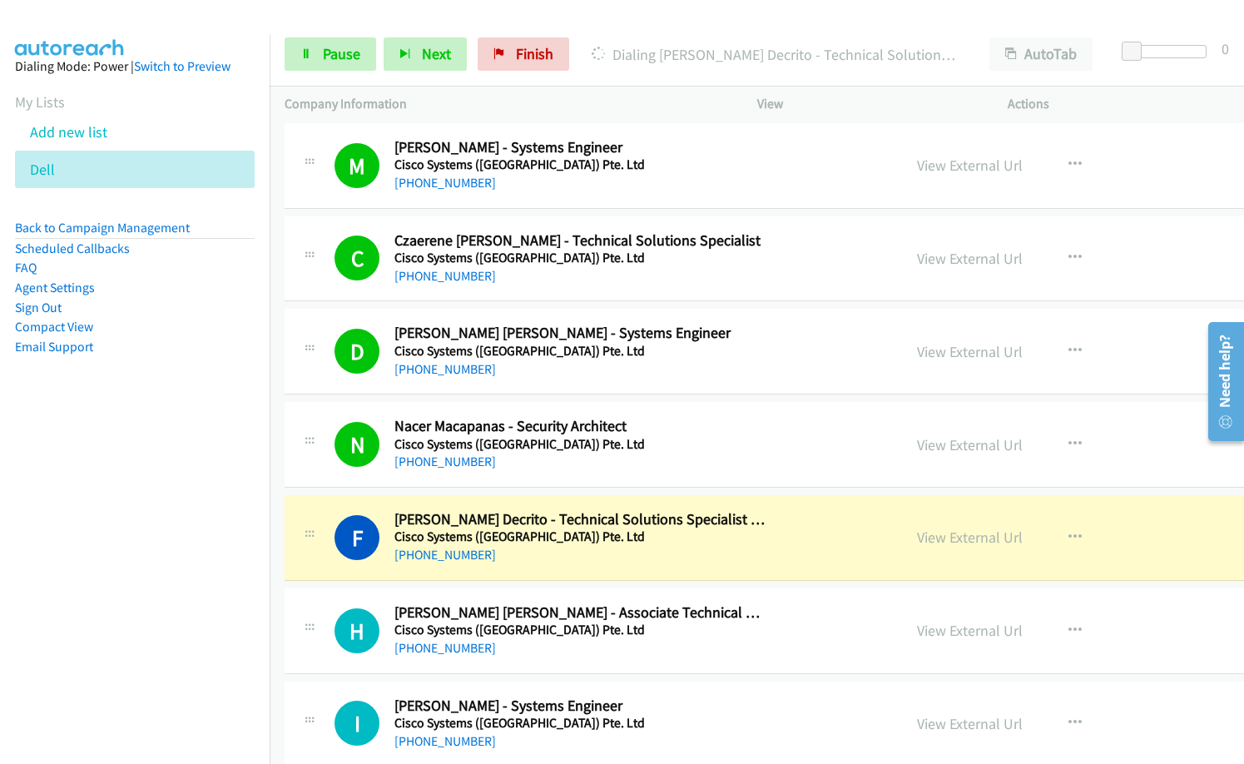
drag, startPoint x: 151, startPoint y: 622, endPoint x: 646, endPoint y: 615, distance: 495.9
click at [170, 620] on nav "Dialing Mode: Power | Switch to Preview My Lists Add new list Dell Back to Camp…" at bounding box center [135, 416] width 270 height 764
click at [917, 534] on link "View External Url" at bounding box center [970, 536] width 106 height 19
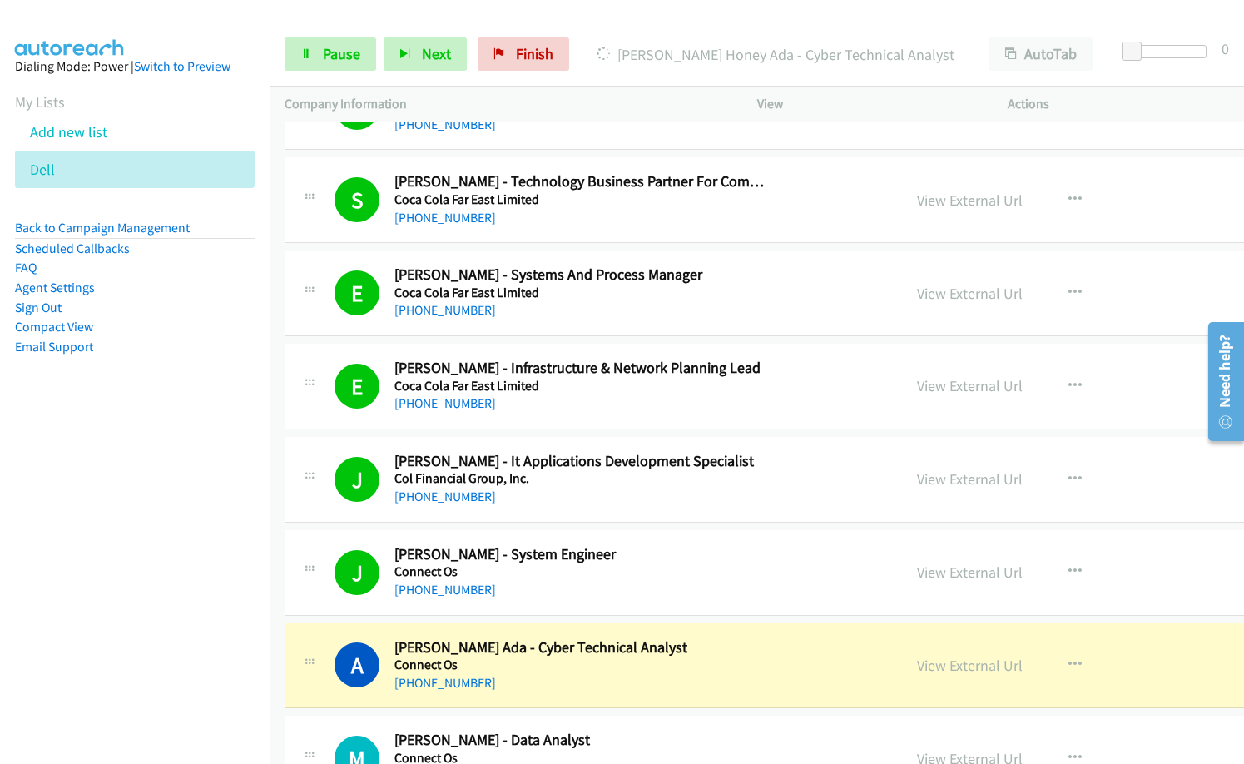
scroll to position [8570, 0]
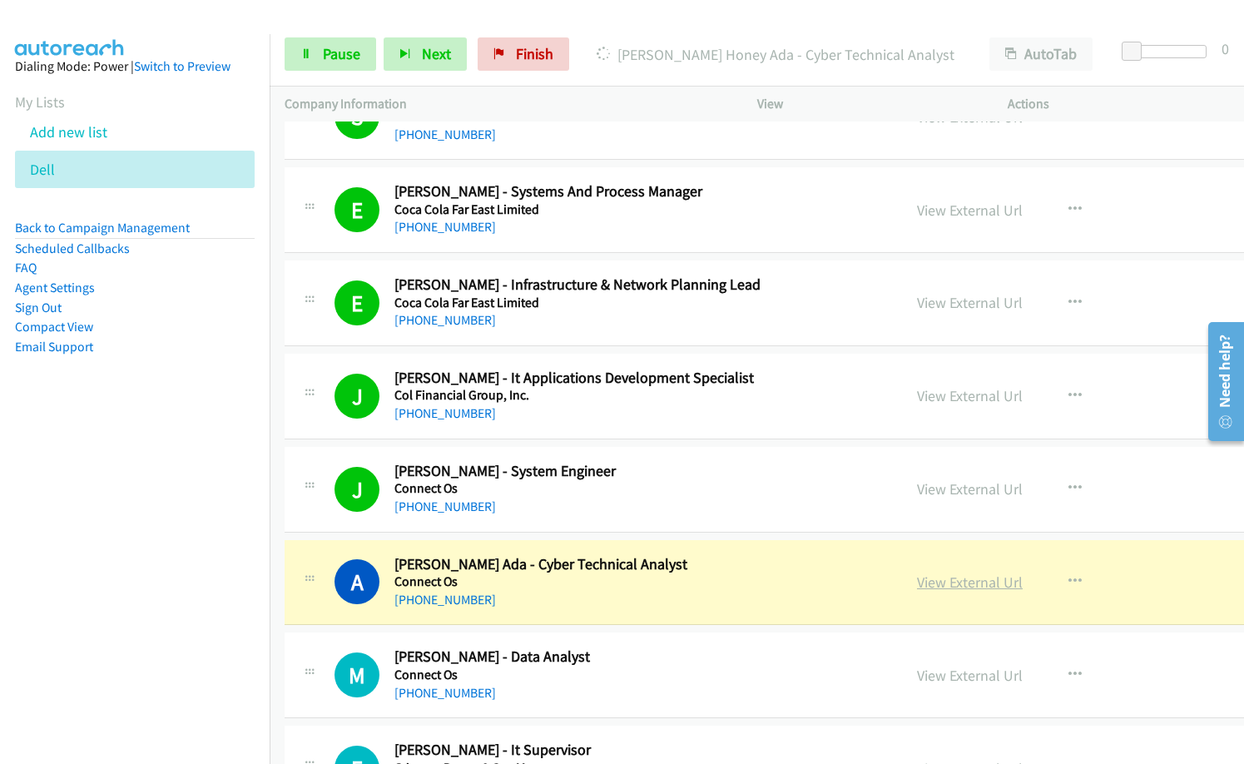
click at [917, 582] on link "View External Url" at bounding box center [970, 581] width 106 height 19
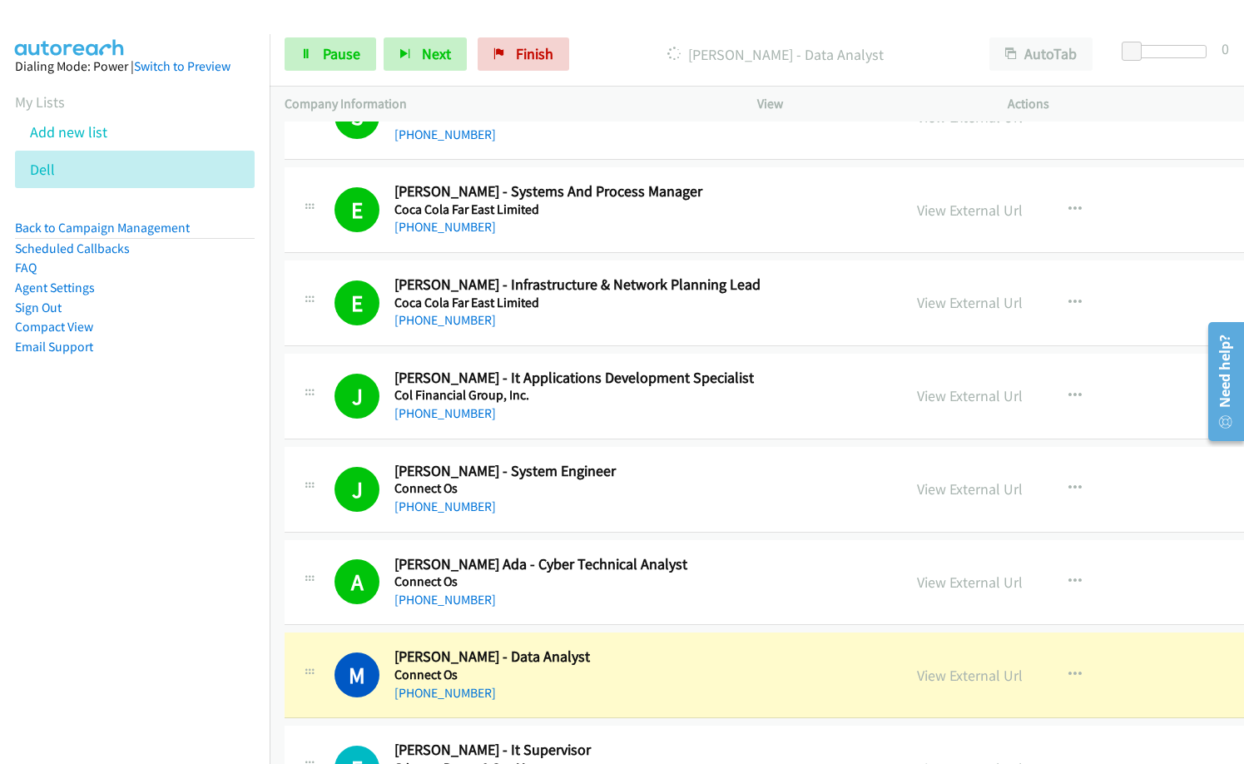
scroll to position [8736, 0]
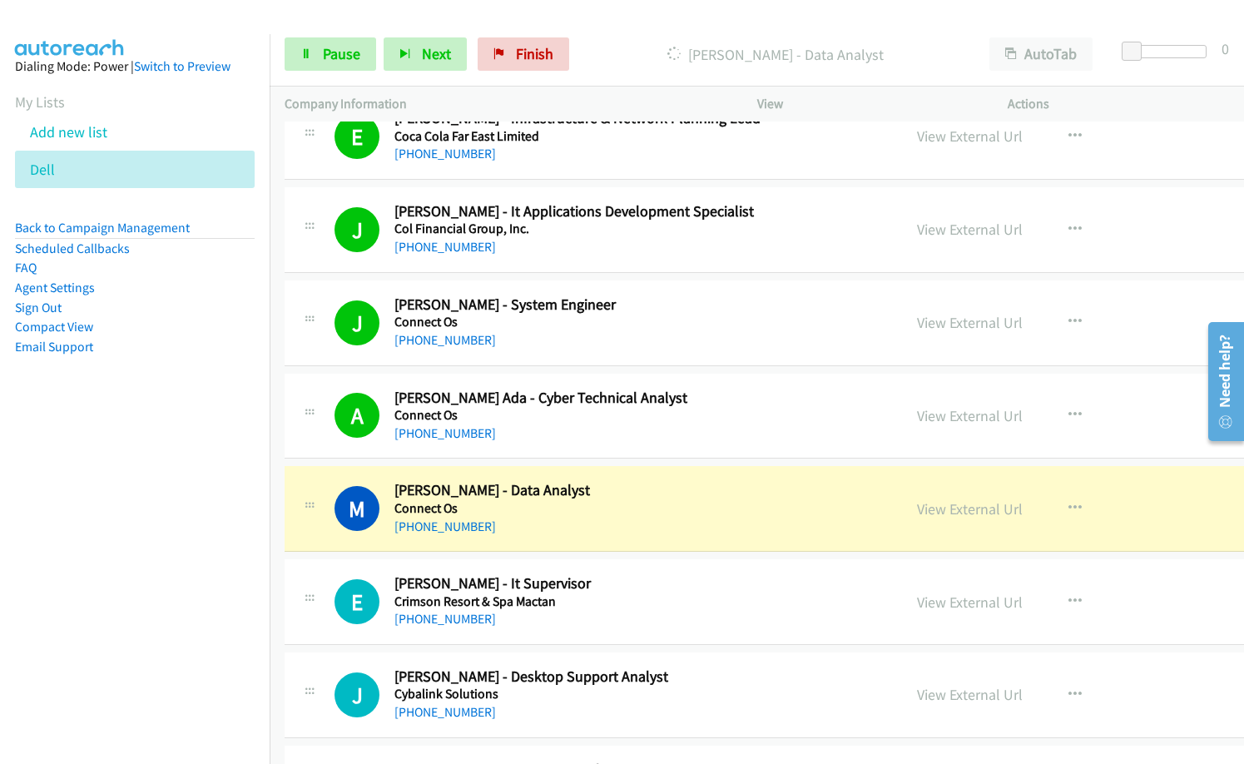
drag, startPoint x: 595, startPoint y: 518, endPoint x: 614, endPoint y: 518, distance: 19.1
click at [595, 518] on div "+63 905 199 3929" at bounding box center [579, 527] width 371 height 20
click at [917, 503] on link "View External Url" at bounding box center [970, 508] width 106 height 19
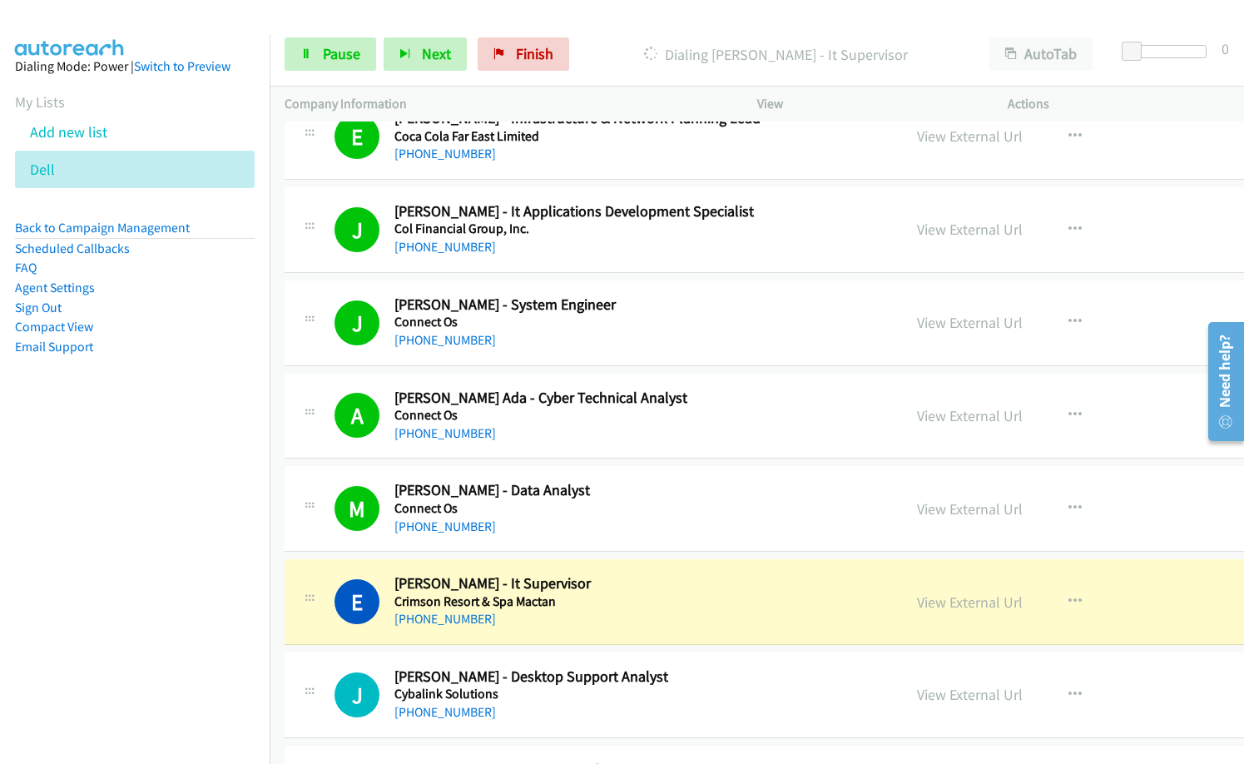
scroll to position [8819, 0]
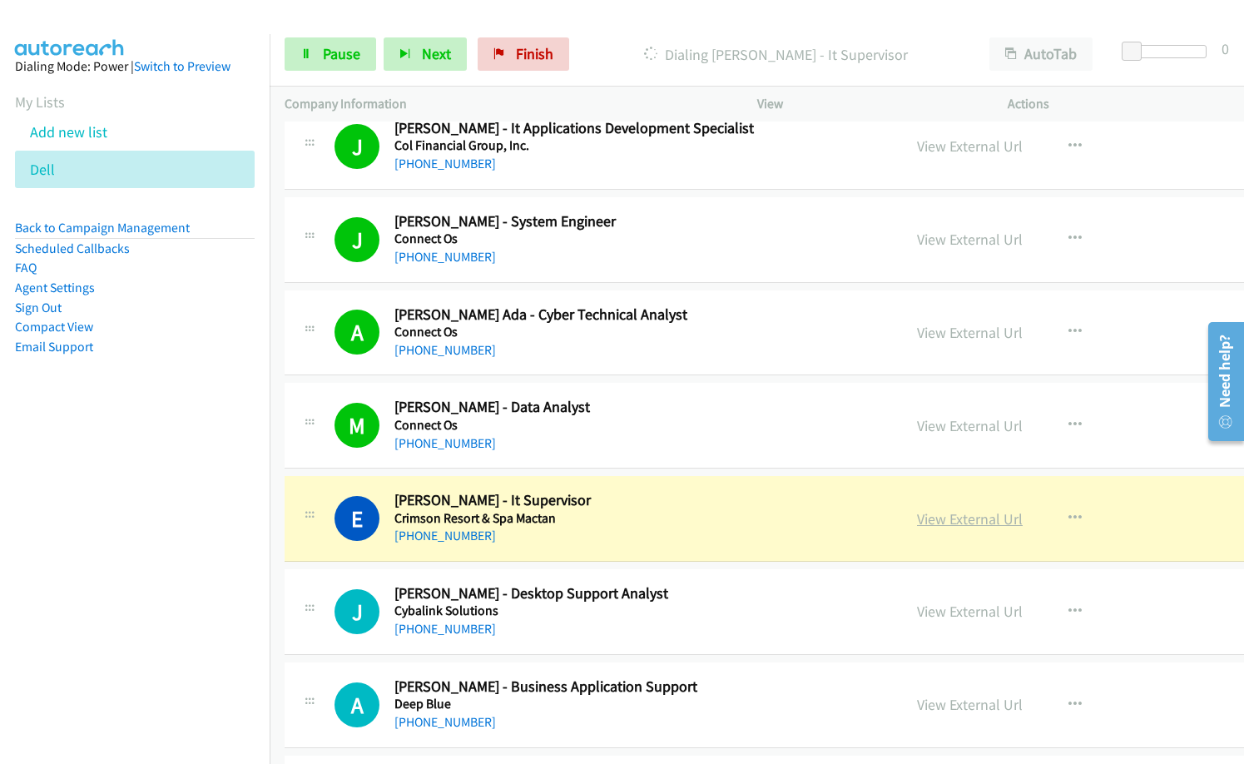
click at [917, 519] on link "View External Url" at bounding box center [970, 518] width 106 height 19
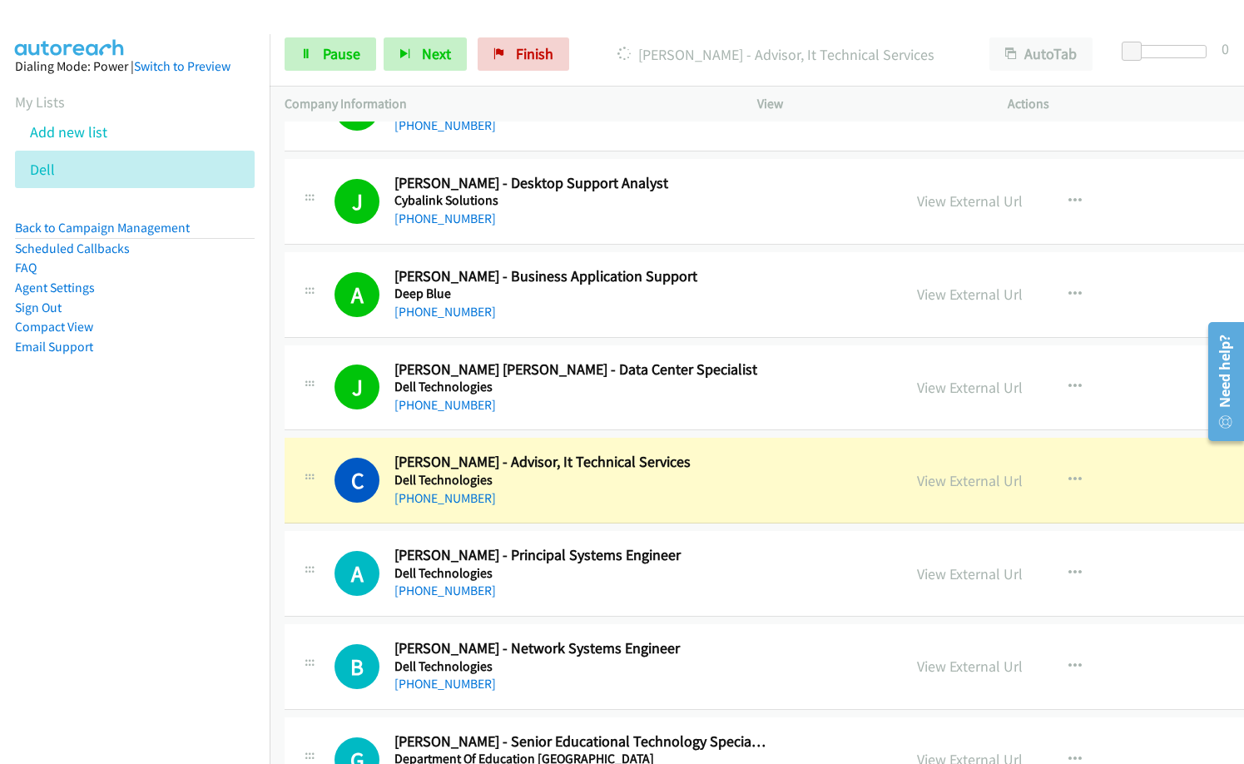
scroll to position [9235, 0]
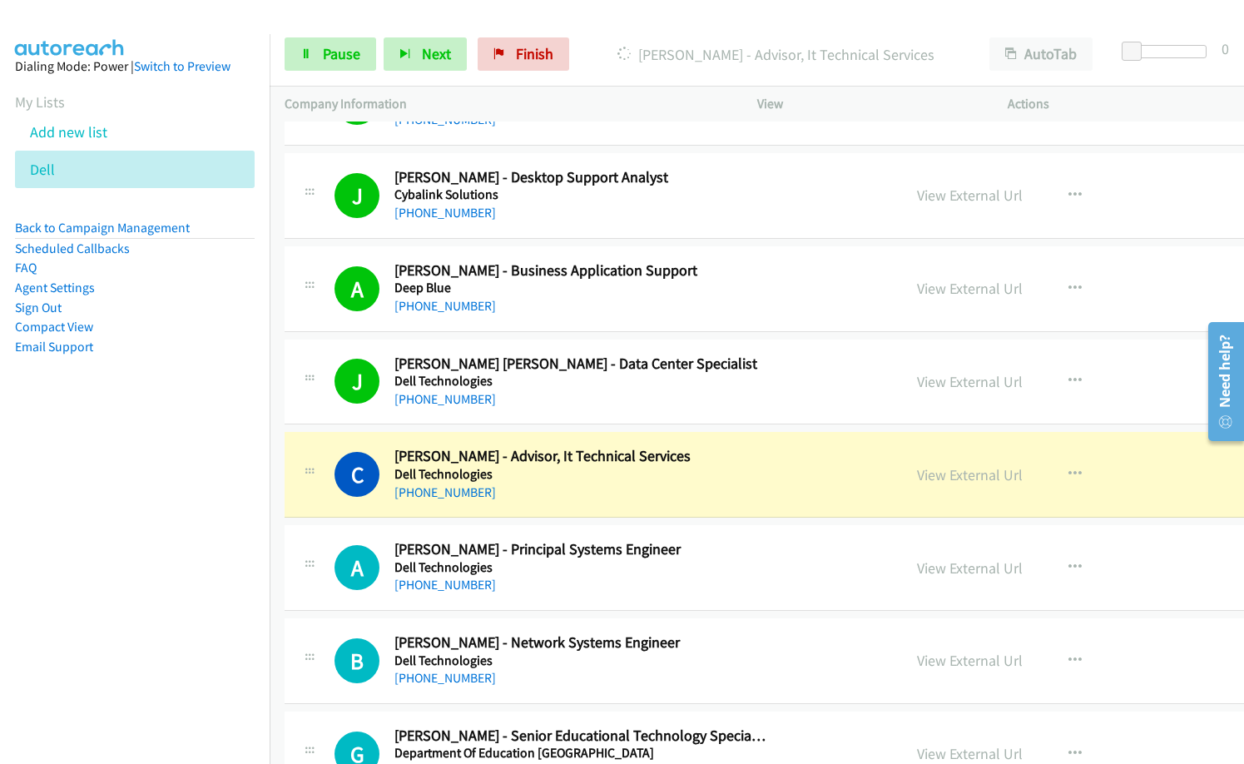
click at [162, 577] on nav "Dialing Mode: Power | Switch to Preview My Lists Add new list Dell Back to Camp…" at bounding box center [135, 416] width 270 height 764
click at [917, 479] on link "View External Url" at bounding box center [970, 474] width 106 height 19
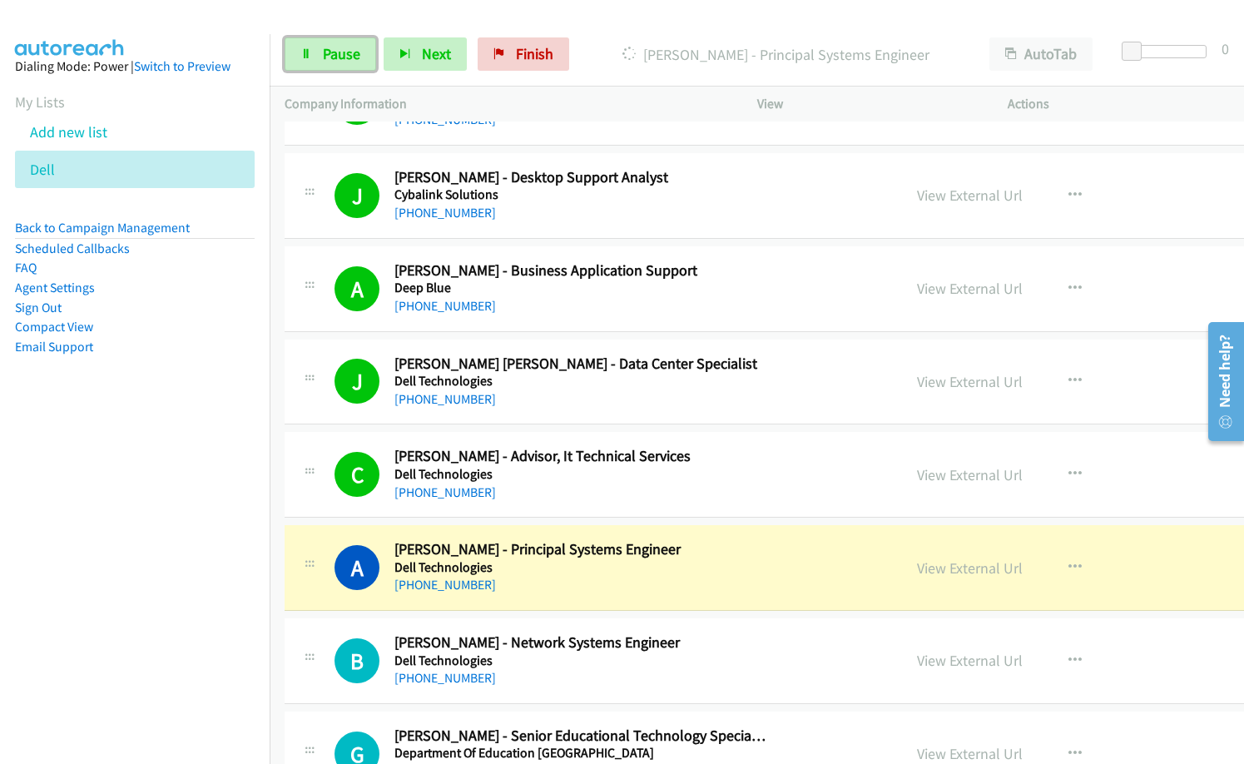
drag, startPoint x: 361, startPoint y: 52, endPoint x: 381, endPoint y: 83, distance: 37.4
click at [360, 52] on link "Pause" at bounding box center [331, 53] width 92 height 33
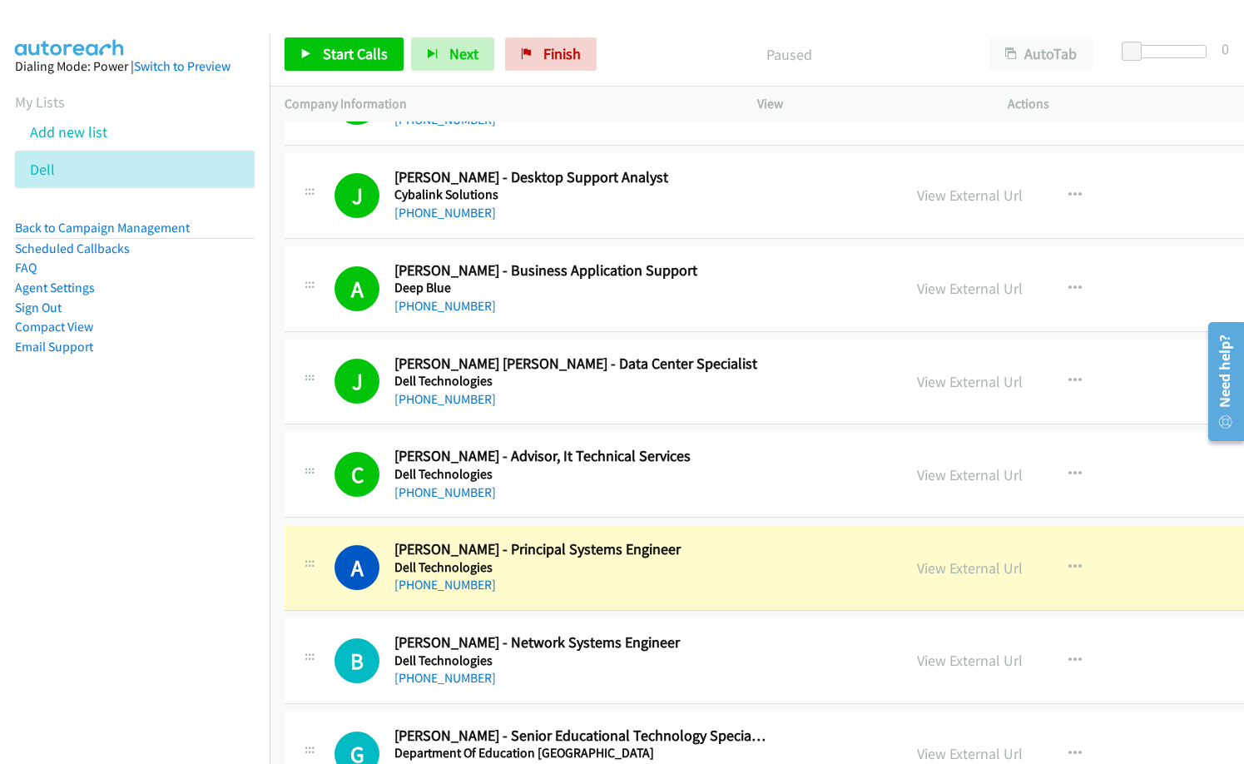
click at [610, 495] on div "+63 917 324 2231" at bounding box center [579, 493] width 371 height 20
click at [917, 572] on link "View External Url" at bounding box center [970, 567] width 106 height 19
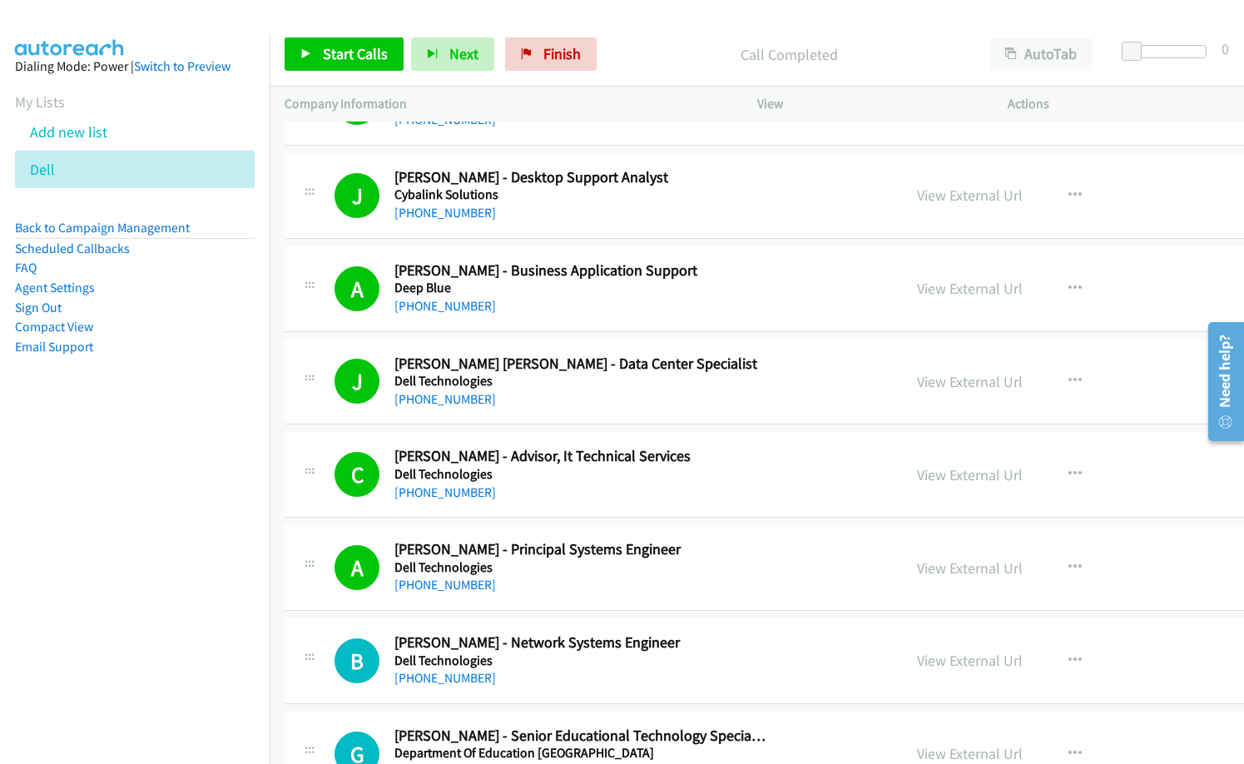
drag, startPoint x: 617, startPoint y: 81, endPoint x: 807, endPoint y: 0, distance: 206.2
click at [619, 81] on div "Start Calls Pause Next Finish Call Completed AutoTab AutoTab 0" at bounding box center [757, 54] width 974 height 64
click at [370, 64] on link "Start Calls" at bounding box center [344, 53] width 119 height 33
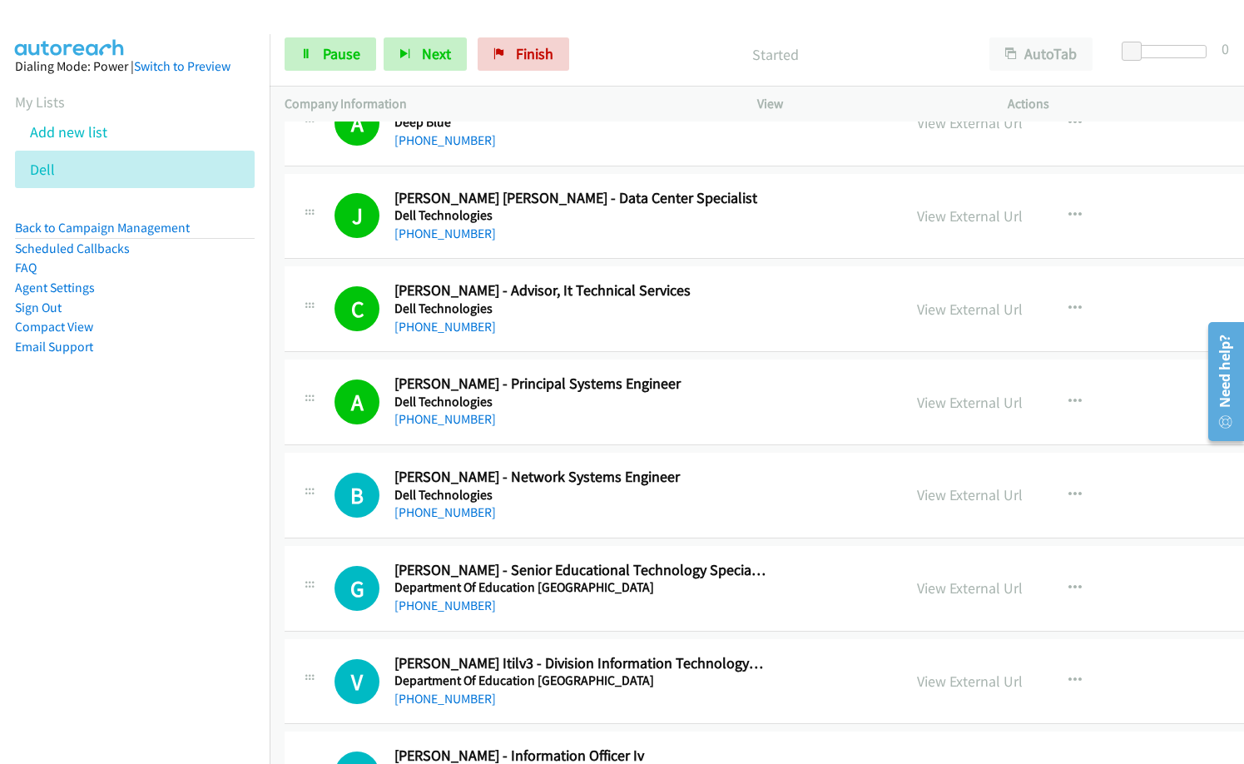
scroll to position [9402, 0]
click at [625, 60] on p "Started" at bounding box center [776, 54] width 368 height 22
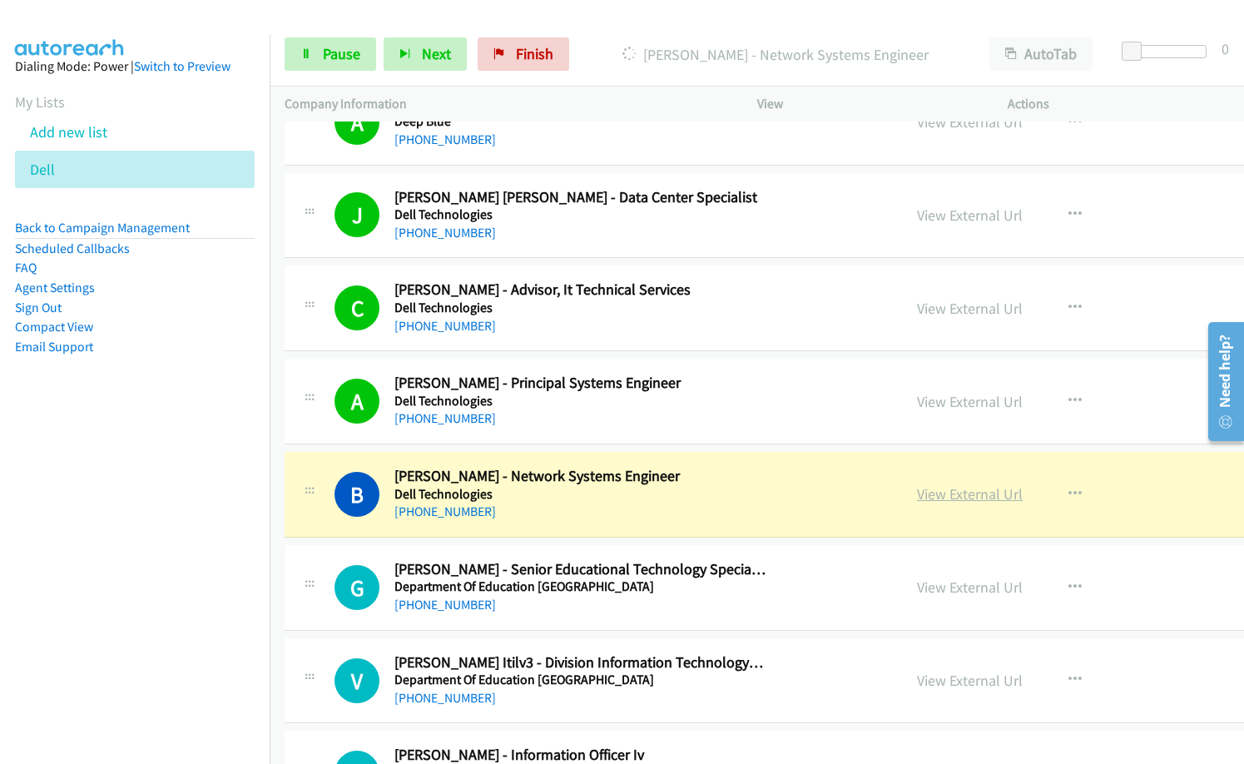
click at [917, 498] on link "View External Url" at bounding box center [970, 493] width 106 height 19
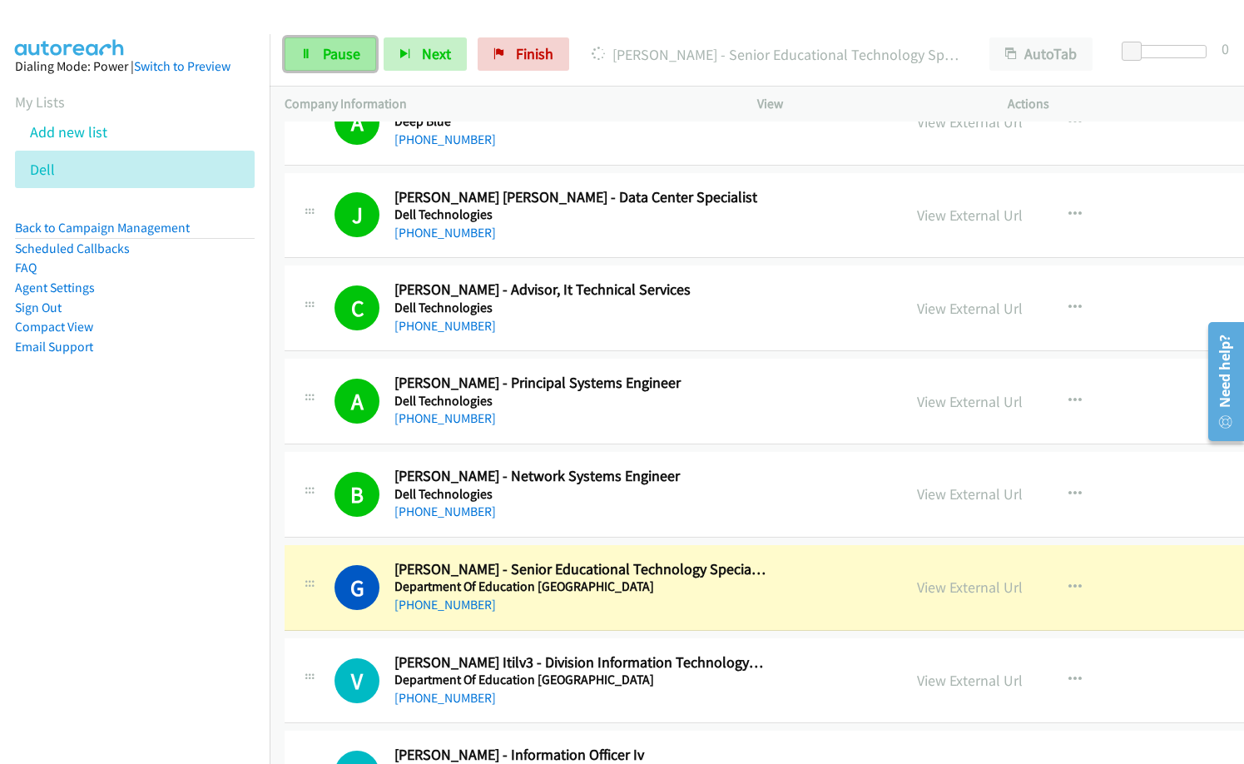
click at [329, 46] on span "Pause" at bounding box center [341, 53] width 37 height 19
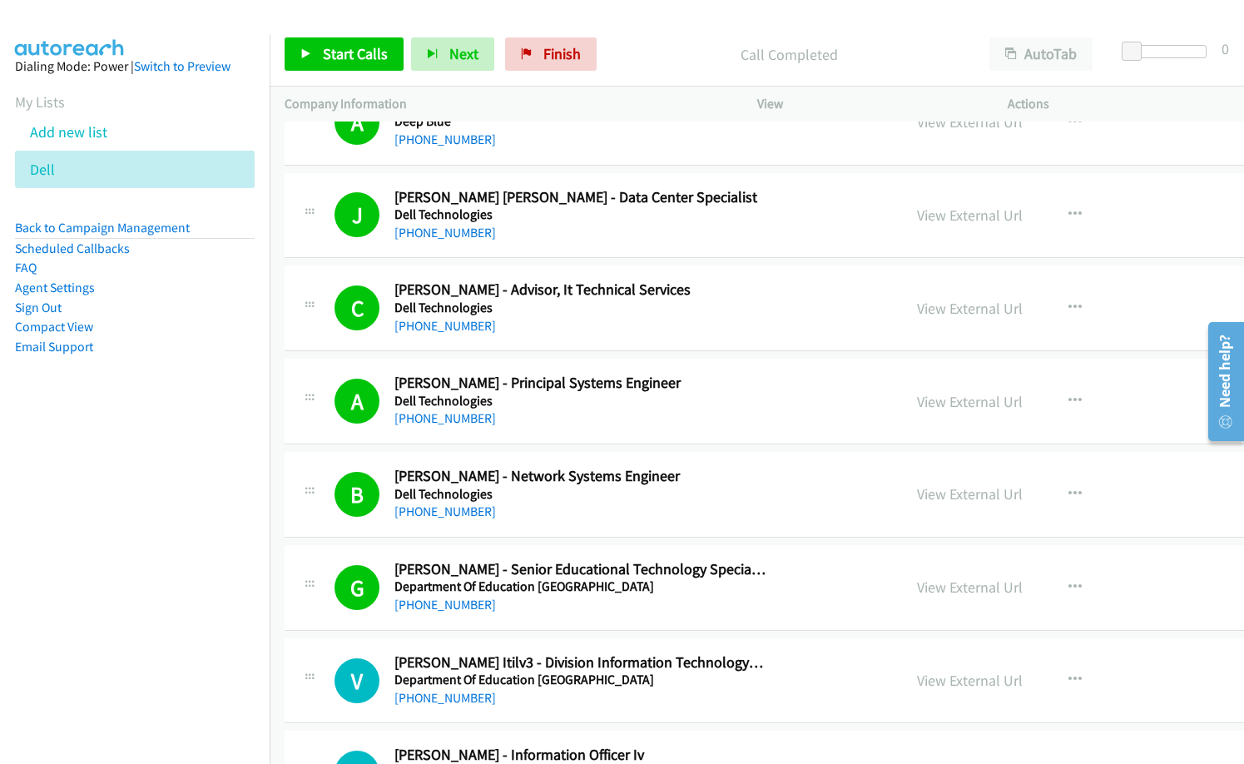
drag, startPoint x: 148, startPoint y: 495, endPoint x: 456, endPoint y: 269, distance: 382.1
click at [151, 492] on nav "Dialing Mode: Power | Switch to Preview My Lists Add new list Dell Back to Camp…" at bounding box center [135, 416] width 270 height 764
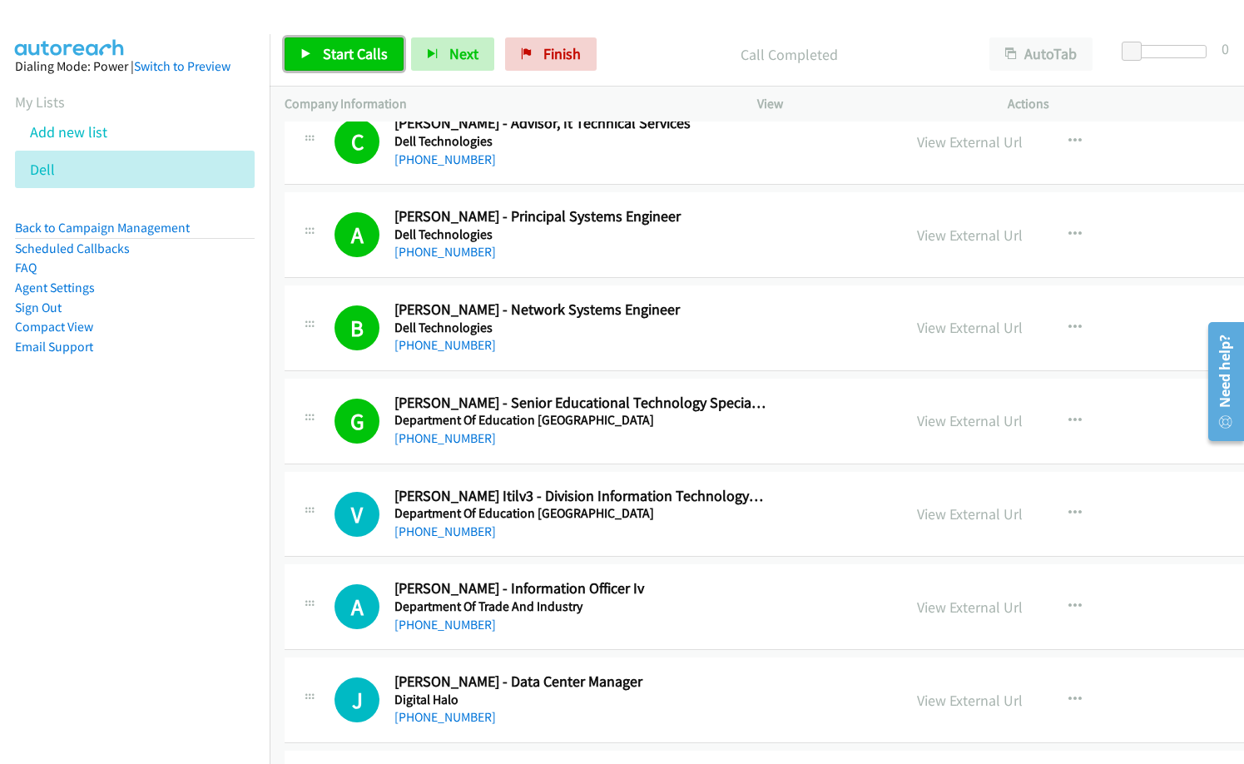
click at [359, 58] on span "Start Calls" at bounding box center [355, 53] width 65 height 19
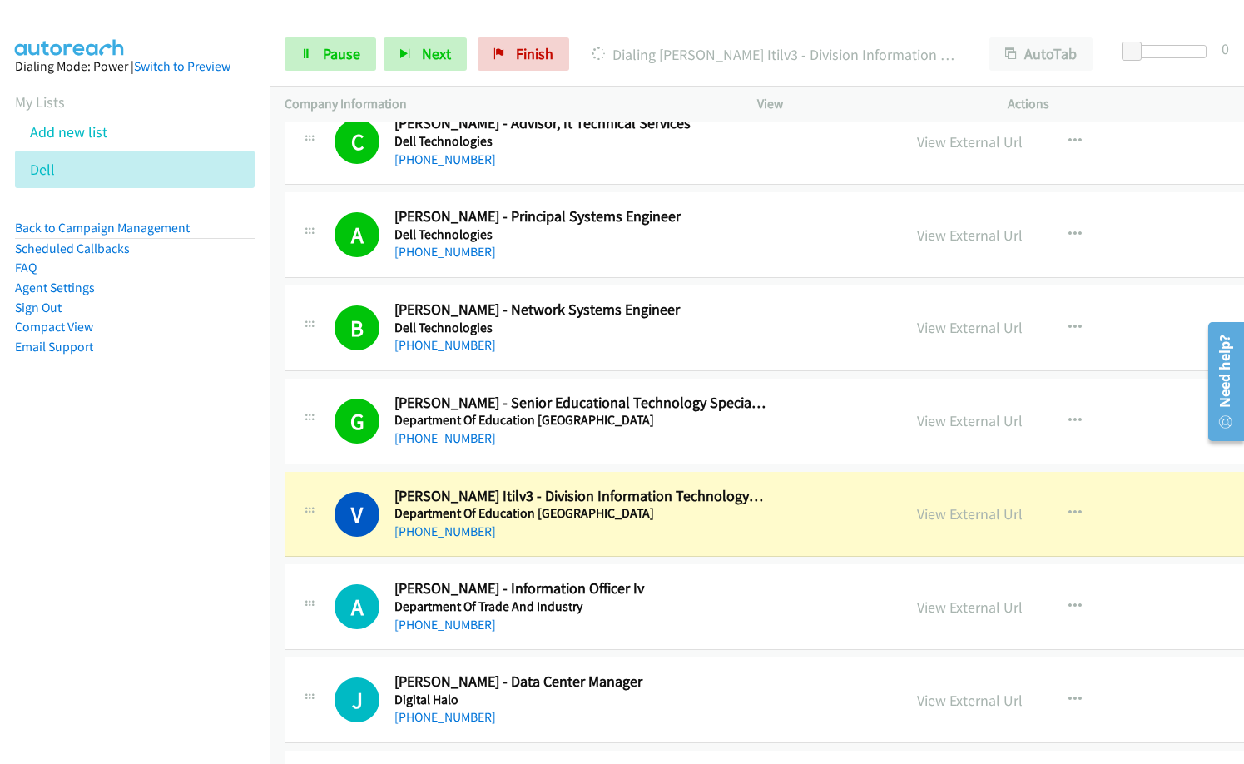
click at [755, 587] on h2 "Amalia Casta - Information Officer Iv" at bounding box center [579, 588] width 371 height 19
click at [917, 517] on link "View External Url" at bounding box center [970, 513] width 106 height 19
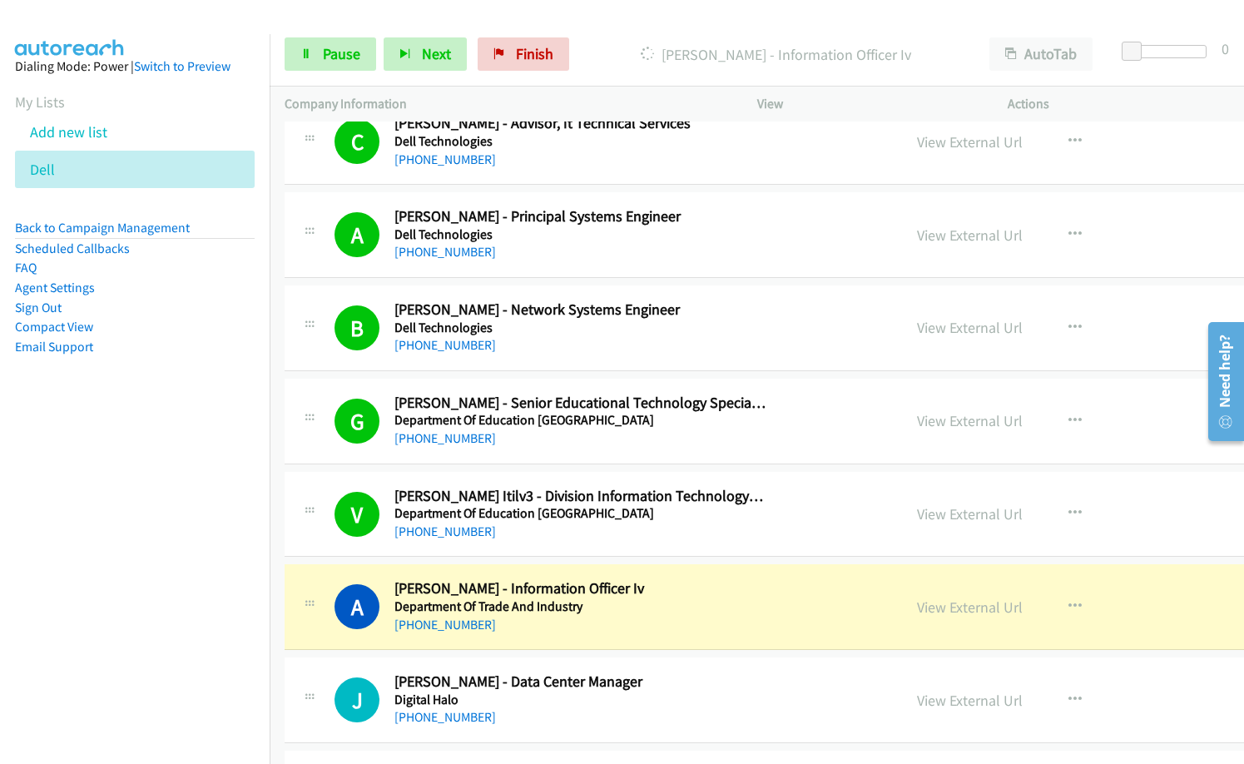
scroll to position [9651, 0]
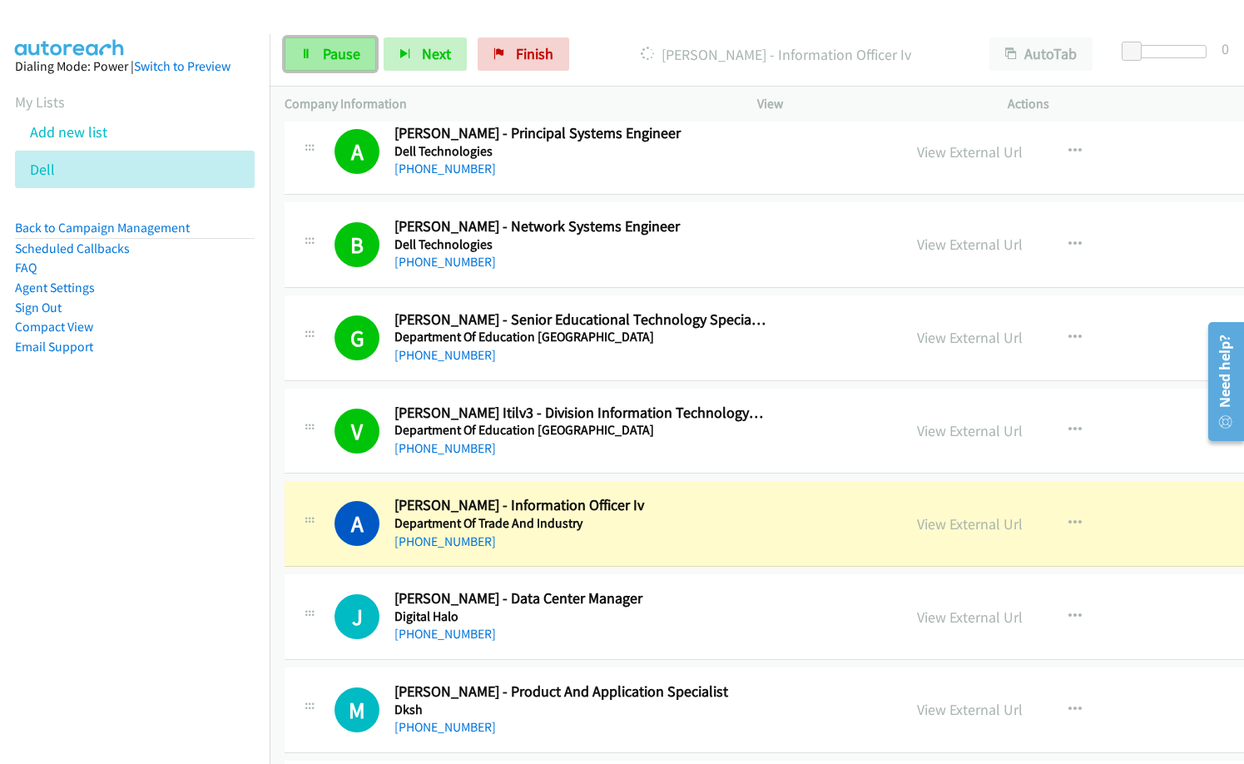
click at [324, 49] on span "Pause" at bounding box center [341, 53] width 37 height 19
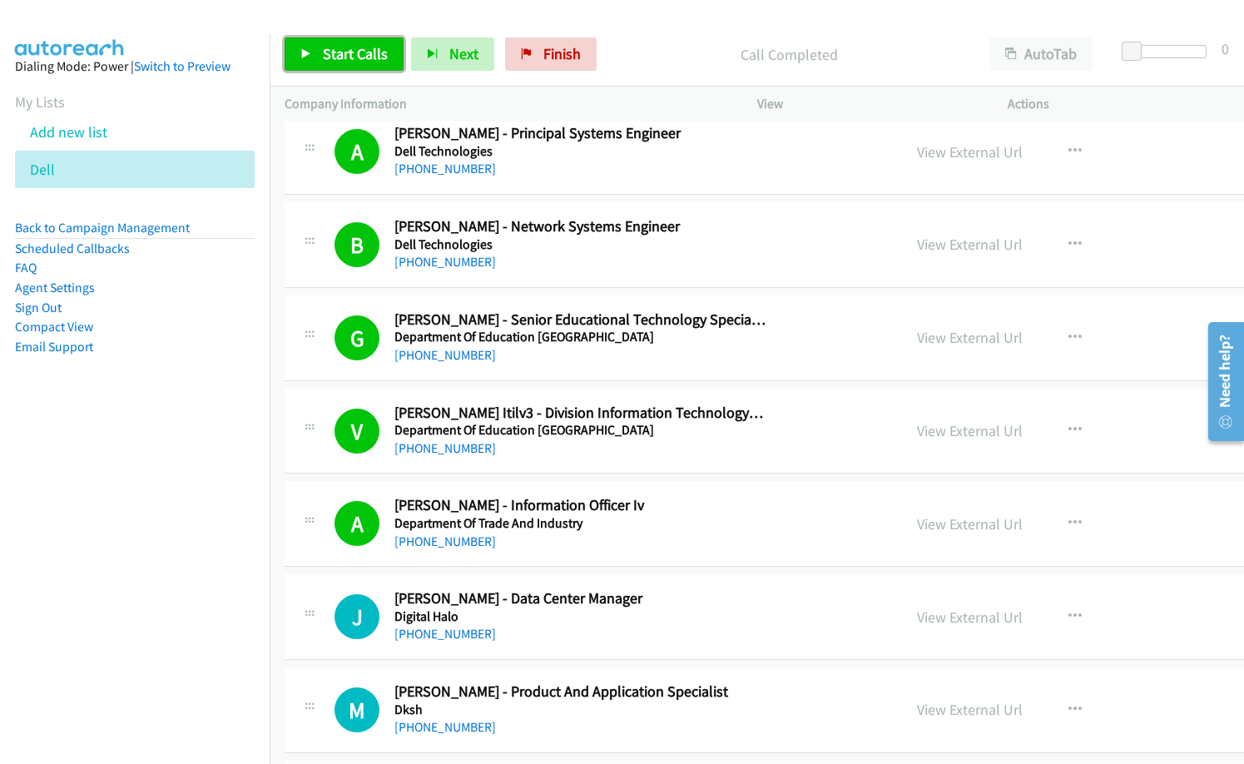
click at [352, 51] on span "Start Calls" at bounding box center [355, 53] width 65 height 19
drag, startPoint x: 104, startPoint y: 599, endPoint x: 150, endPoint y: 564, distance: 57.6
click at [105, 599] on nav "Dialing Mode: Power | Switch to Preview My Lists Add new list Dell Back to Camp…" at bounding box center [135, 416] width 270 height 764
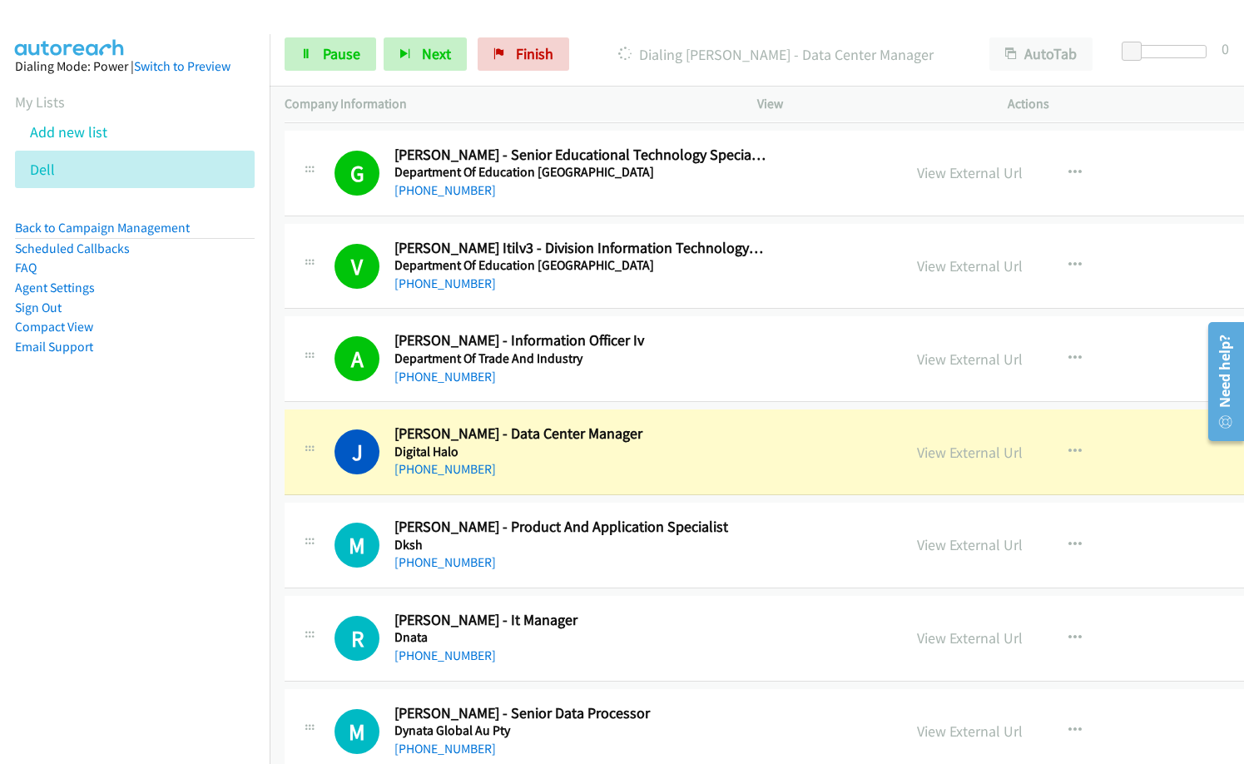
scroll to position [9818, 0]
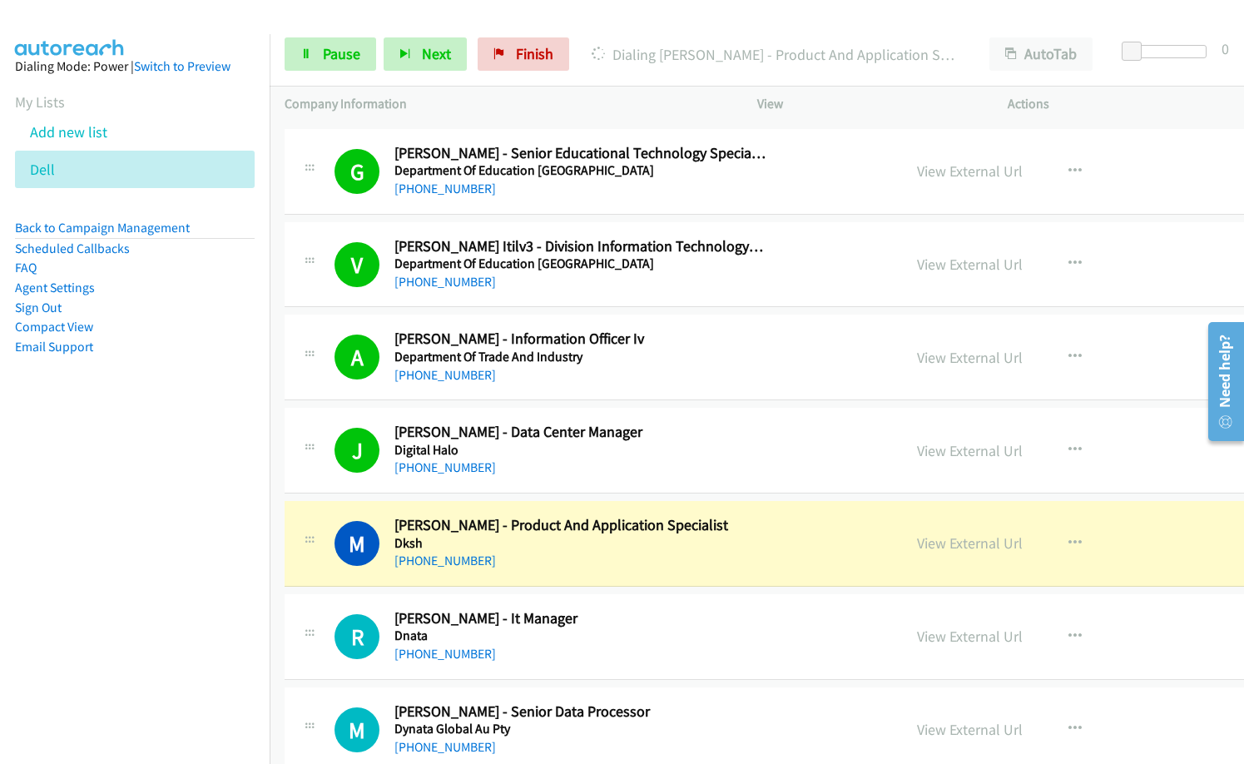
click at [171, 534] on nav "Dialing Mode: Power | Switch to Preview My Lists Add new list Dell Back to Camp…" at bounding box center [135, 416] width 270 height 764
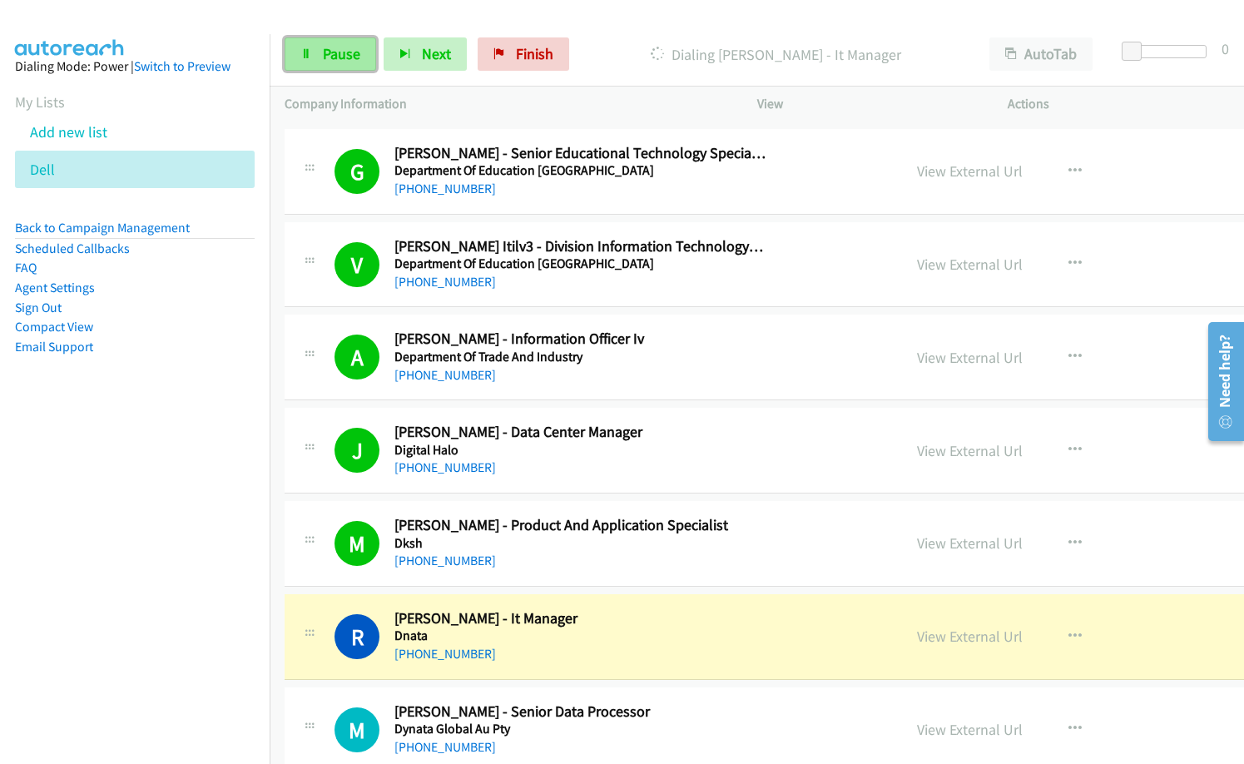
click at [336, 52] on span "Pause" at bounding box center [341, 53] width 37 height 19
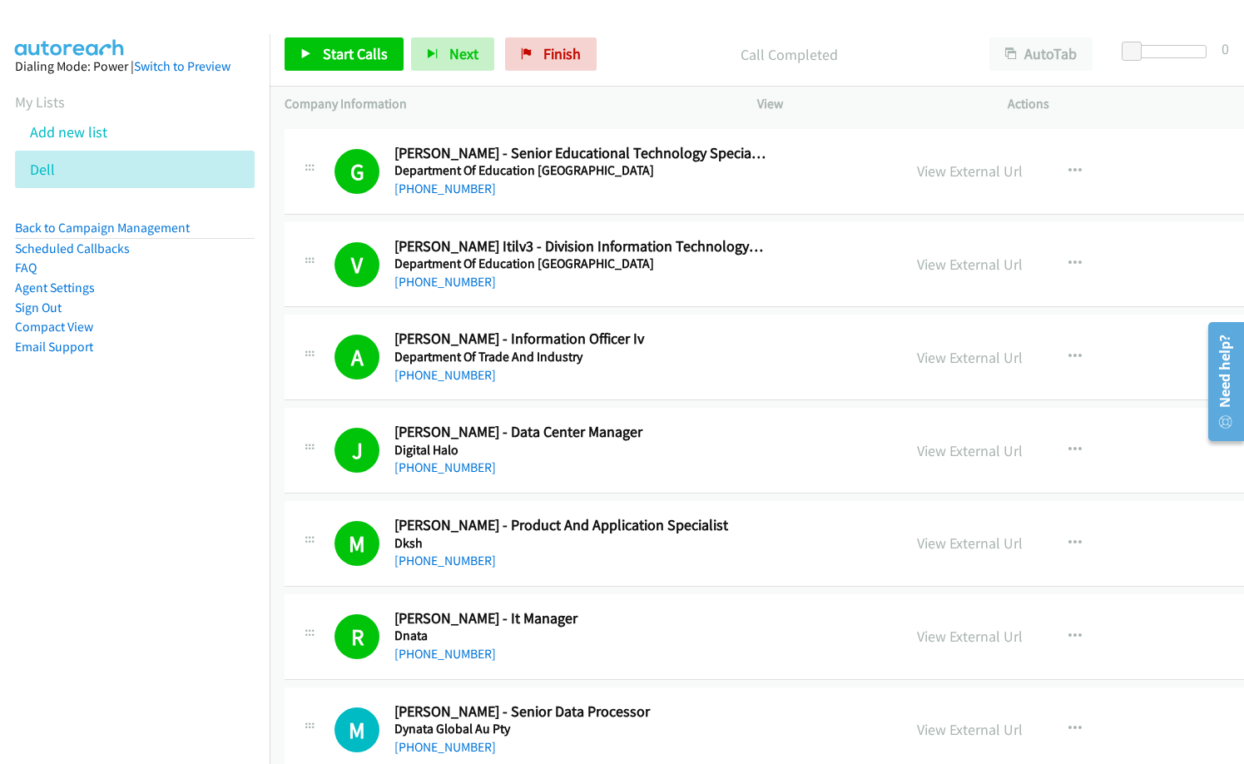
click at [76, 607] on nav "Dialing Mode: Power | Switch to Preview My Lists Add new list Dell Back to Camp…" at bounding box center [135, 416] width 270 height 764
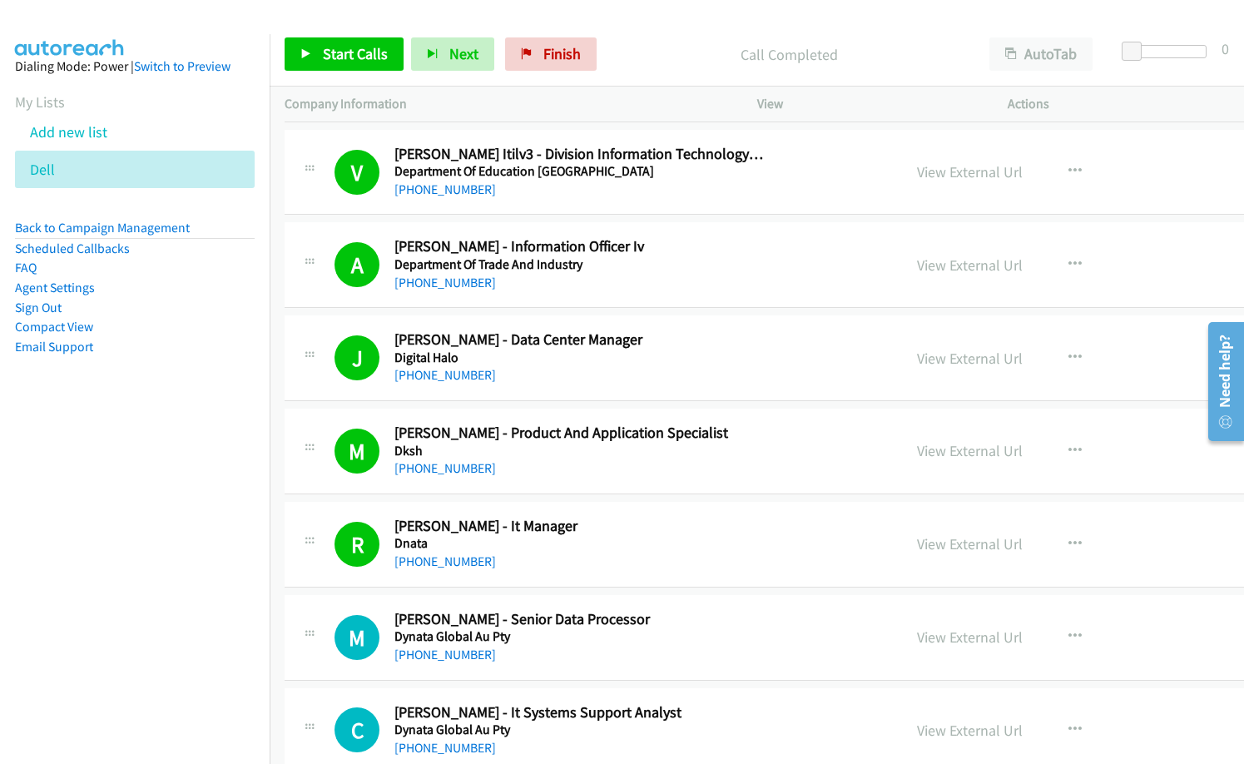
scroll to position [9984, 0]
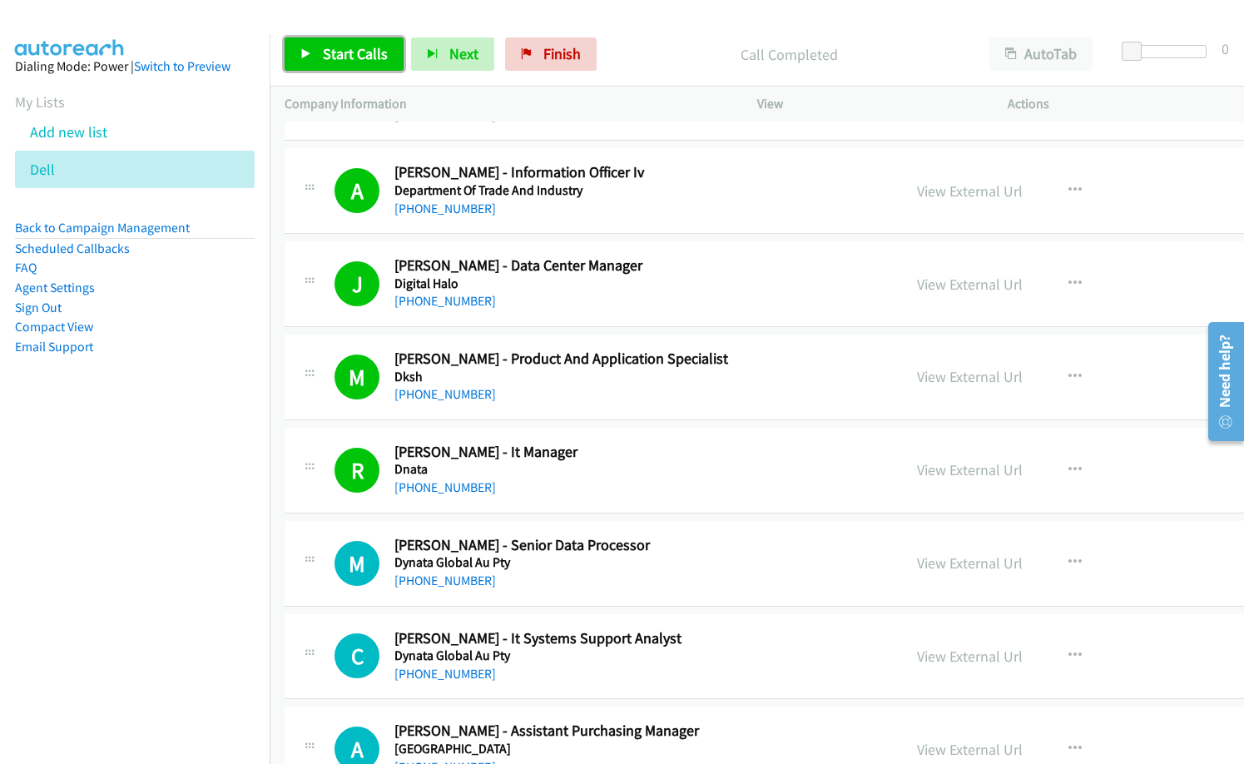
click at [351, 49] on span "Start Calls" at bounding box center [355, 53] width 65 height 19
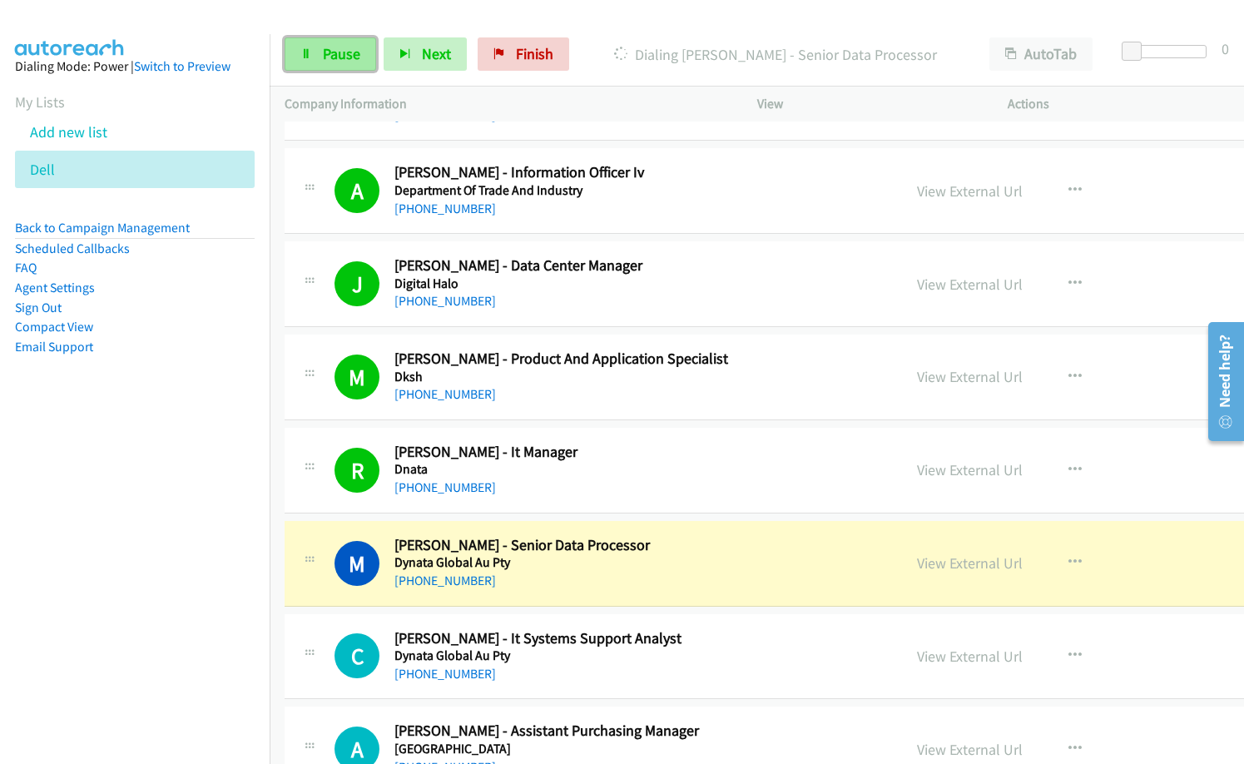
click at [339, 57] on span "Pause" at bounding box center [341, 53] width 37 height 19
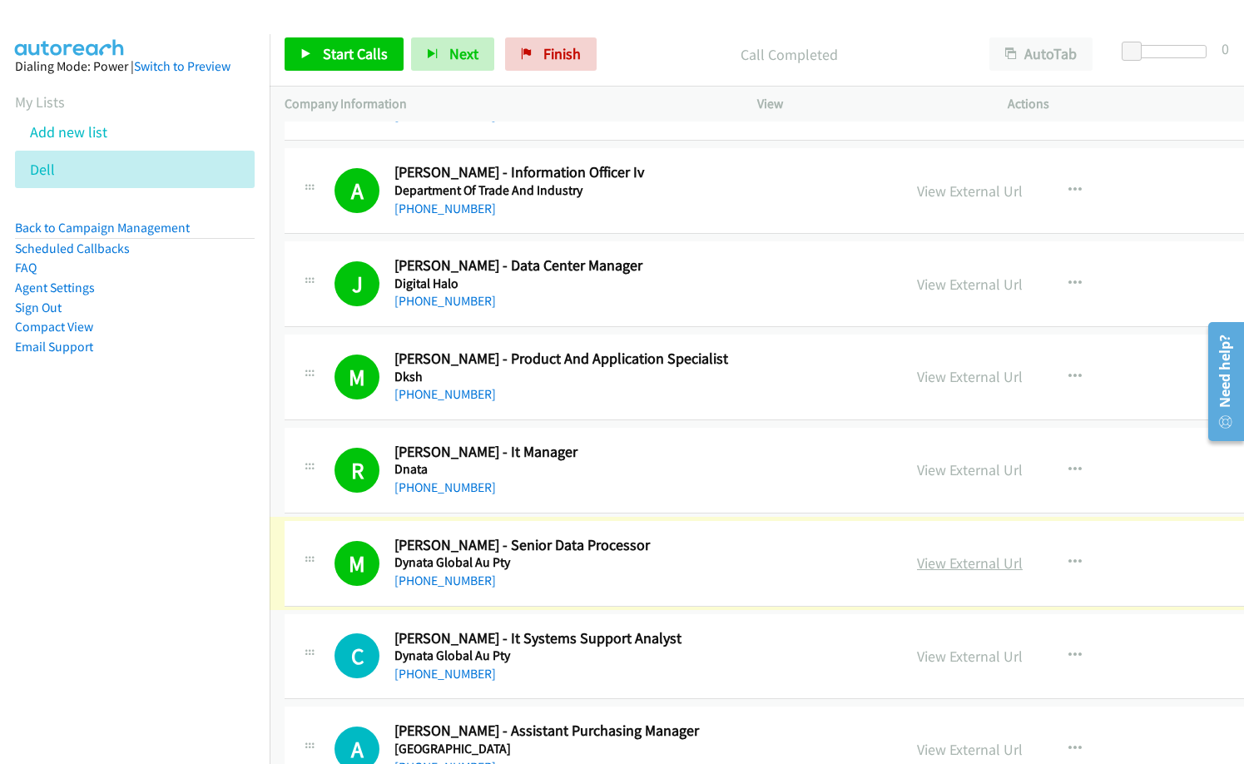
click at [917, 566] on link "View External Url" at bounding box center [970, 562] width 106 height 19
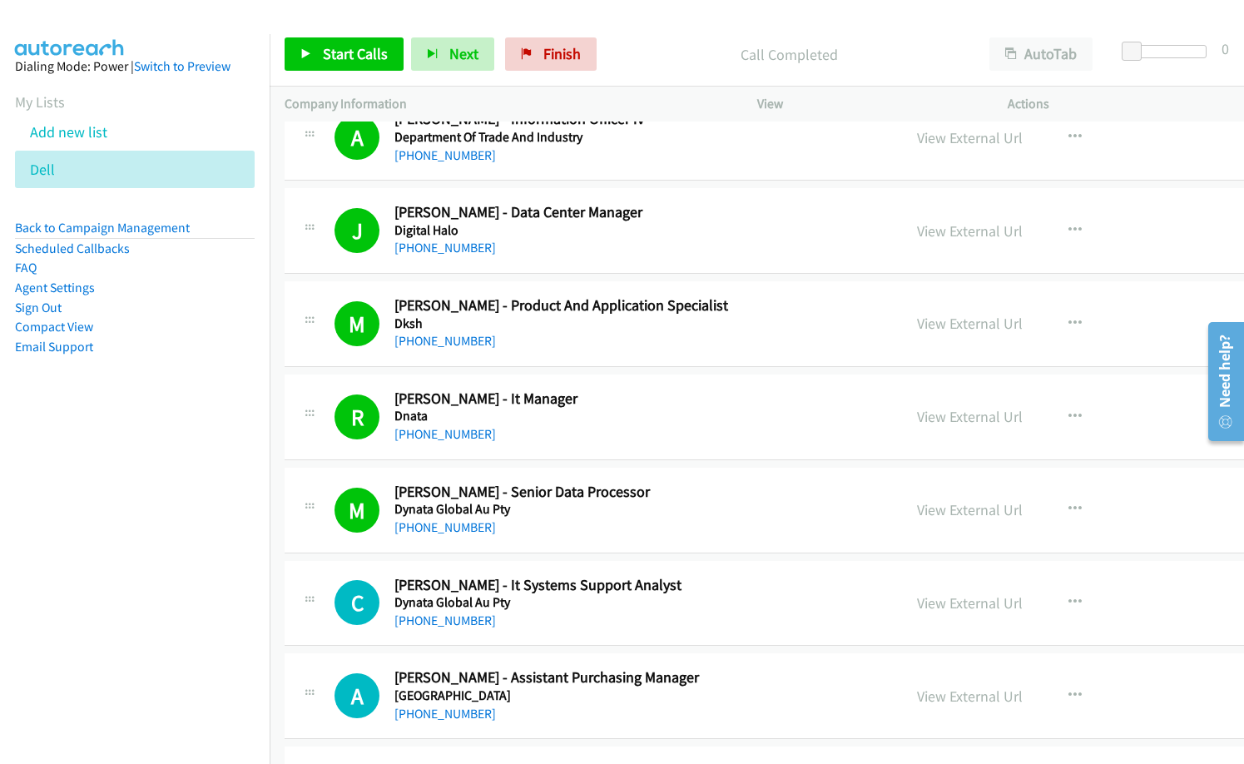
scroll to position [10067, 0]
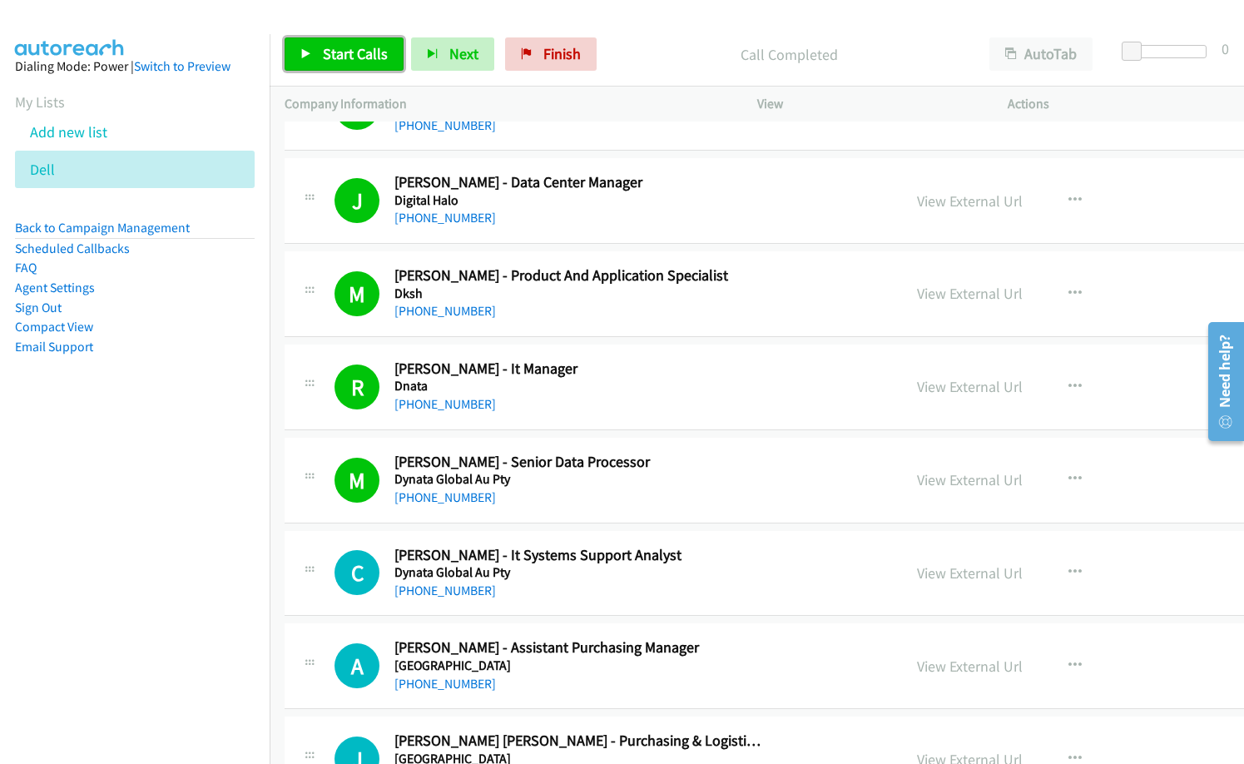
click at [359, 57] on span "Start Calls" at bounding box center [355, 53] width 65 height 19
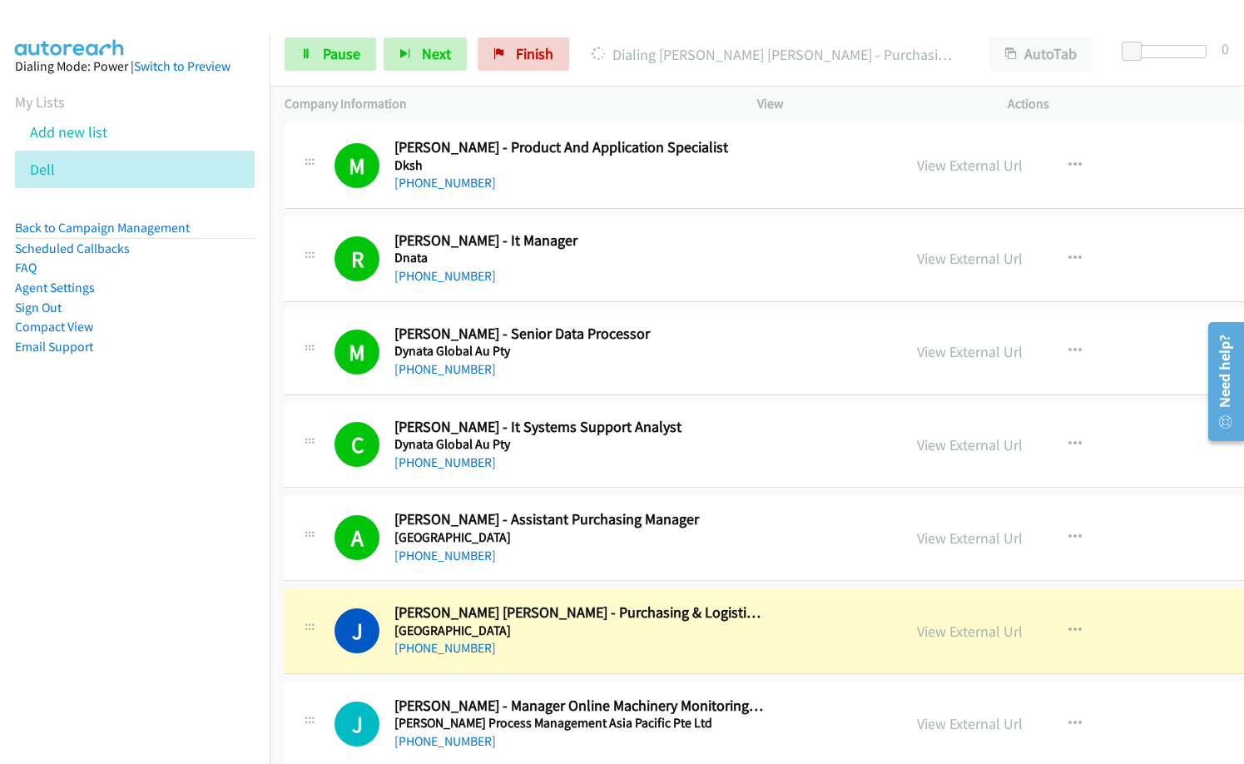
scroll to position [10400, 0]
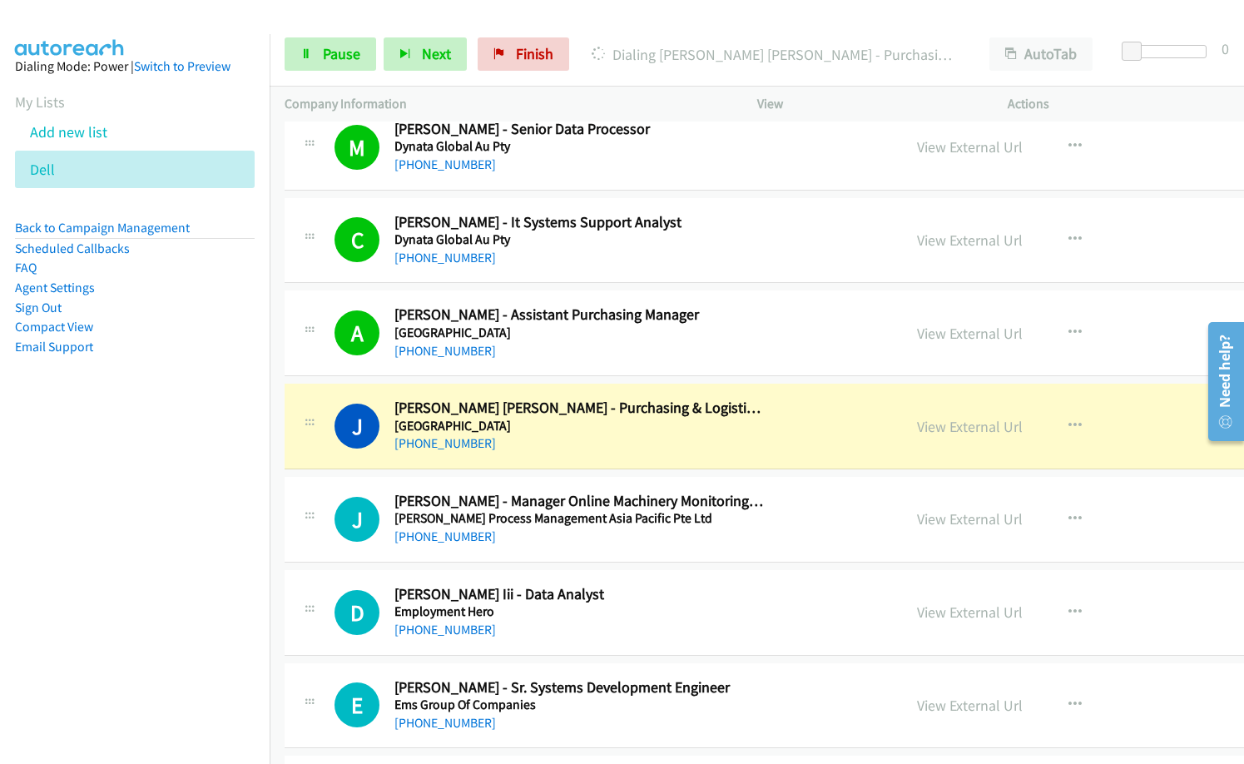
click at [84, 534] on nav "Dialing Mode: Power | Switch to Preview My Lists Add new list Dell Back to Camp…" at bounding box center [135, 416] width 270 height 764
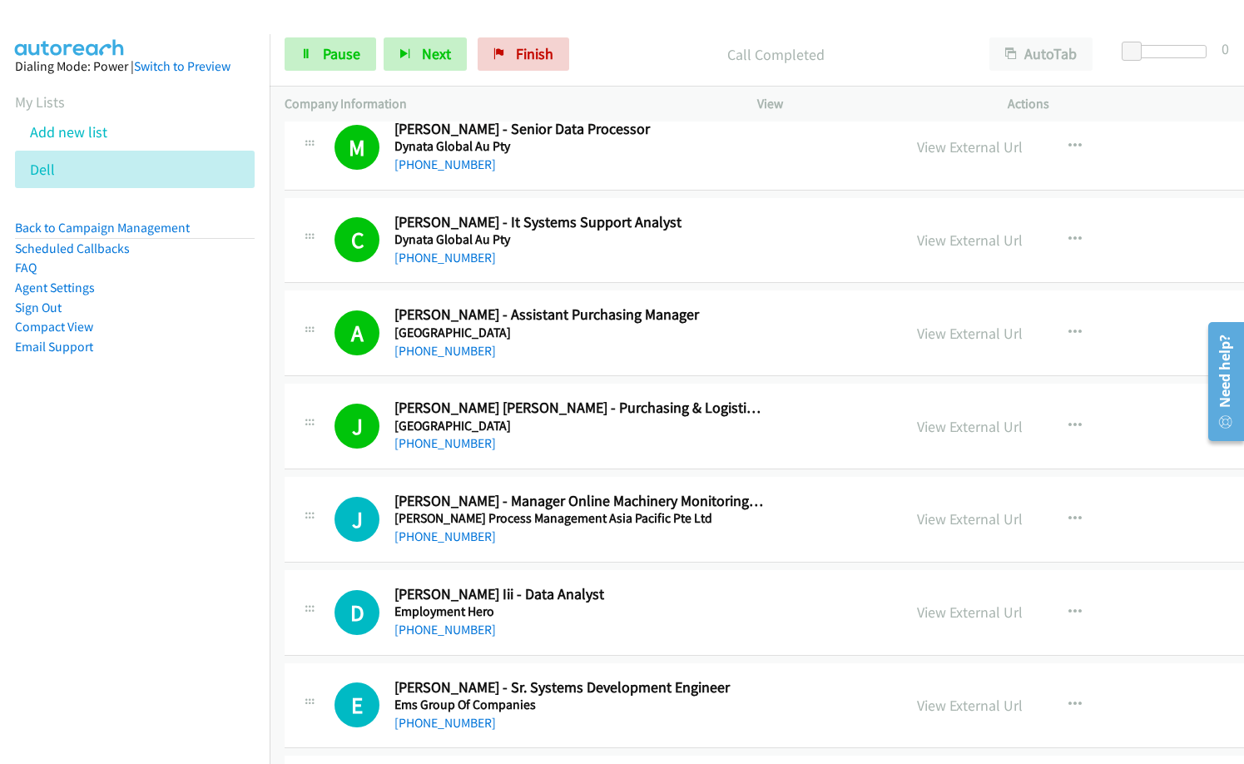
click at [547, 419] on h5 "El Nido Resorts" at bounding box center [579, 426] width 371 height 17
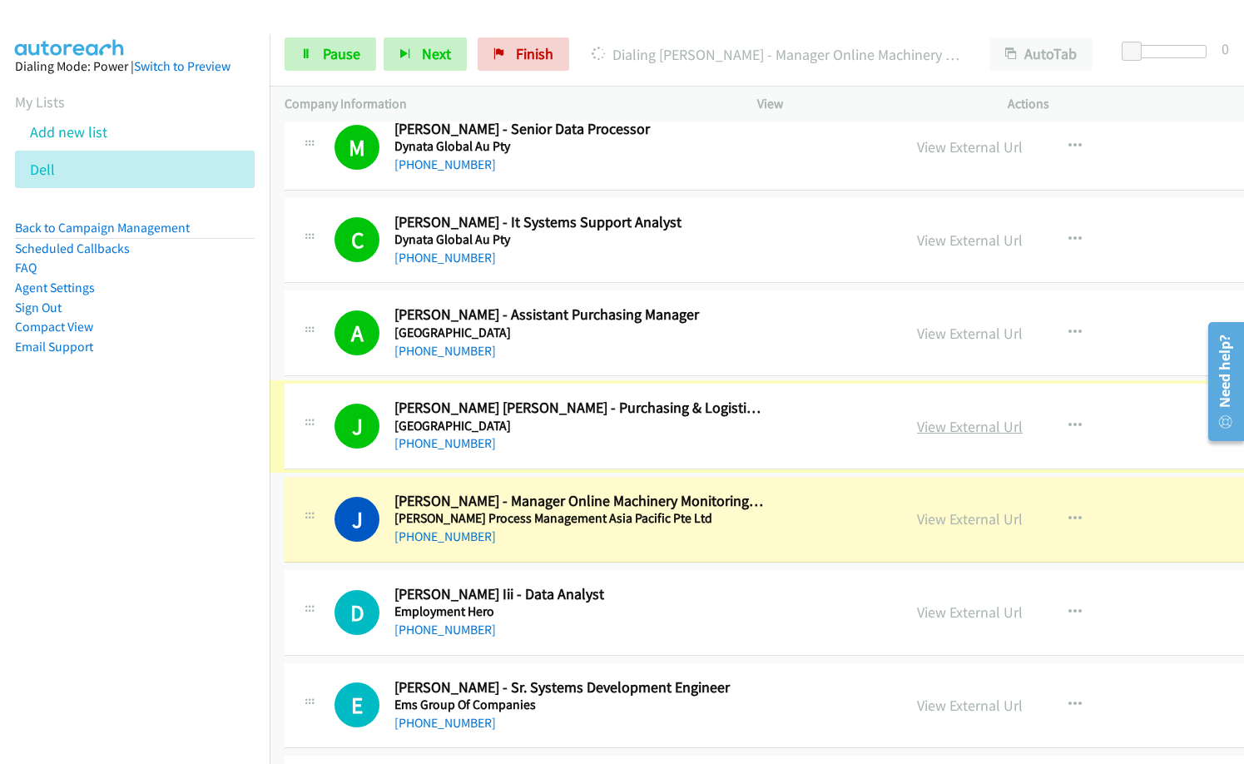
click at [917, 425] on link "View External Url" at bounding box center [970, 426] width 106 height 19
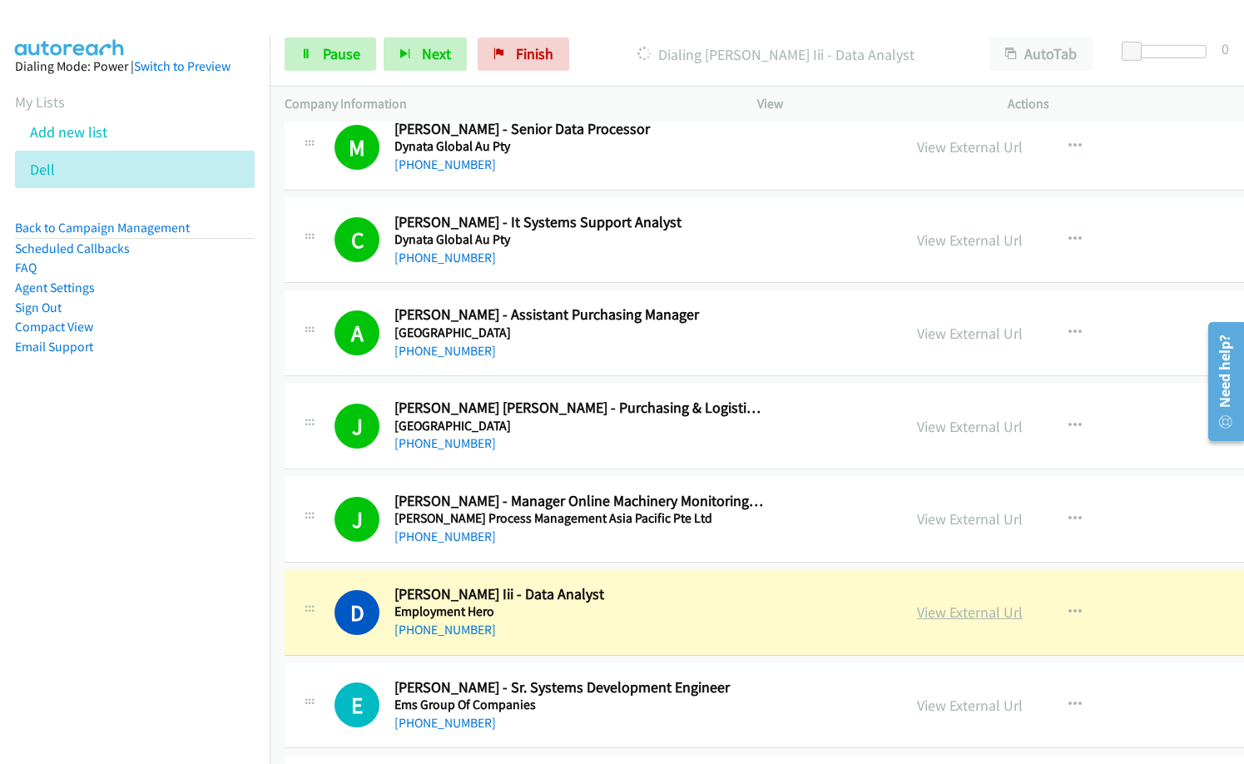
click at [917, 608] on link "View External Url" at bounding box center [970, 611] width 106 height 19
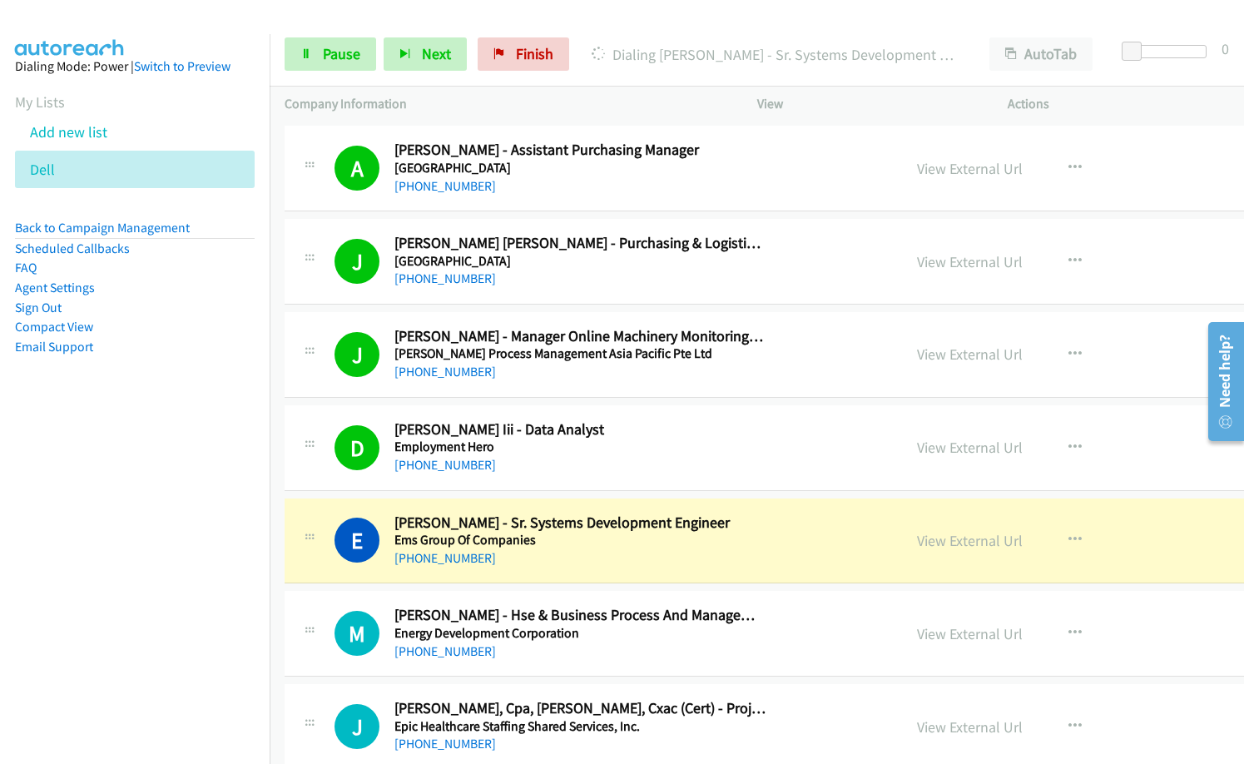
scroll to position [10567, 0]
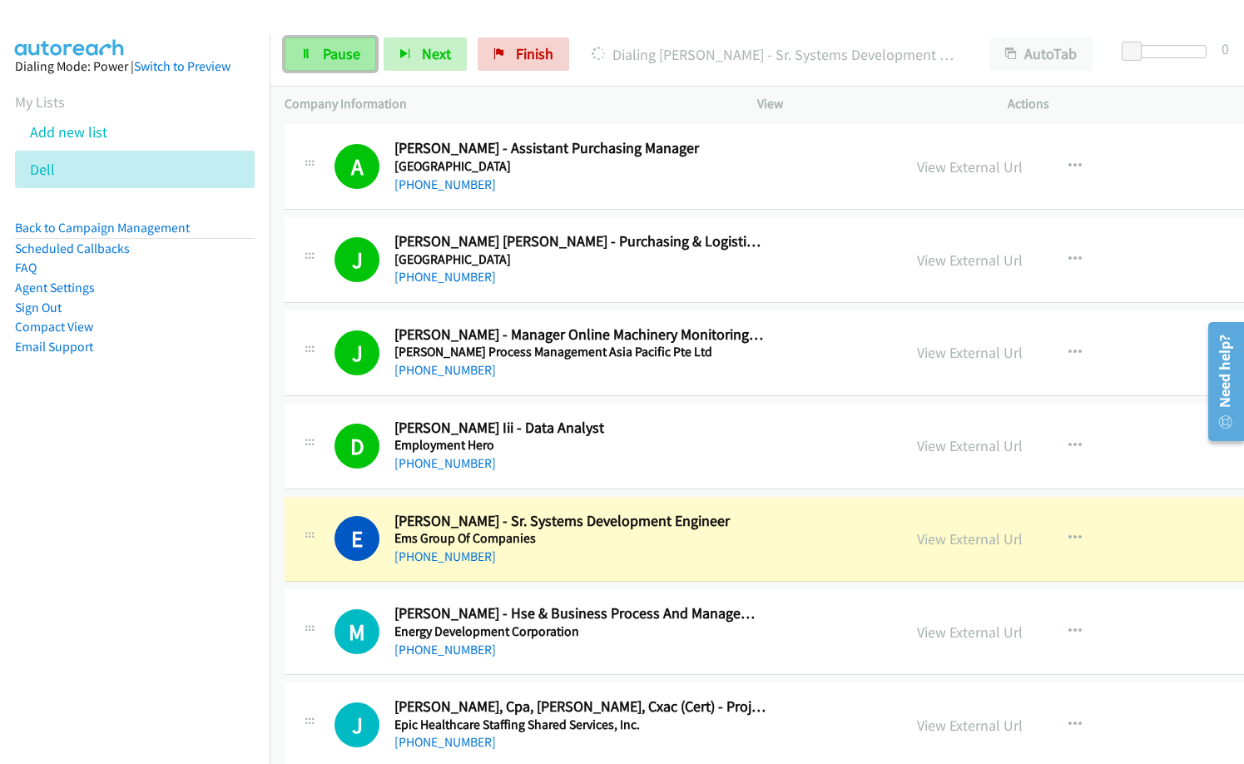
click at [344, 56] on span "Pause" at bounding box center [341, 53] width 37 height 19
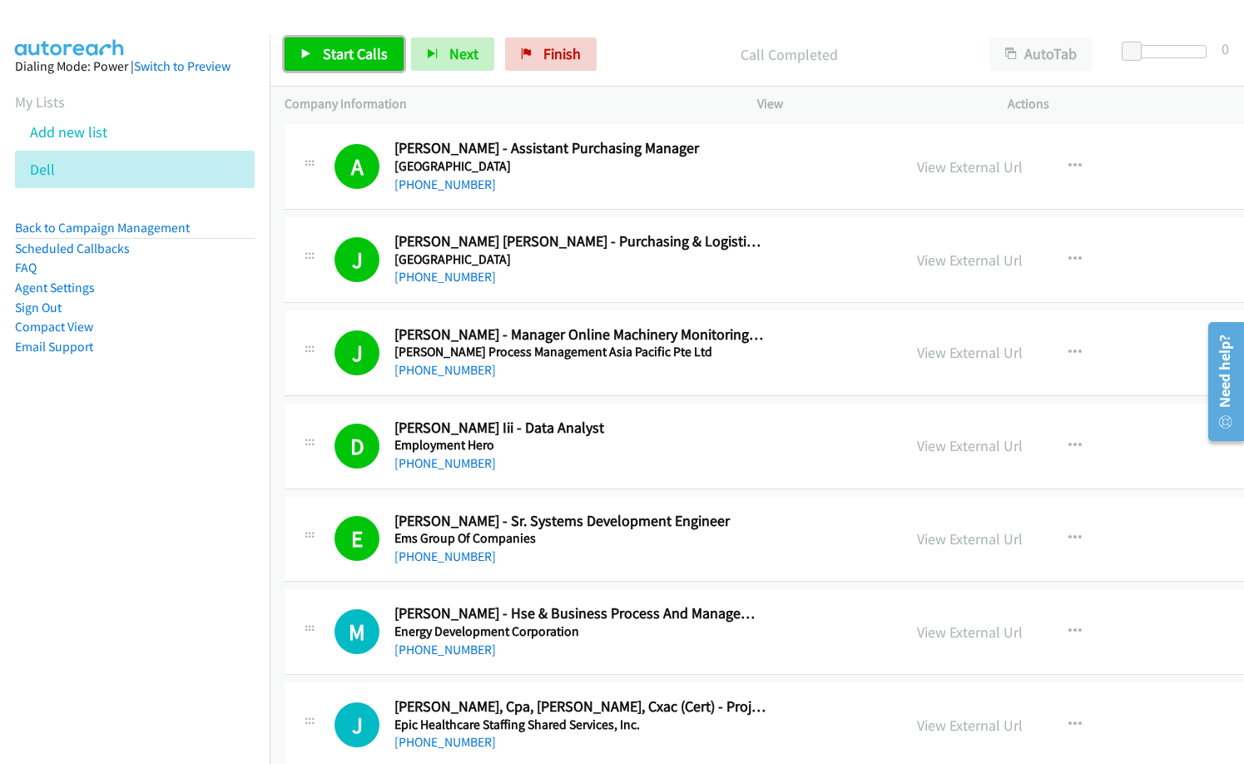
click at [356, 58] on span "Start Calls" at bounding box center [355, 53] width 65 height 19
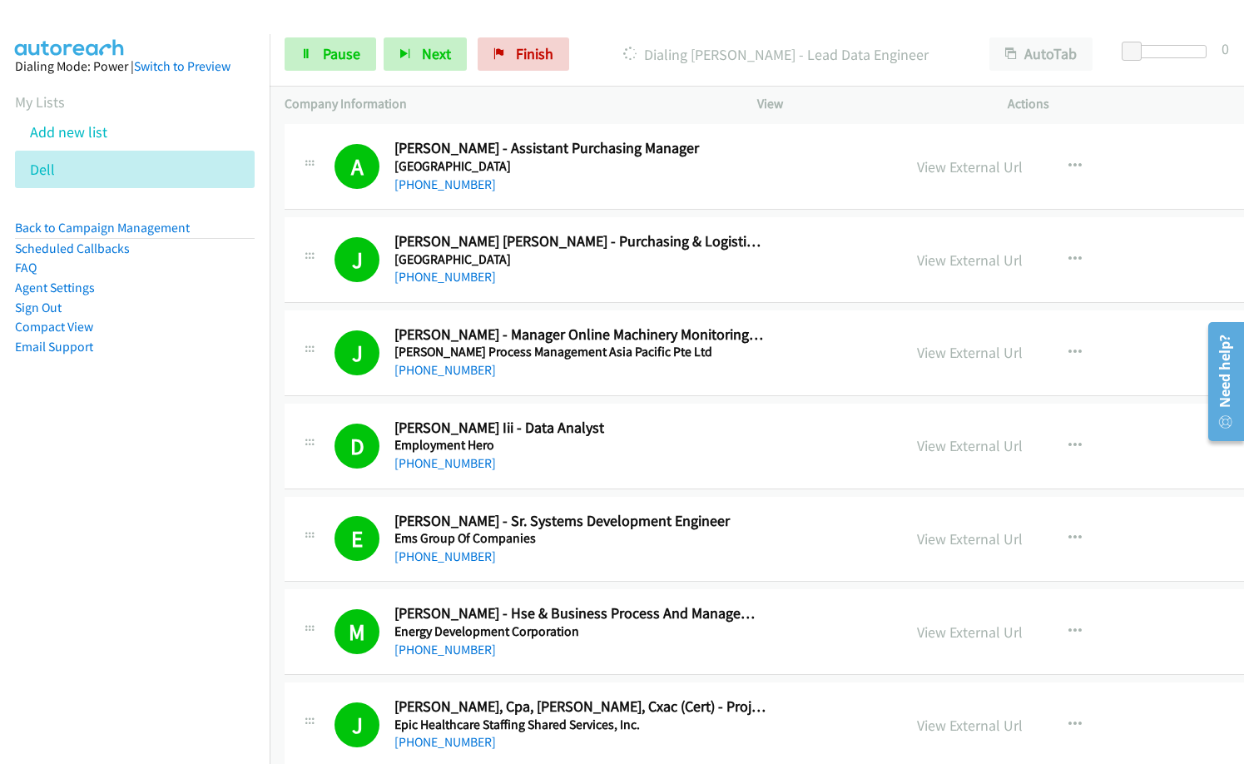
scroll to position [10983, 0]
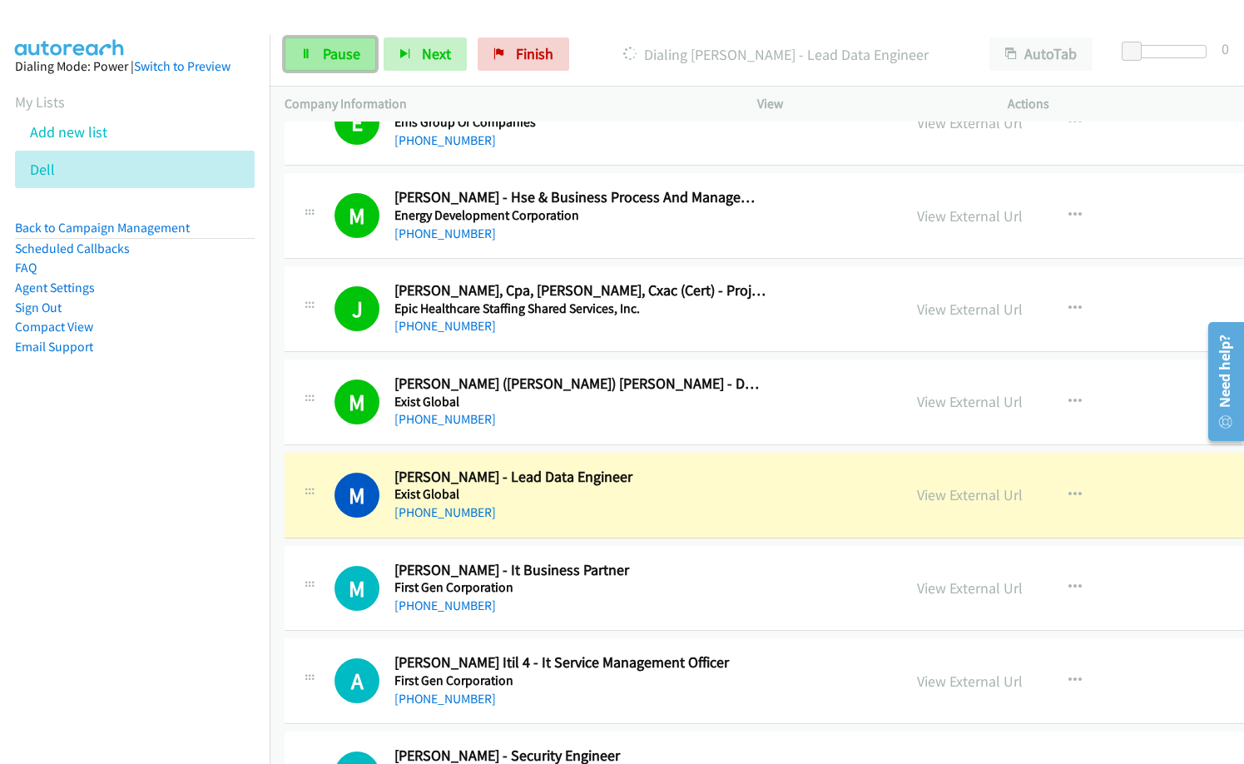
click at [344, 56] on span "Pause" at bounding box center [341, 53] width 37 height 19
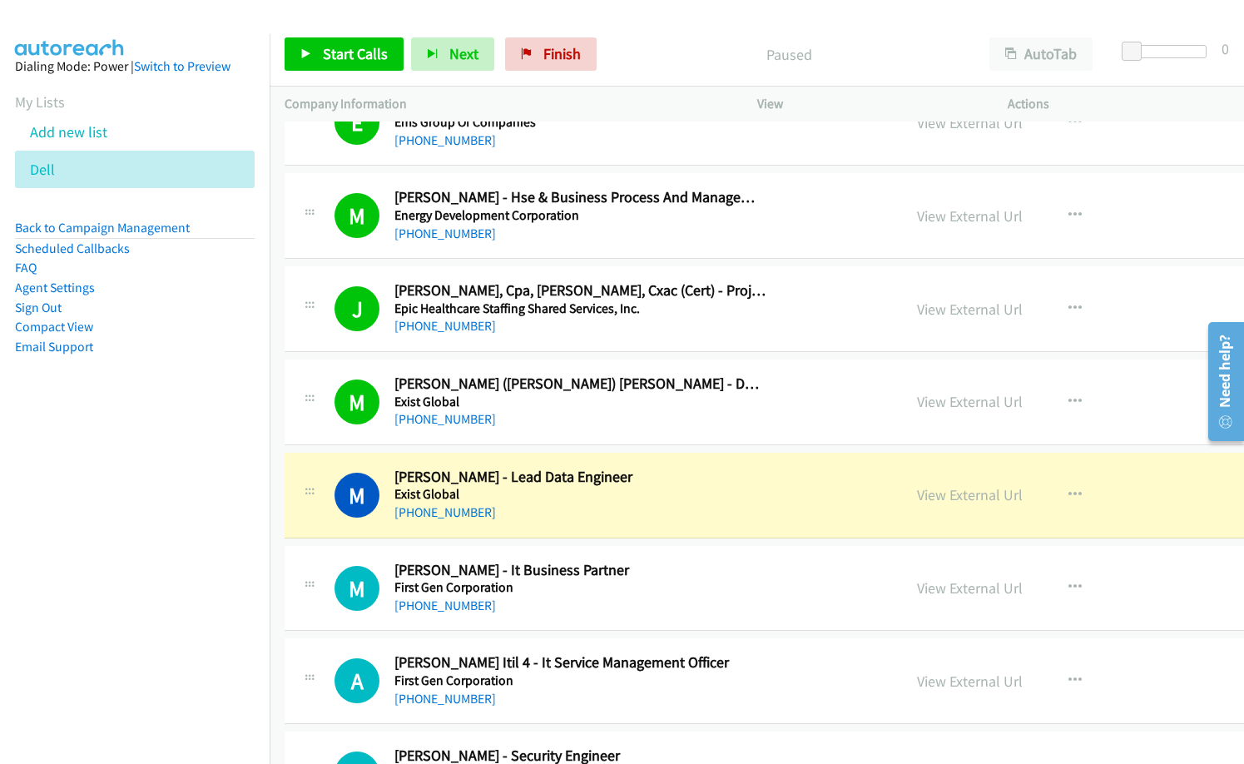
click at [2, 587] on nav "Dialing Mode: Power | Switch to Preview My Lists Add new list Dell Back to Camp…" at bounding box center [135, 416] width 270 height 764
click at [917, 497] on link "View External Url" at bounding box center [970, 494] width 106 height 19
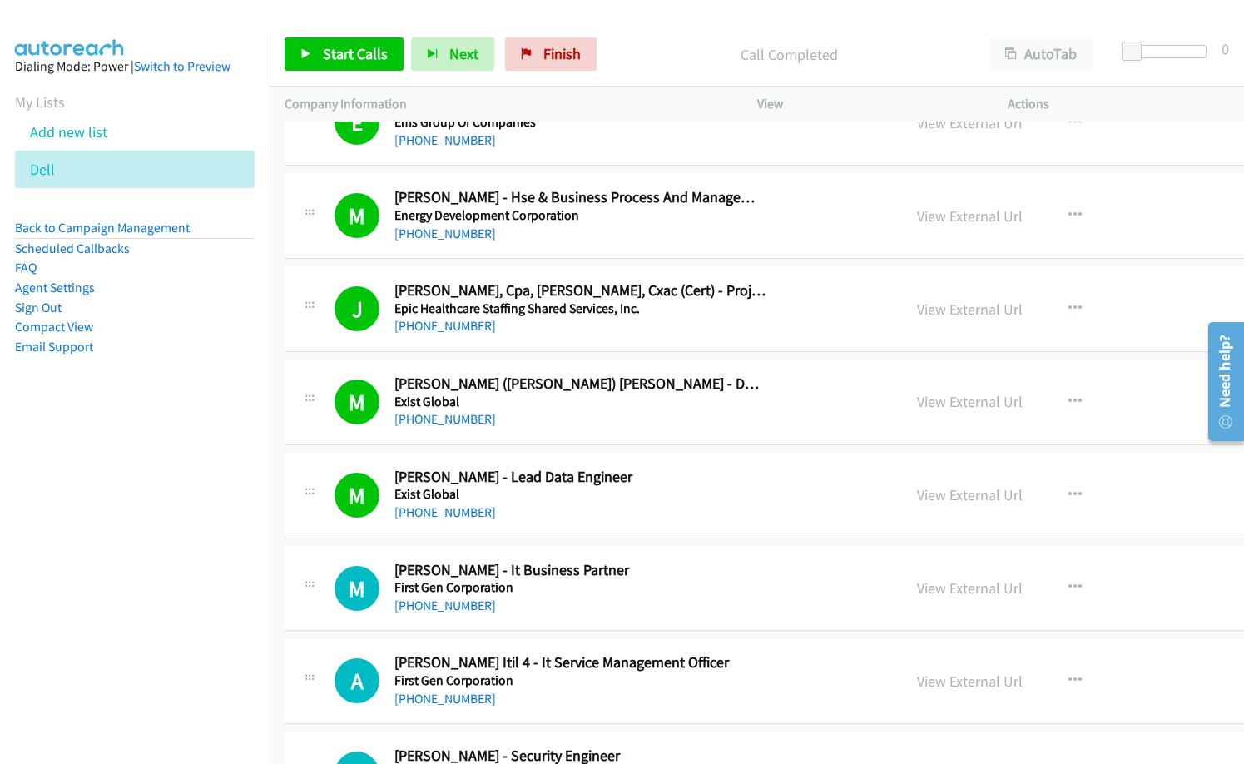
scroll to position [11066, 0]
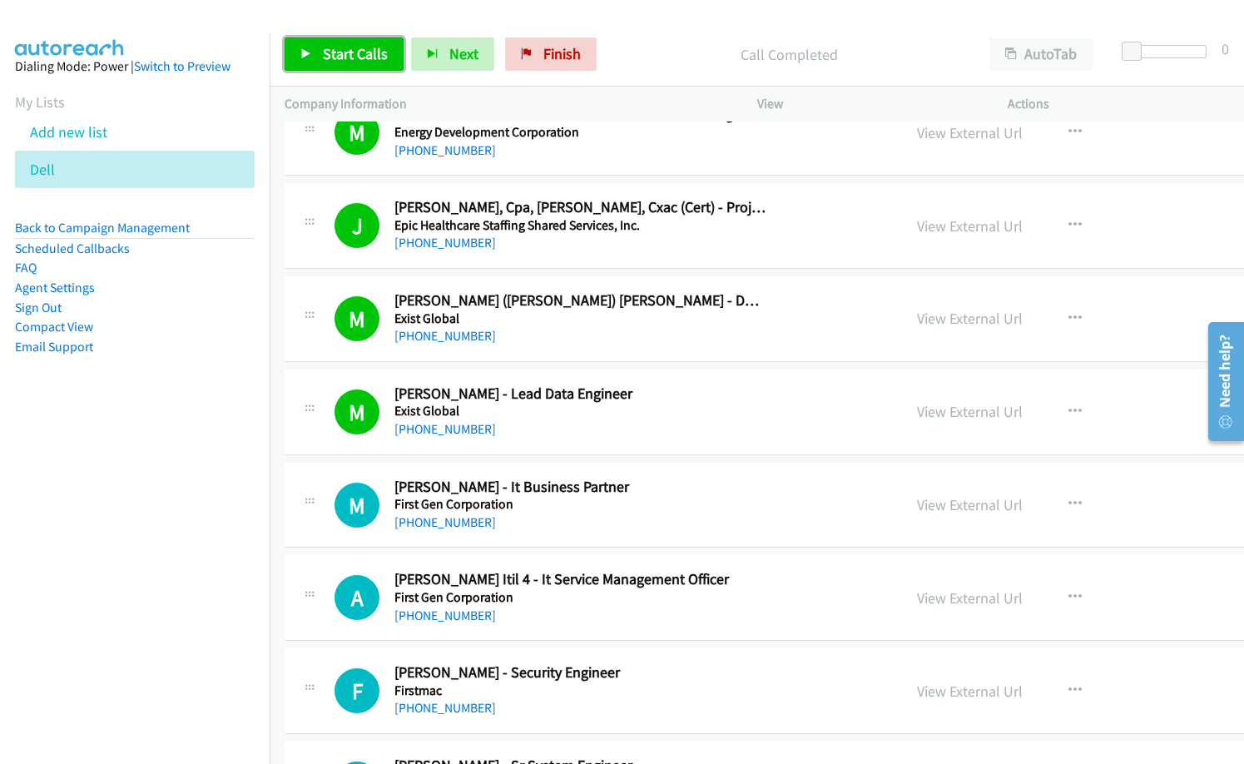
click at [327, 64] on link "Start Calls" at bounding box center [344, 53] width 119 height 33
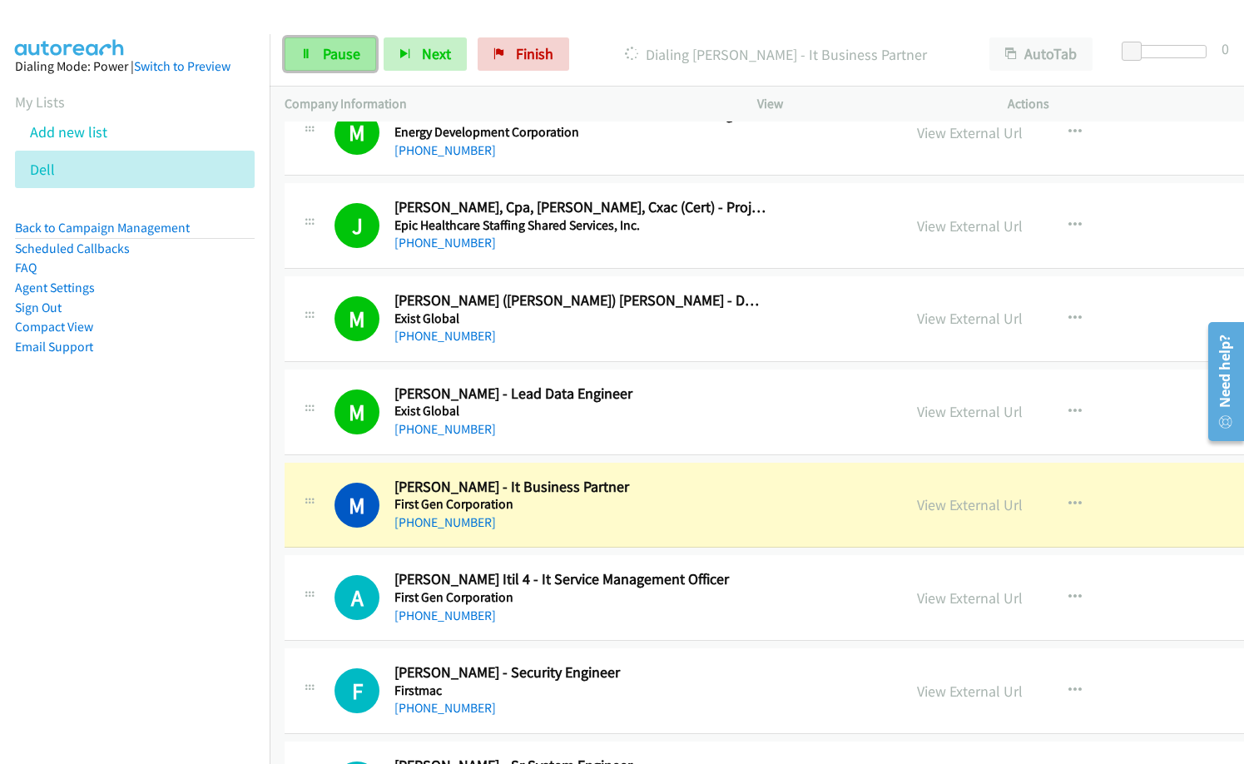
click at [354, 55] on span "Pause" at bounding box center [341, 53] width 37 height 19
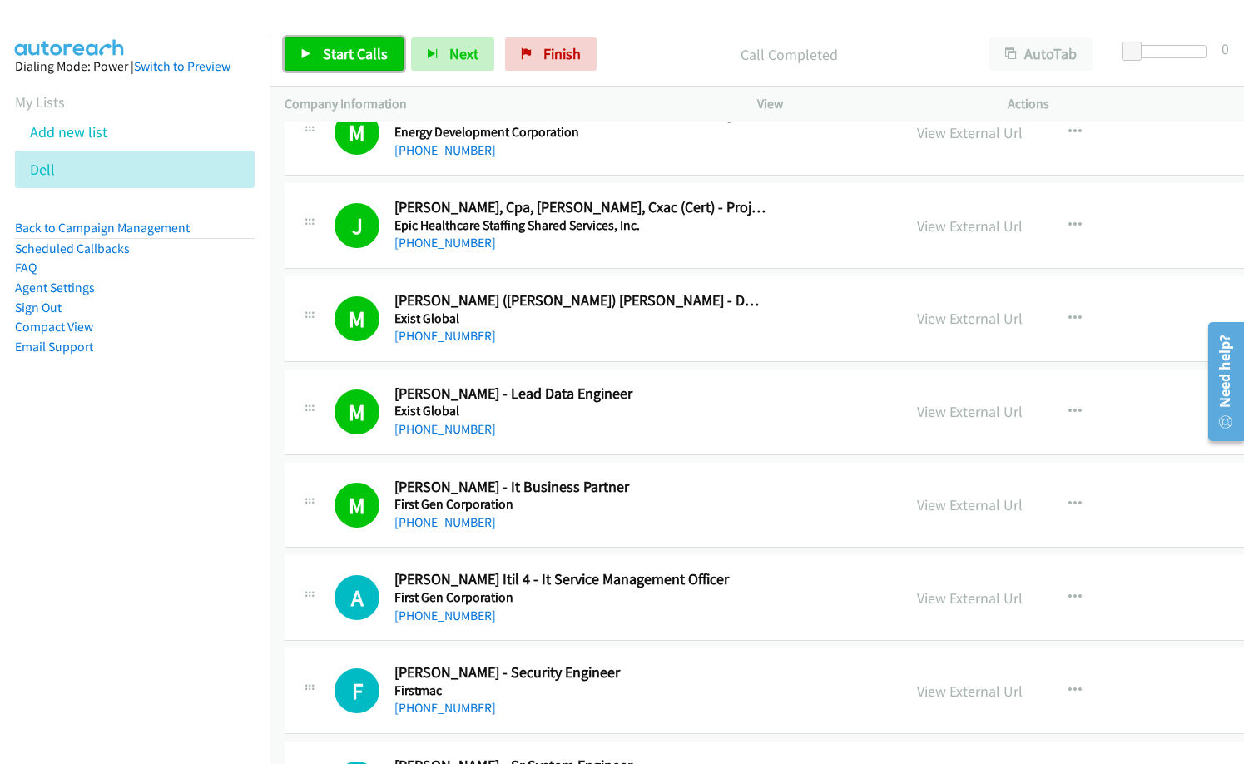
click at [352, 53] on span "Start Calls" at bounding box center [355, 53] width 65 height 19
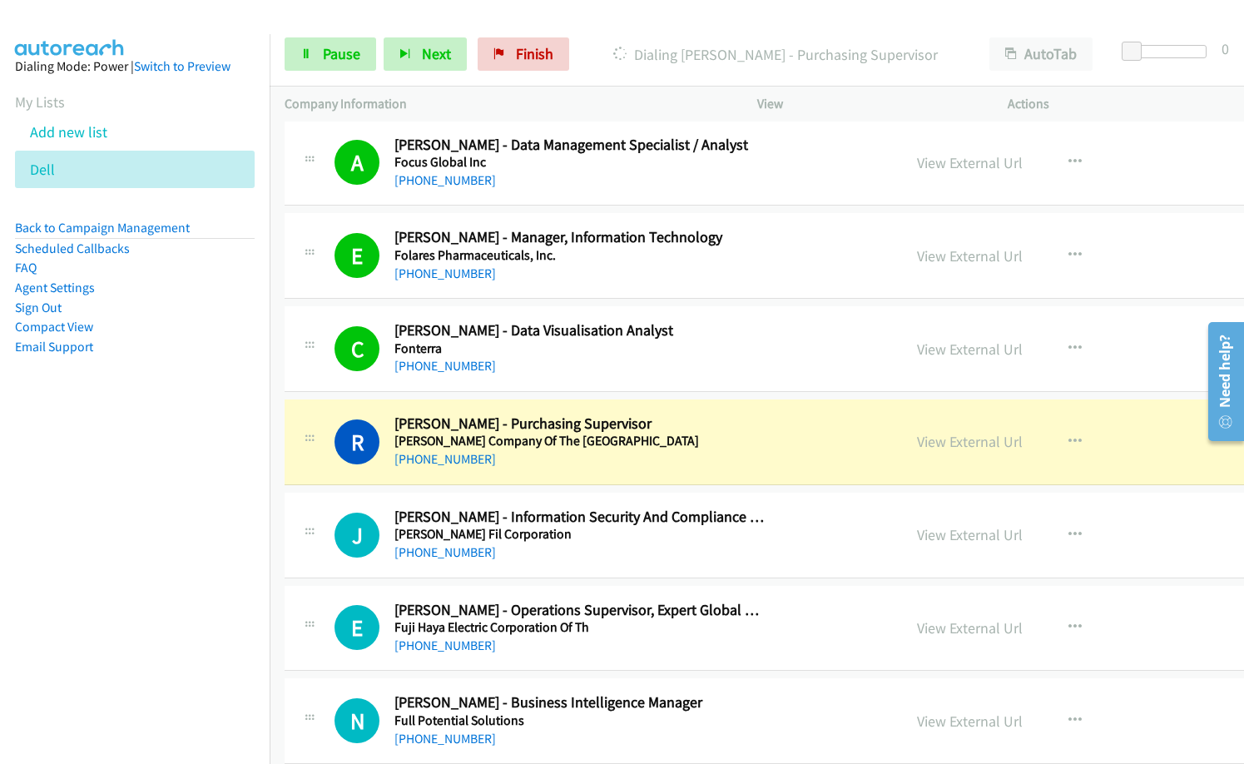
scroll to position [11981, 0]
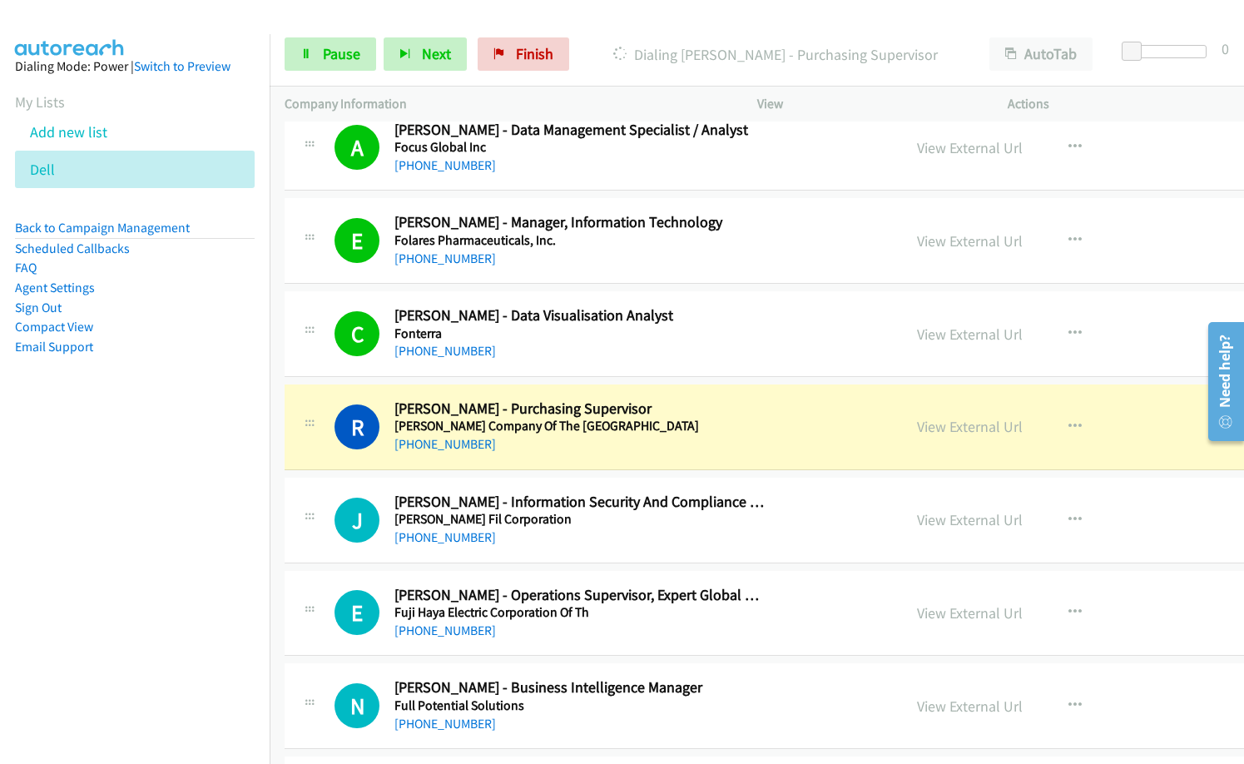
click at [577, 446] on div "+63 917 580 3041" at bounding box center [579, 444] width 371 height 20
click at [917, 423] on link "View External Url" at bounding box center [970, 426] width 106 height 19
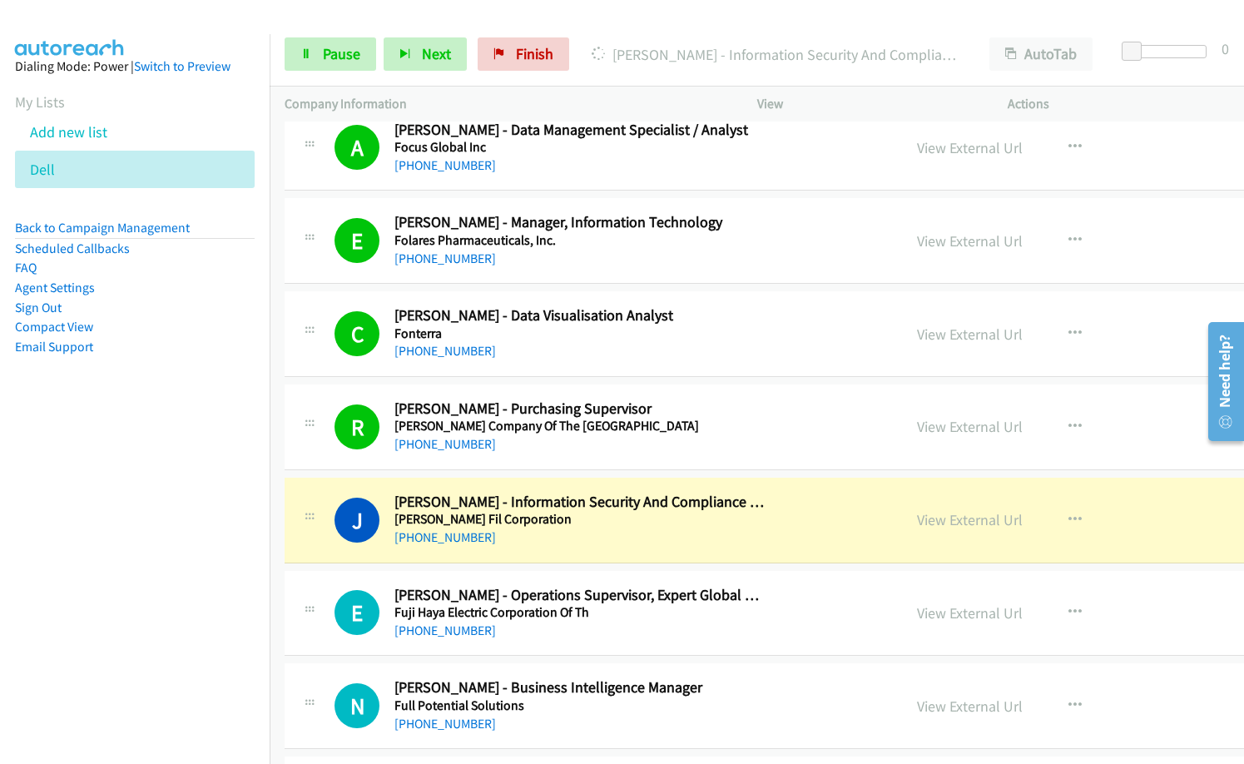
drag, startPoint x: 579, startPoint y: 461, endPoint x: 926, endPoint y: 1, distance: 576.3
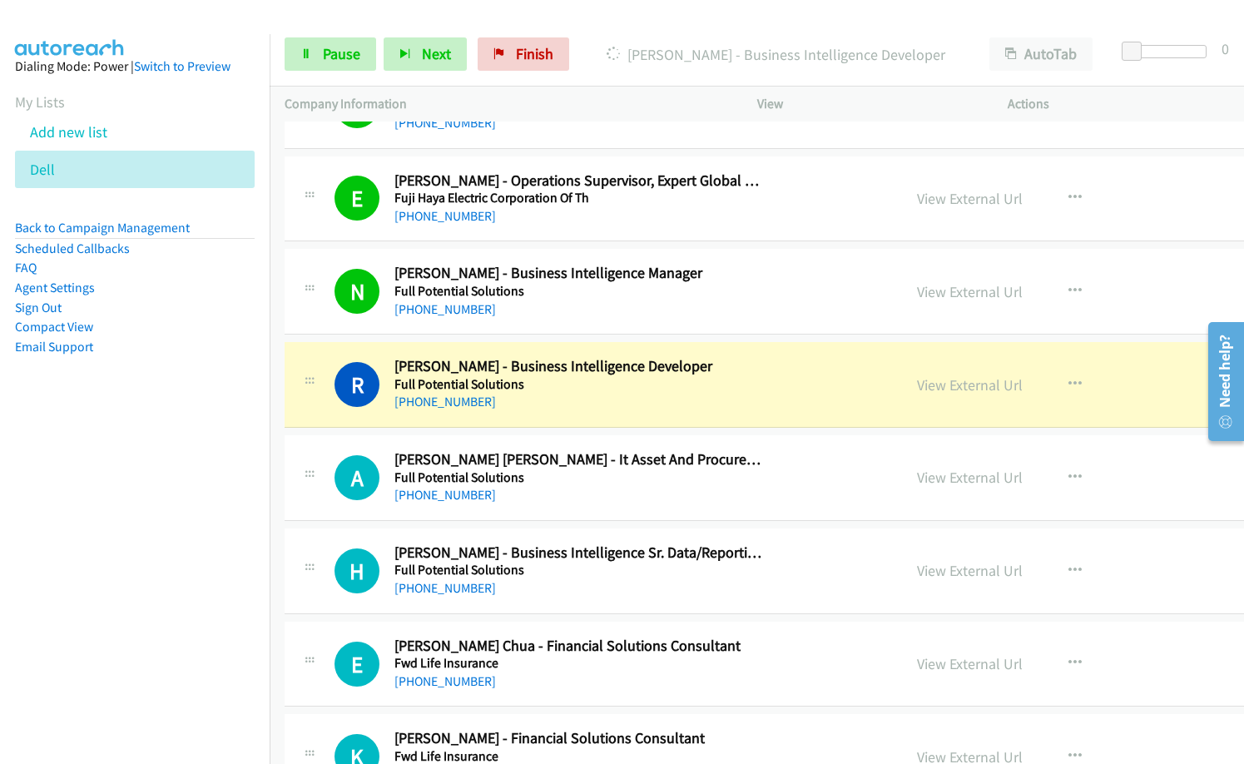
scroll to position [12397, 0]
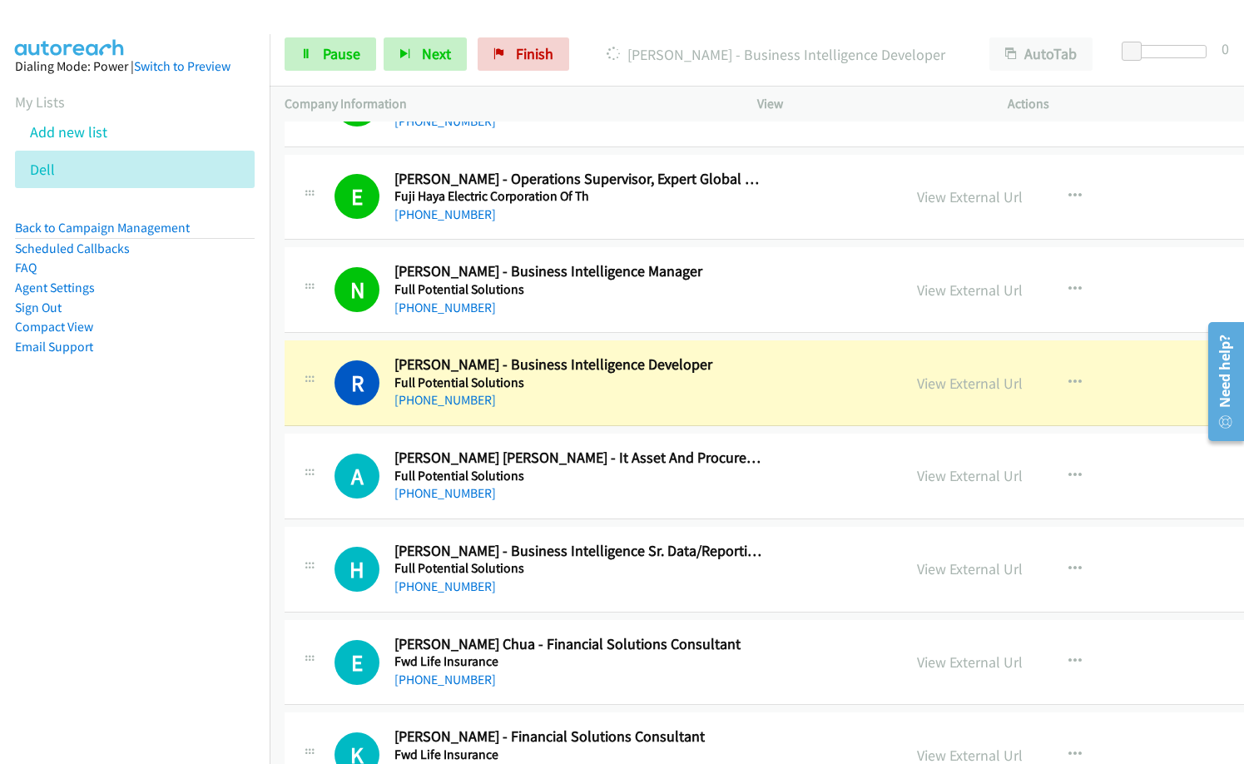
click at [488, 287] on h5 "Full Potential Solutions" at bounding box center [579, 289] width 371 height 17
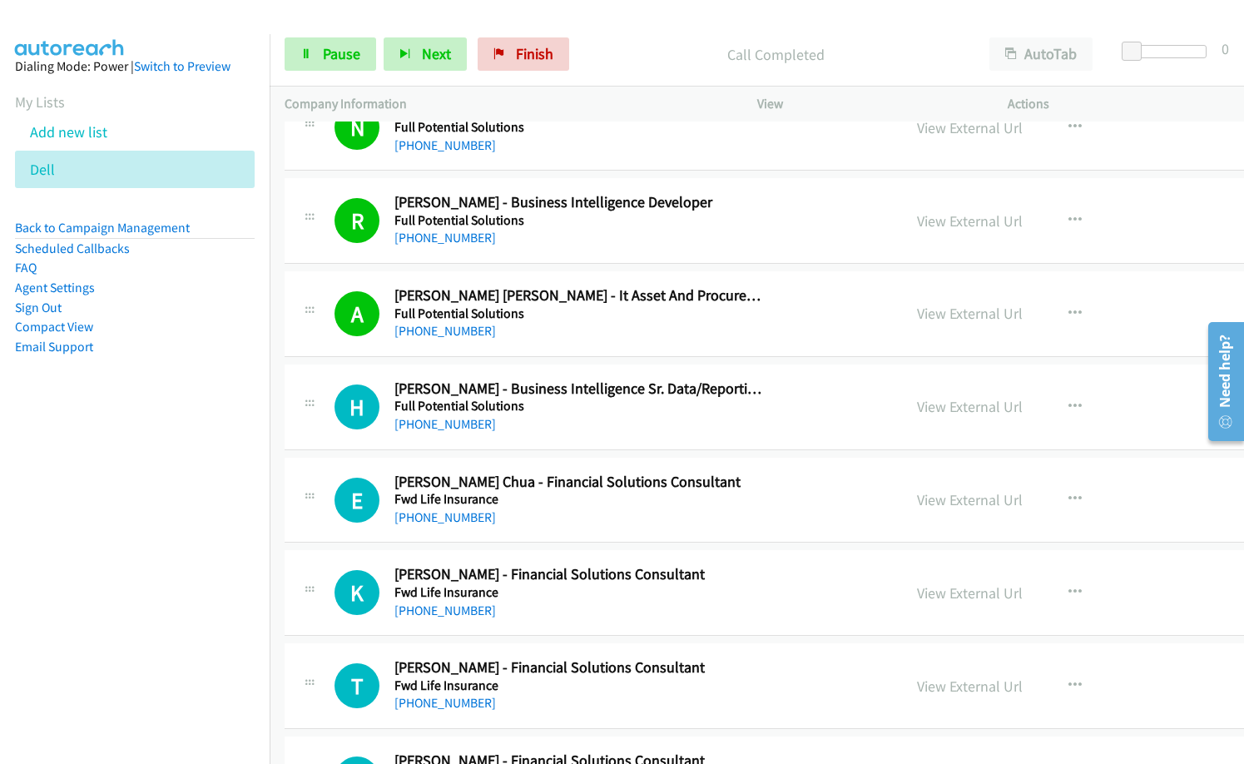
scroll to position [12563, 0]
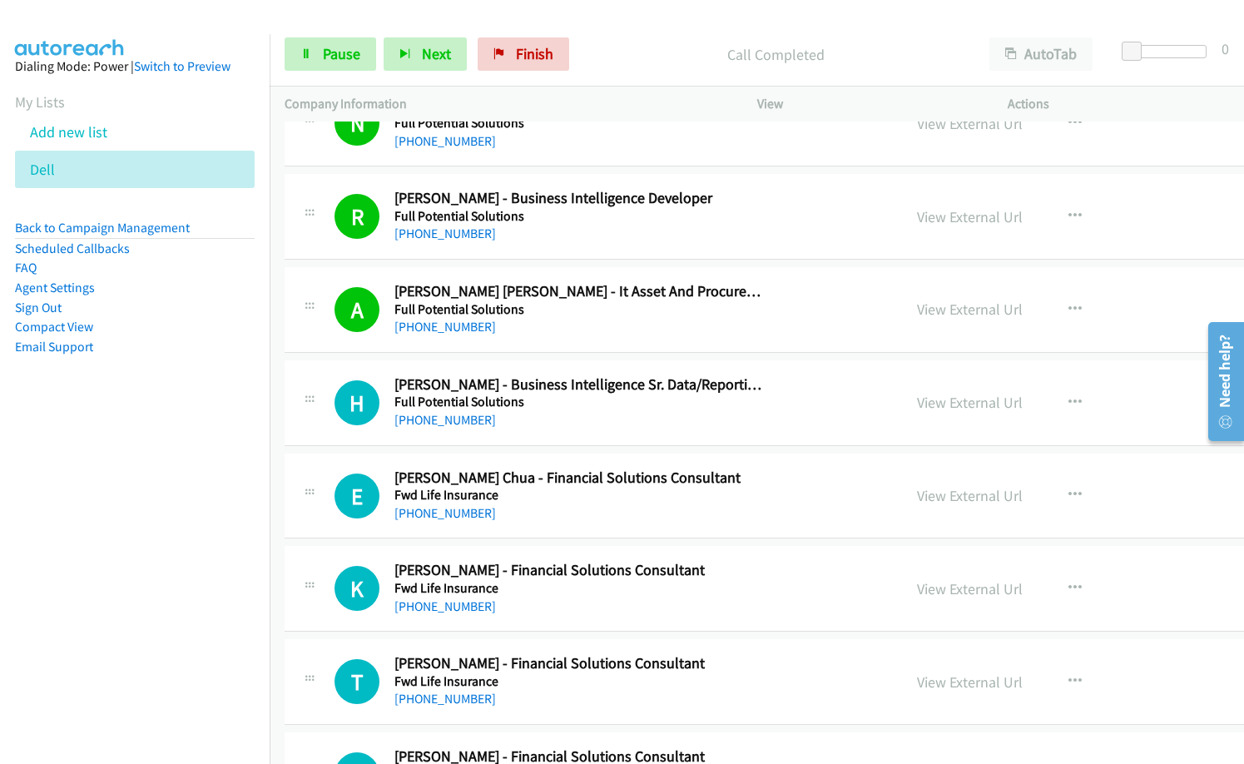
click at [160, 435] on nav "Dialing Mode: Power | Switch to Preview My Lists Add new list Dell Back to Camp…" at bounding box center [135, 416] width 270 height 764
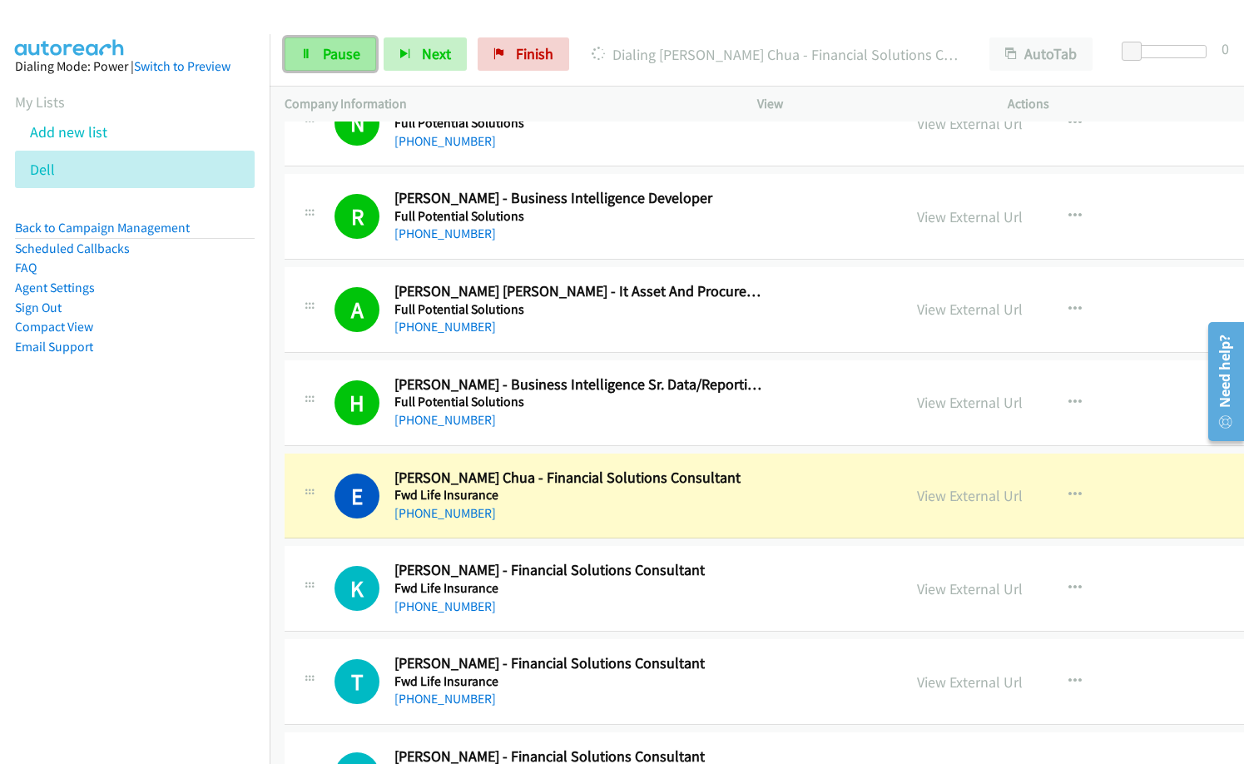
click at [351, 57] on span "Pause" at bounding box center [341, 53] width 37 height 19
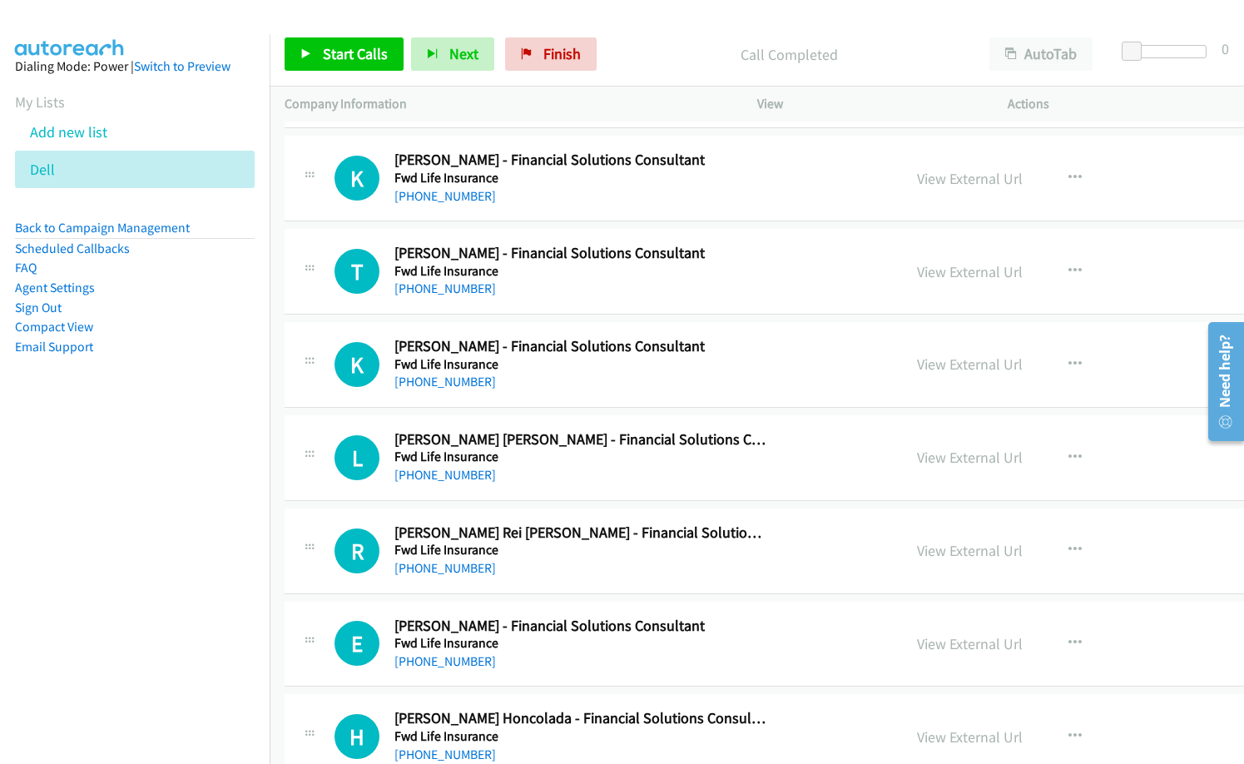
scroll to position [12979, 0]
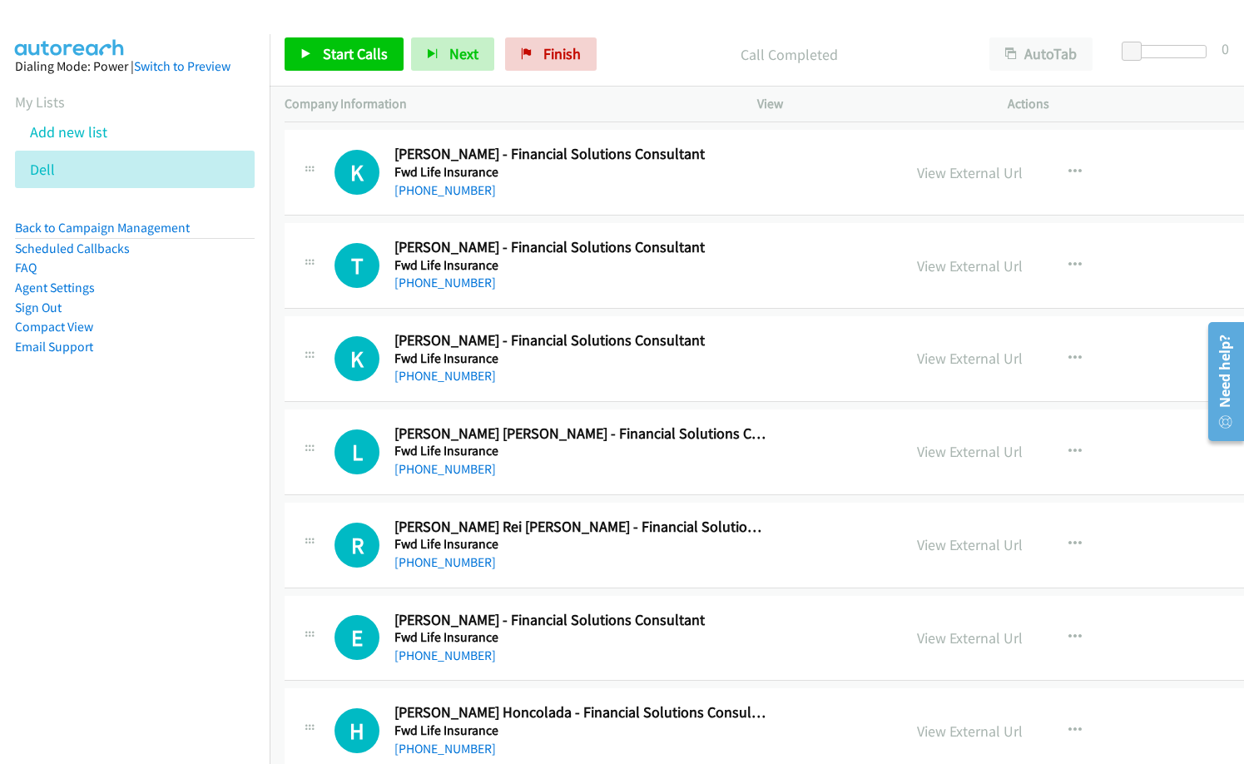
click at [577, 471] on div "+63 956 174 6488" at bounding box center [579, 469] width 371 height 20
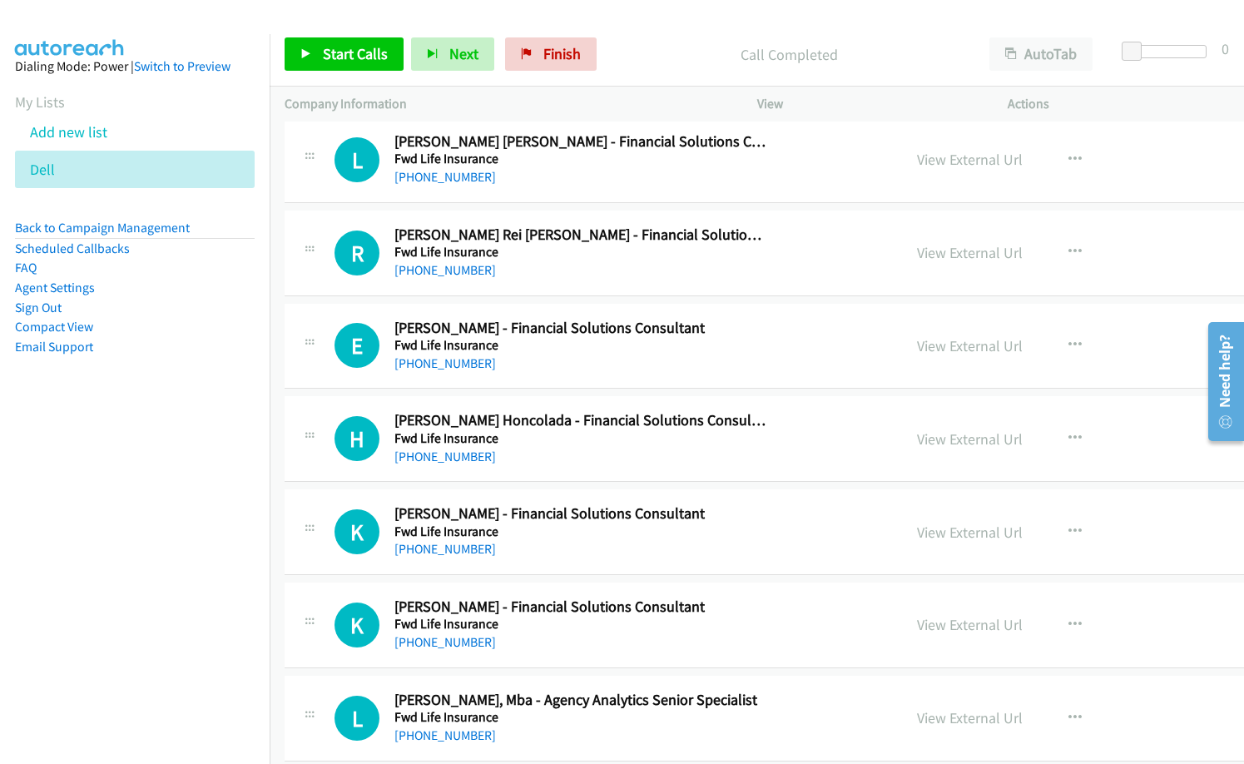
scroll to position [13395, 0]
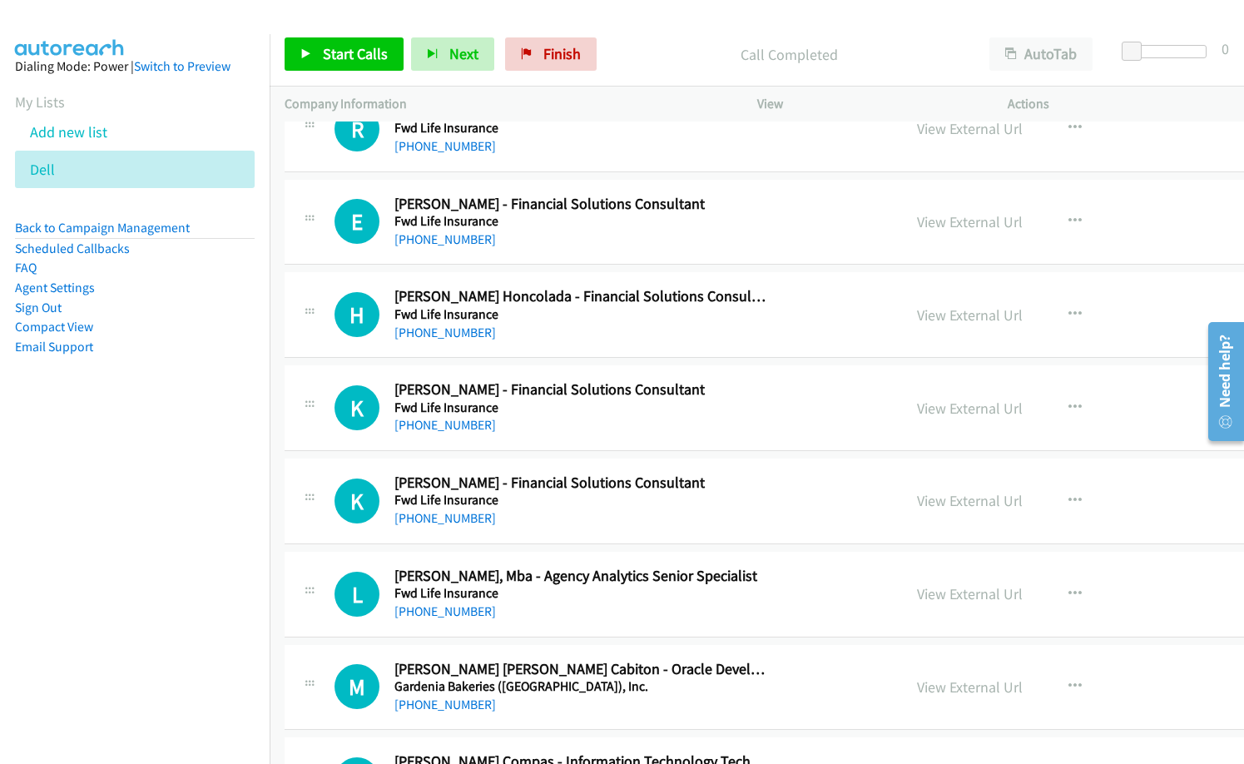
click at [556, 458] on div "K Callback Scheduled Kristine Bautista - Financial Solutions Consultant Fwd Lif…" at bounding box center [872, 501] width 1175 height 86
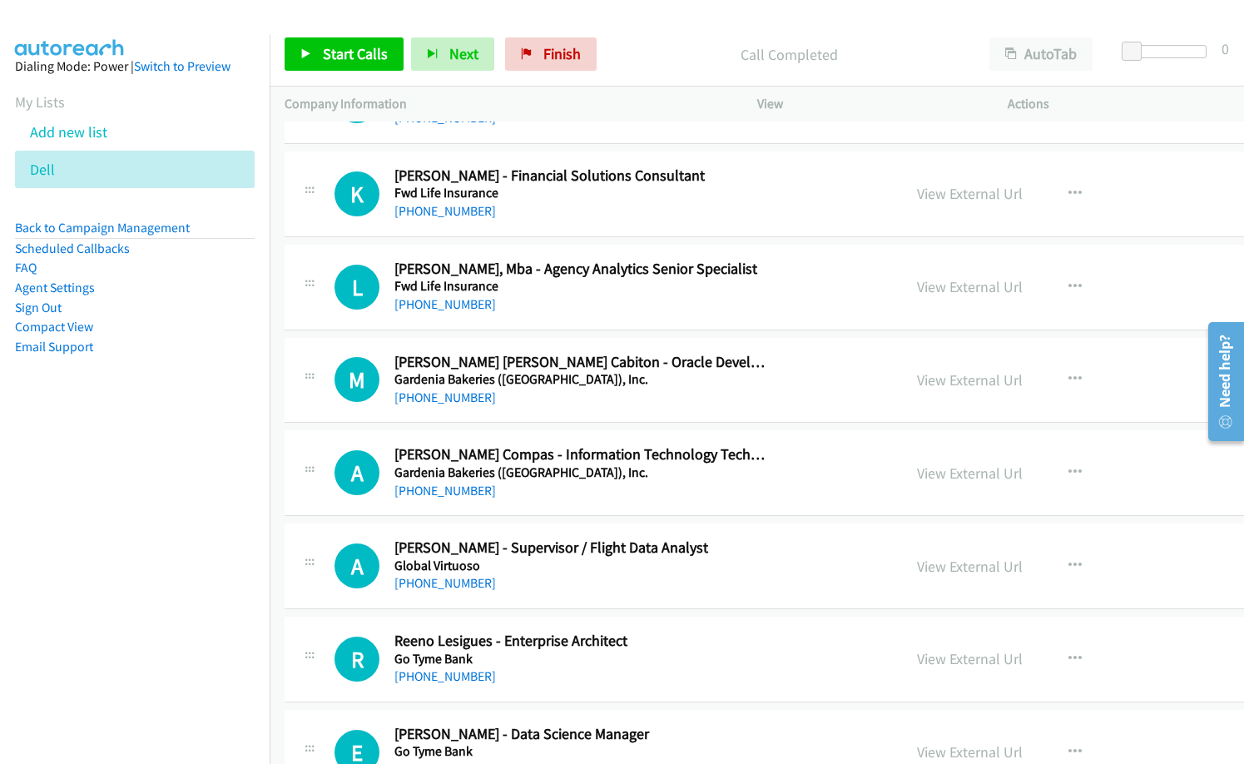
scroll to position [13728, 0]
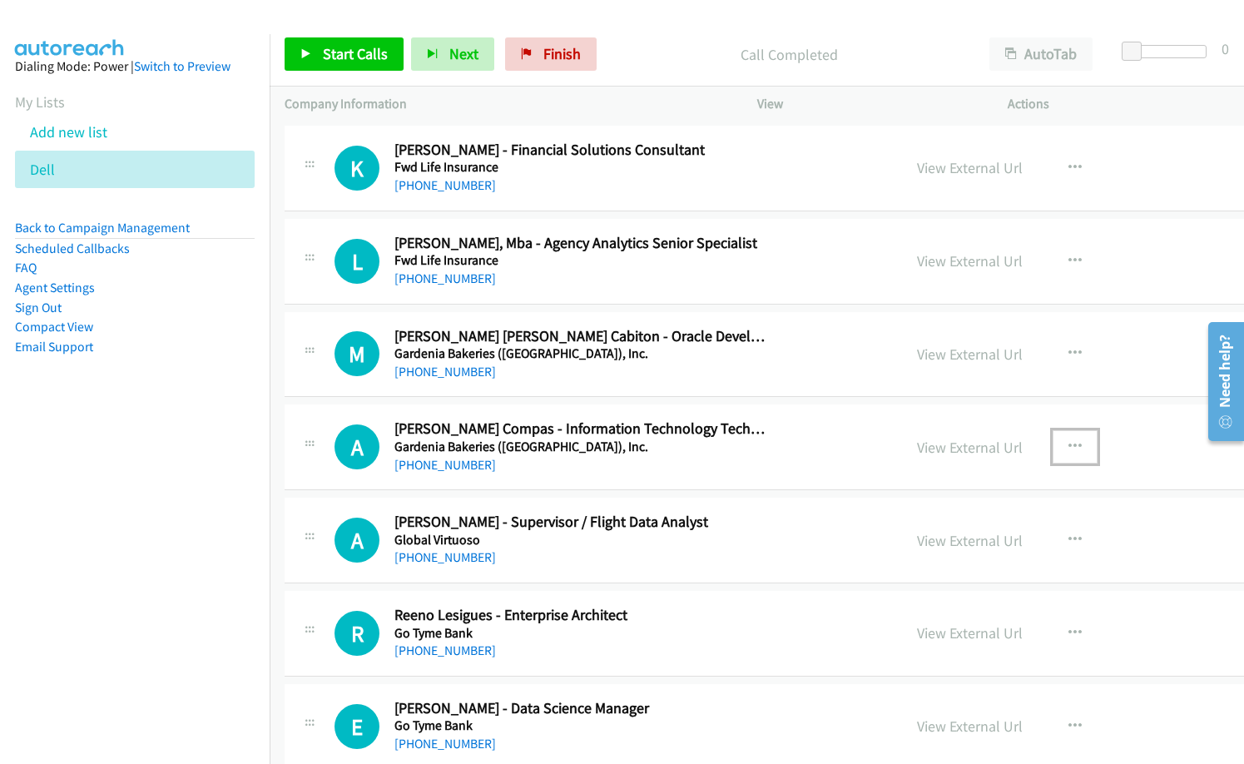
click at [1068, 440] on icon "button" at bounding box center [1074, 446] width 13 height 13
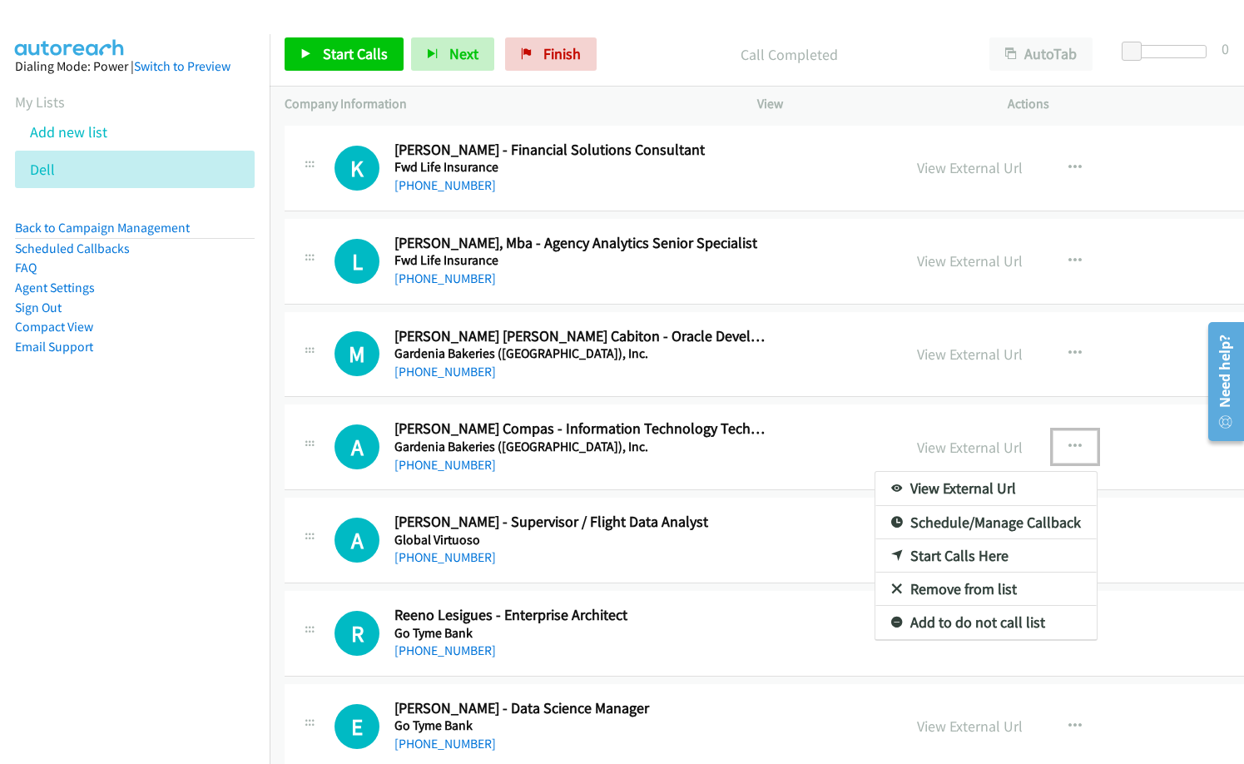
click at [885, 557] on link "Start Calls Here" at bounding box center [985, 555] width 221 height 33
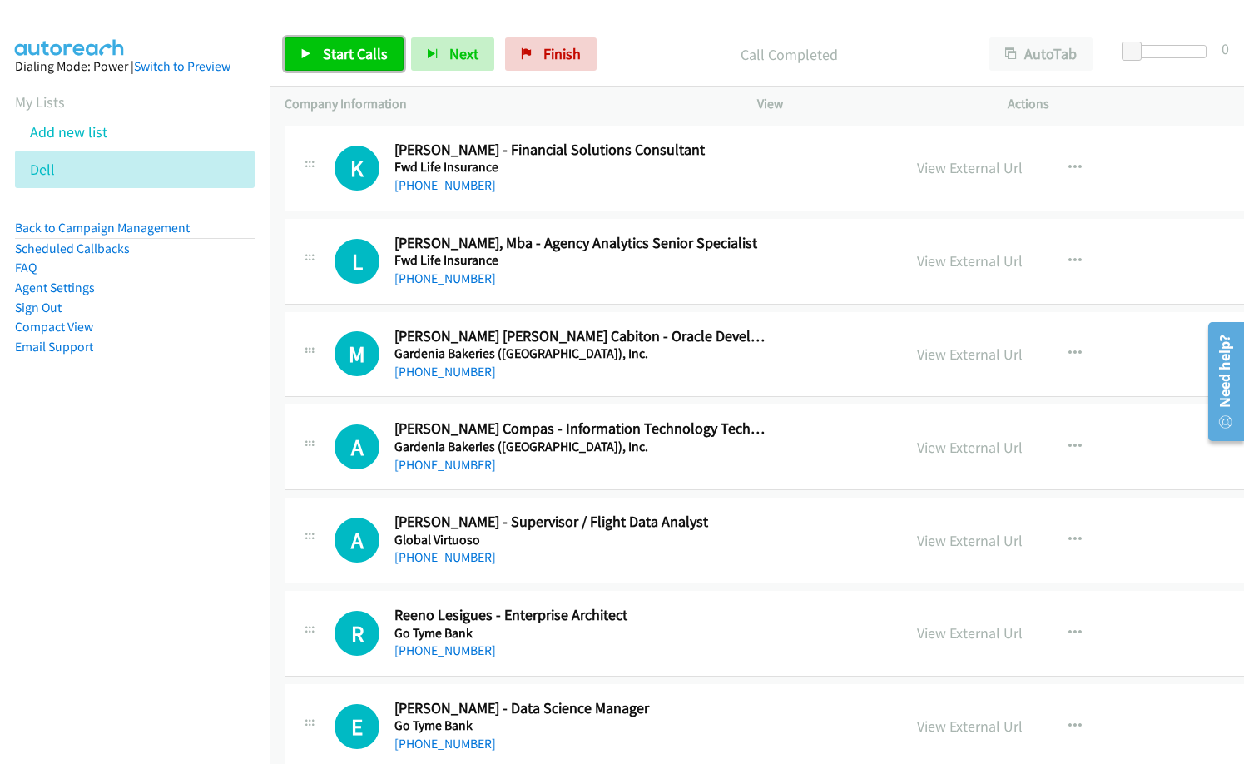
click at [374, 50] on span "Start Calls" at bounding box center [355, 53] width 65 height 19
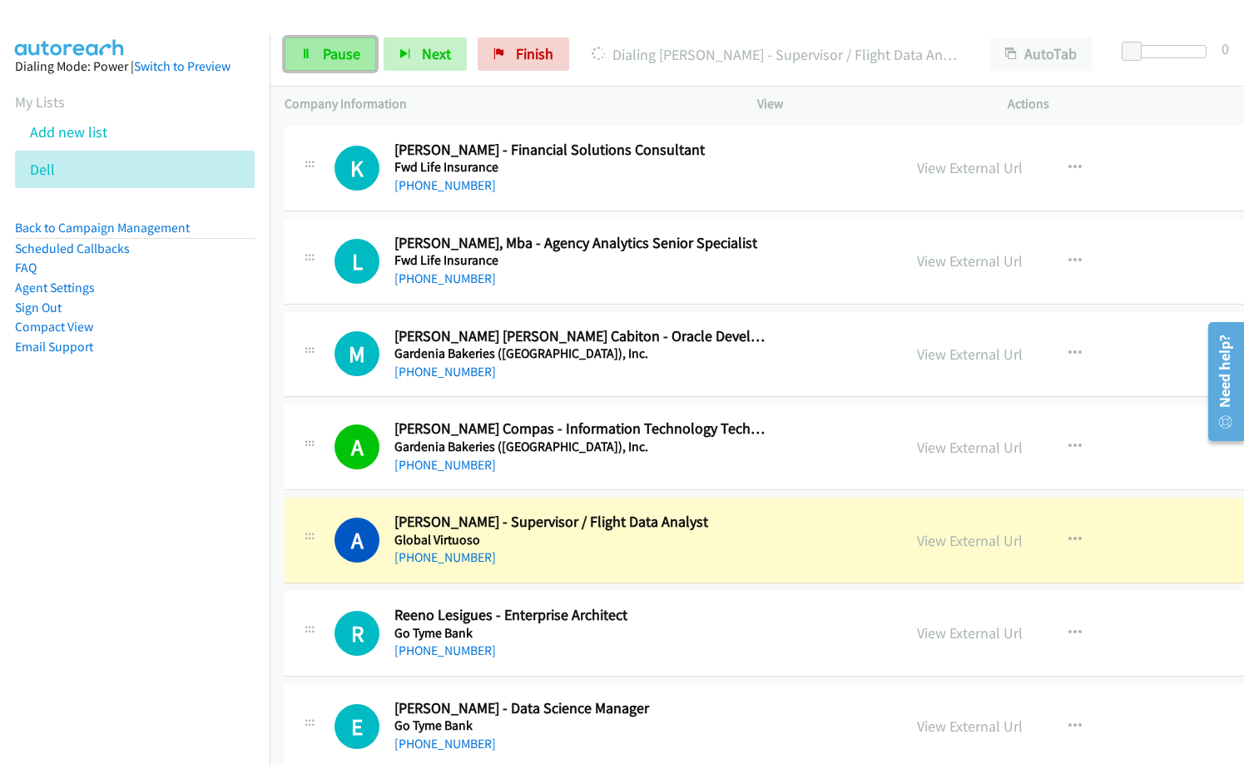
click at [323, 56] on span "Pause" at bounding box center [341, 53] width 37 height 19
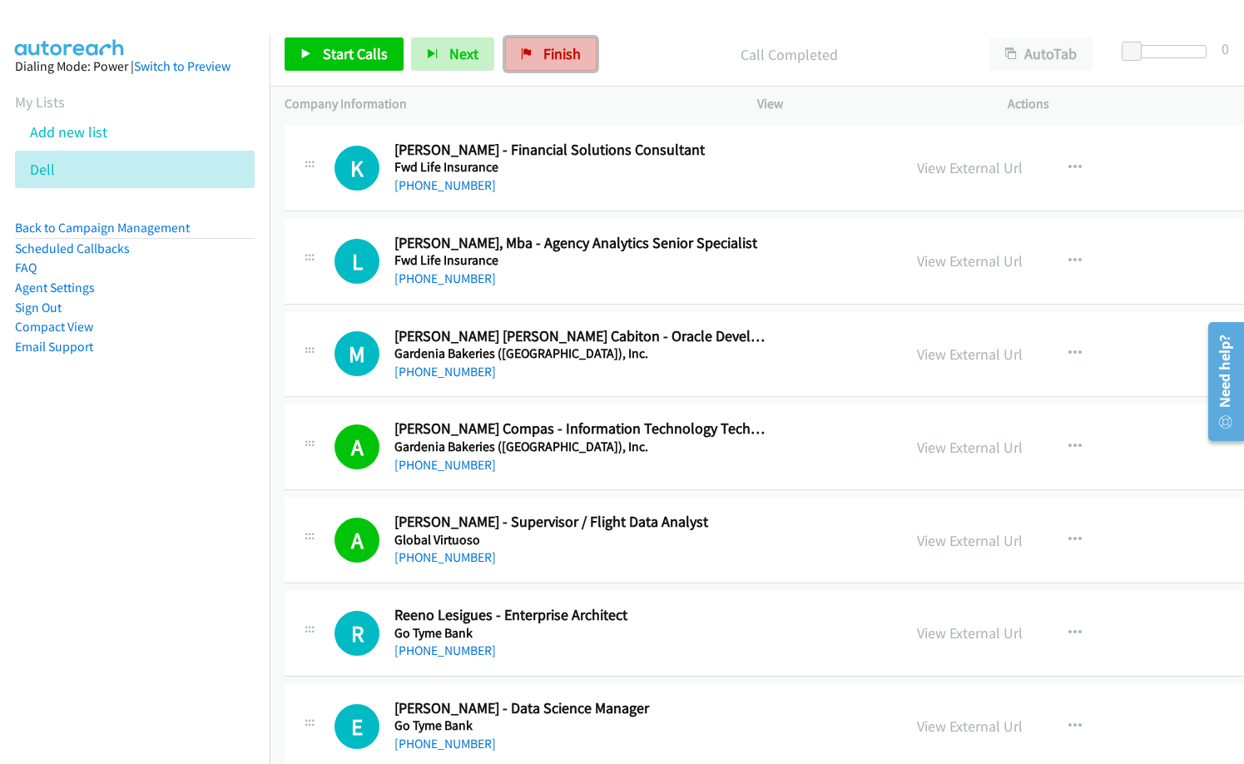
click at [570, 52] on span "Finish" at bounding box center [561, 53] width 37 height 19
